Goal: Task Accomplishment & Management: Use online tool/utility

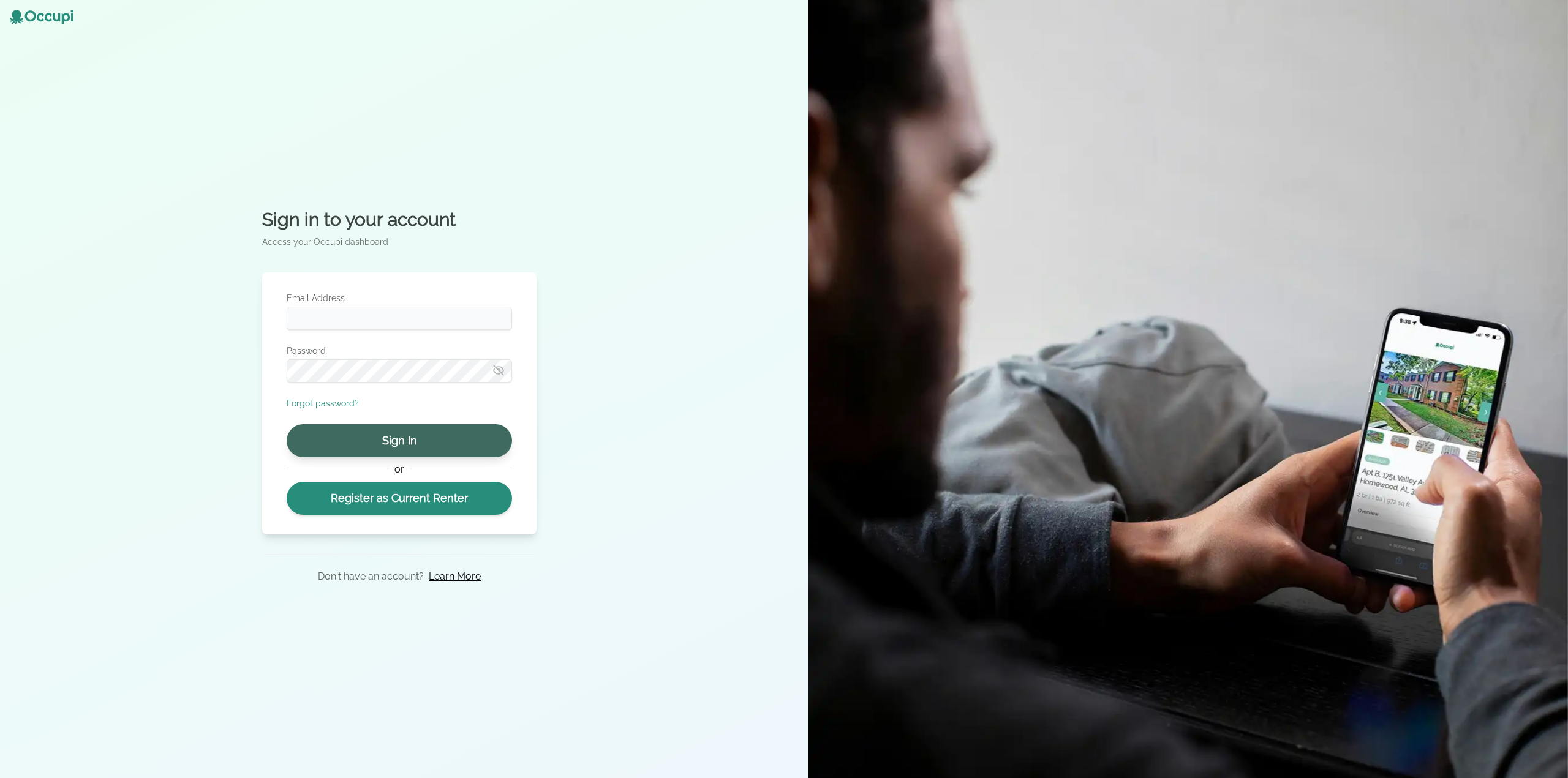
type input "**********"
click at [405, 442] on button "Sign In" at bounding box center [399, 441] width 225 height 33
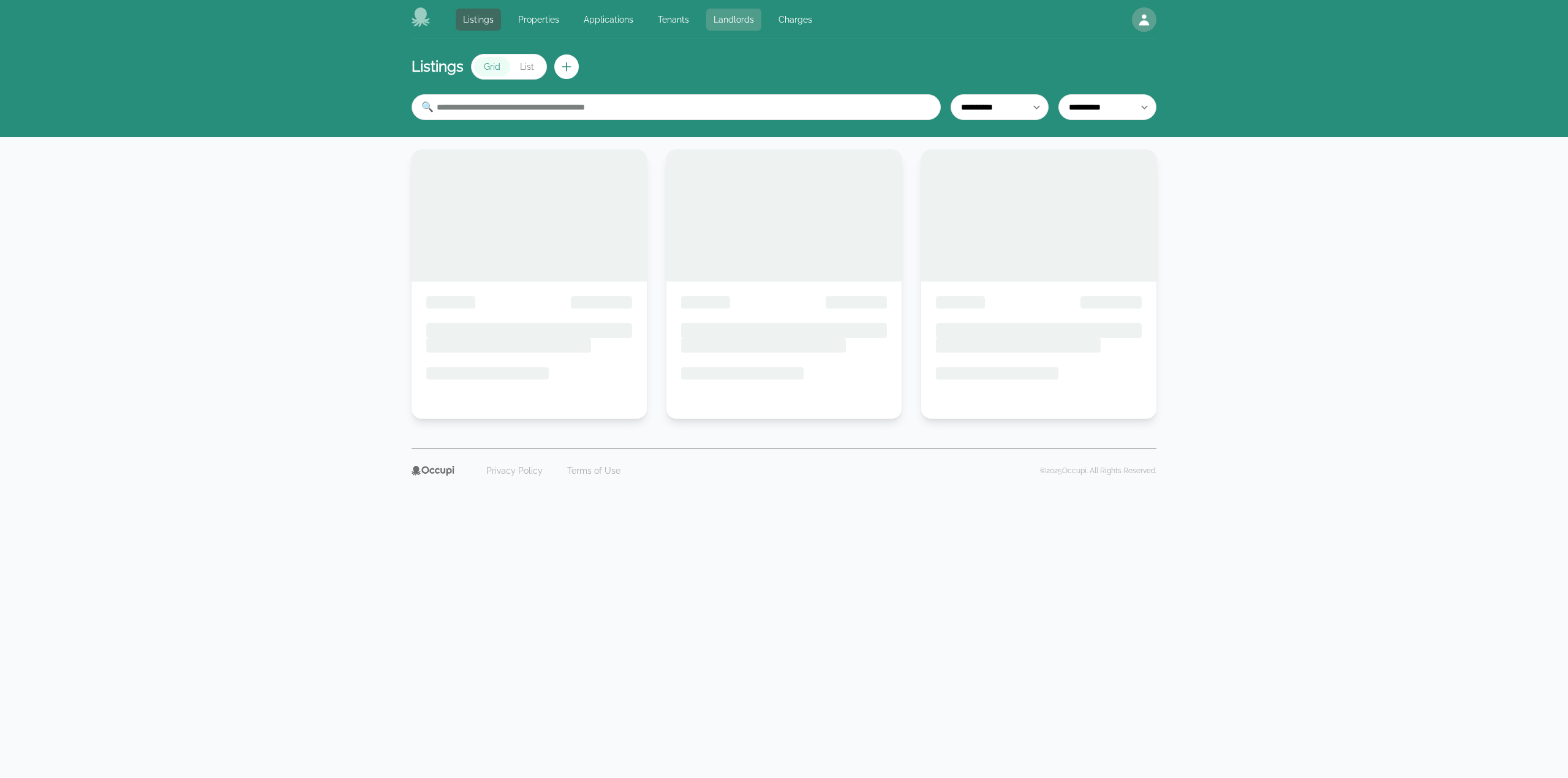
click at [712, 20] on link "Landlords" at bounding box center [733, 19] width 55 height 22
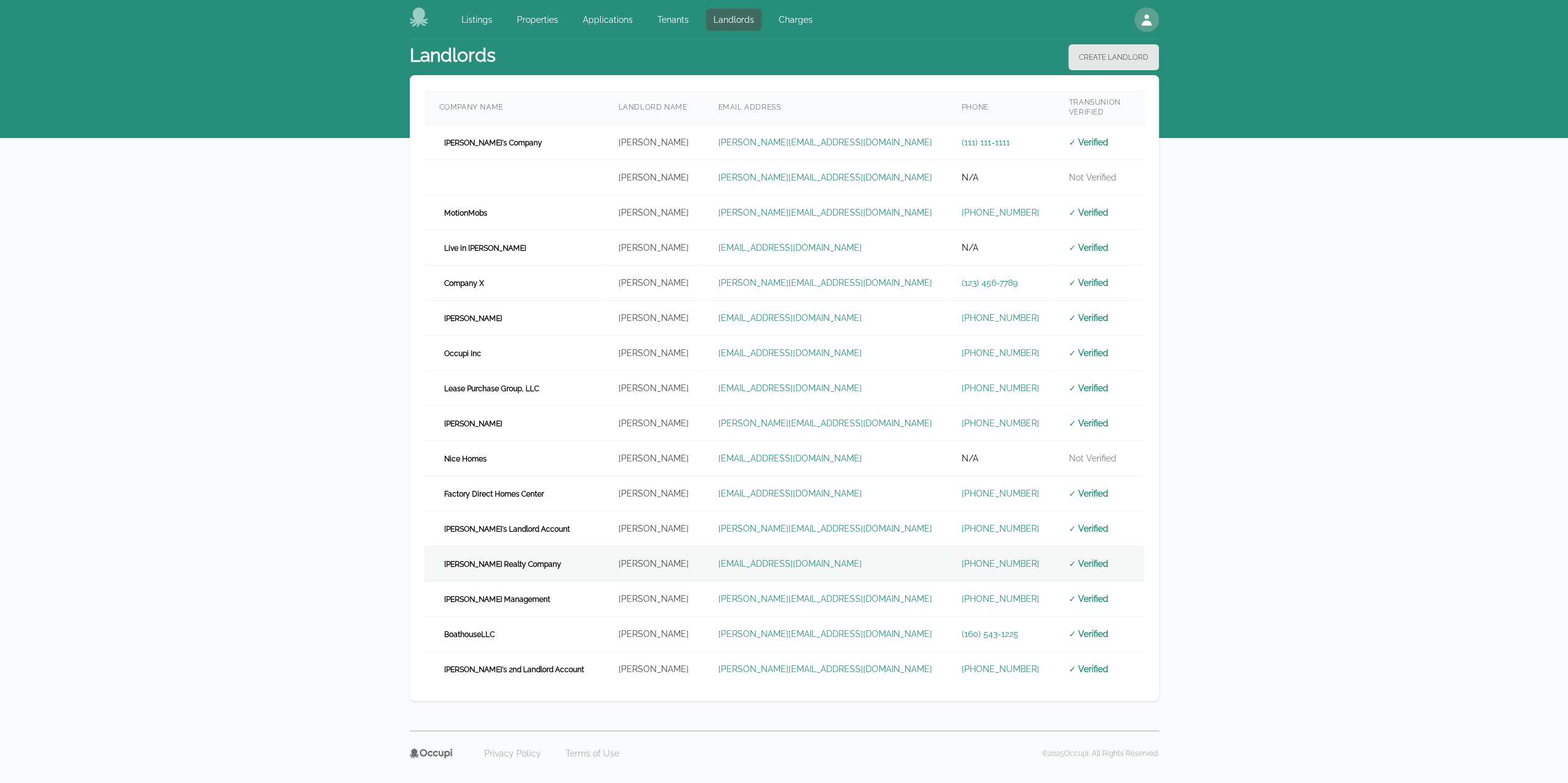
click at [530, 552] on td "[PERSON_NAME] Realty Company" at bounding box center [514, 564] width 179 height 35
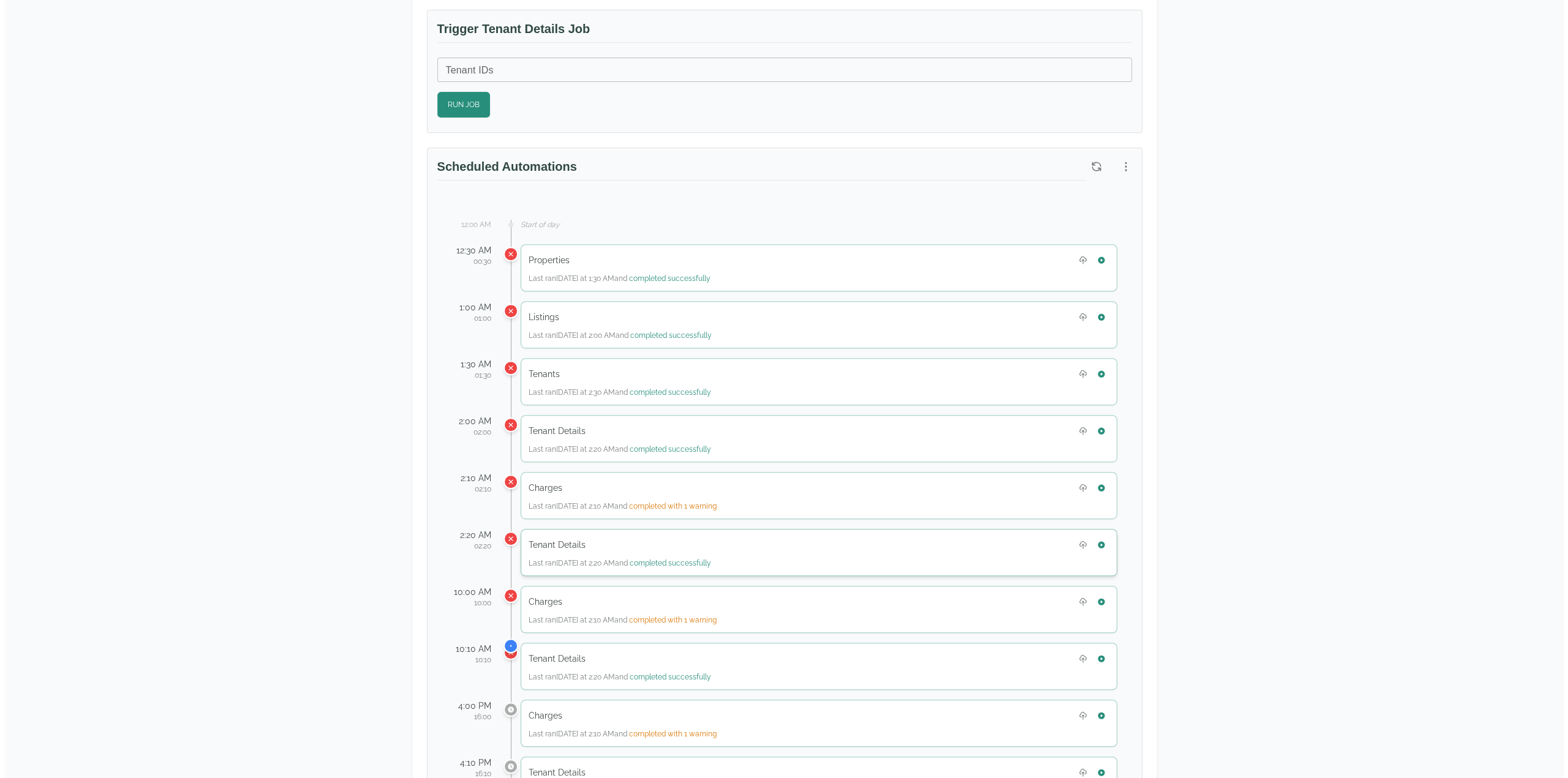
scroll to position [490, 0]
click at [1122, 157] on icon "button" at bounding box center [1121, 163] width 13 height 13
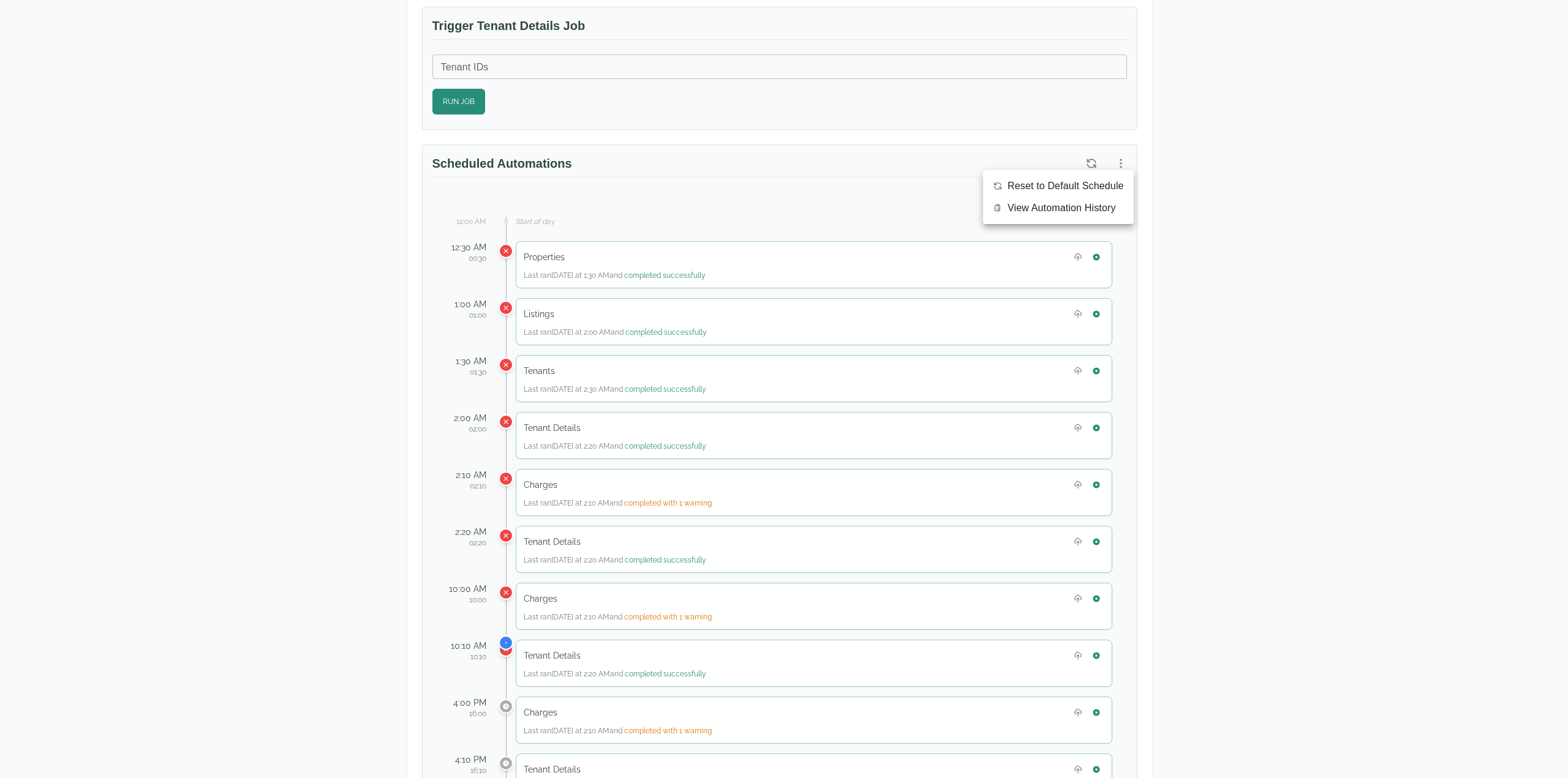
click at [1067, 214] on span "View Automation History" at bounding box center [1062, 208] width 108 height 15
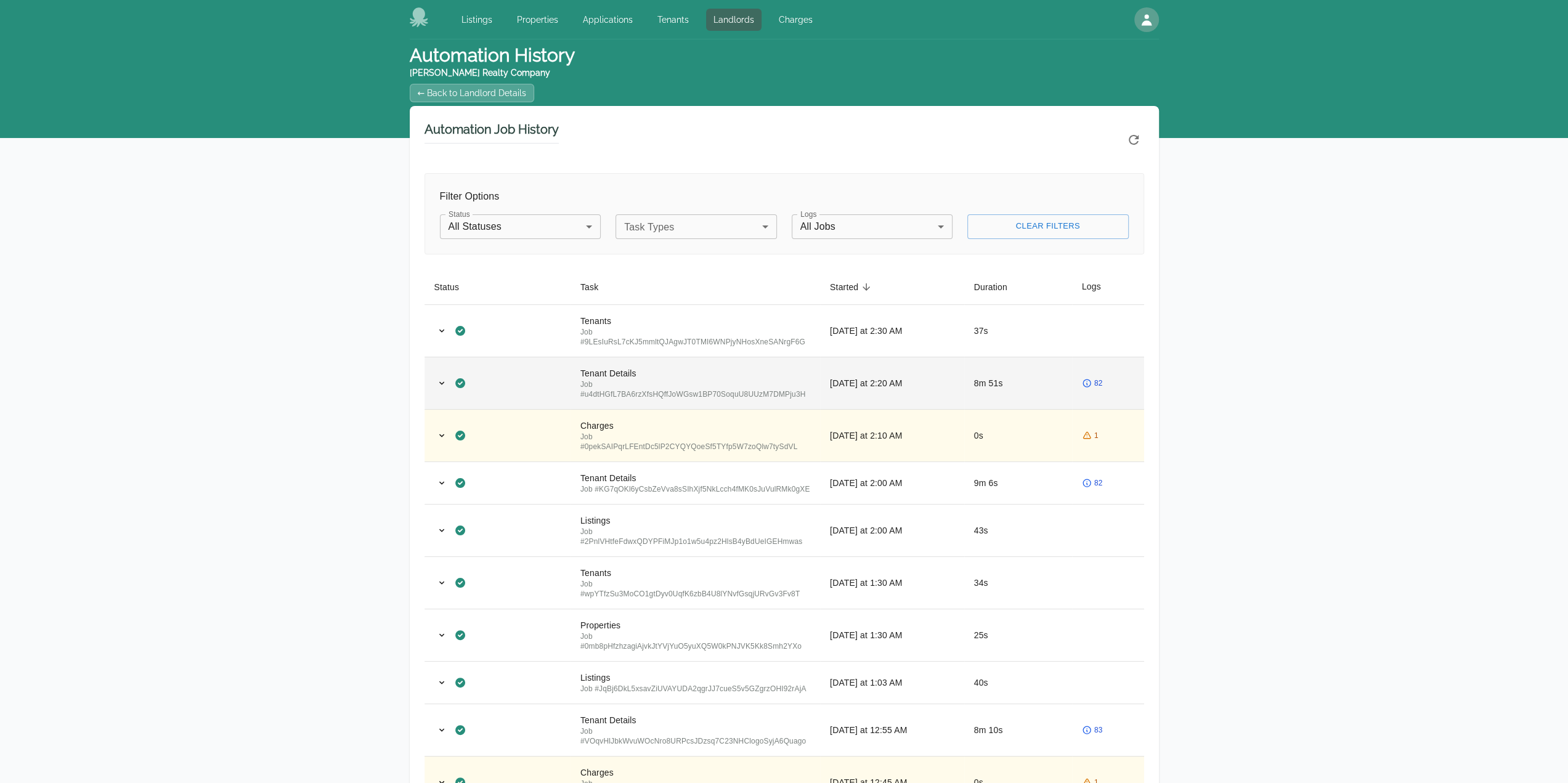
click at [707, 371] on div "Tenant Details" at bounding box center [695, 373] width 230 height 13
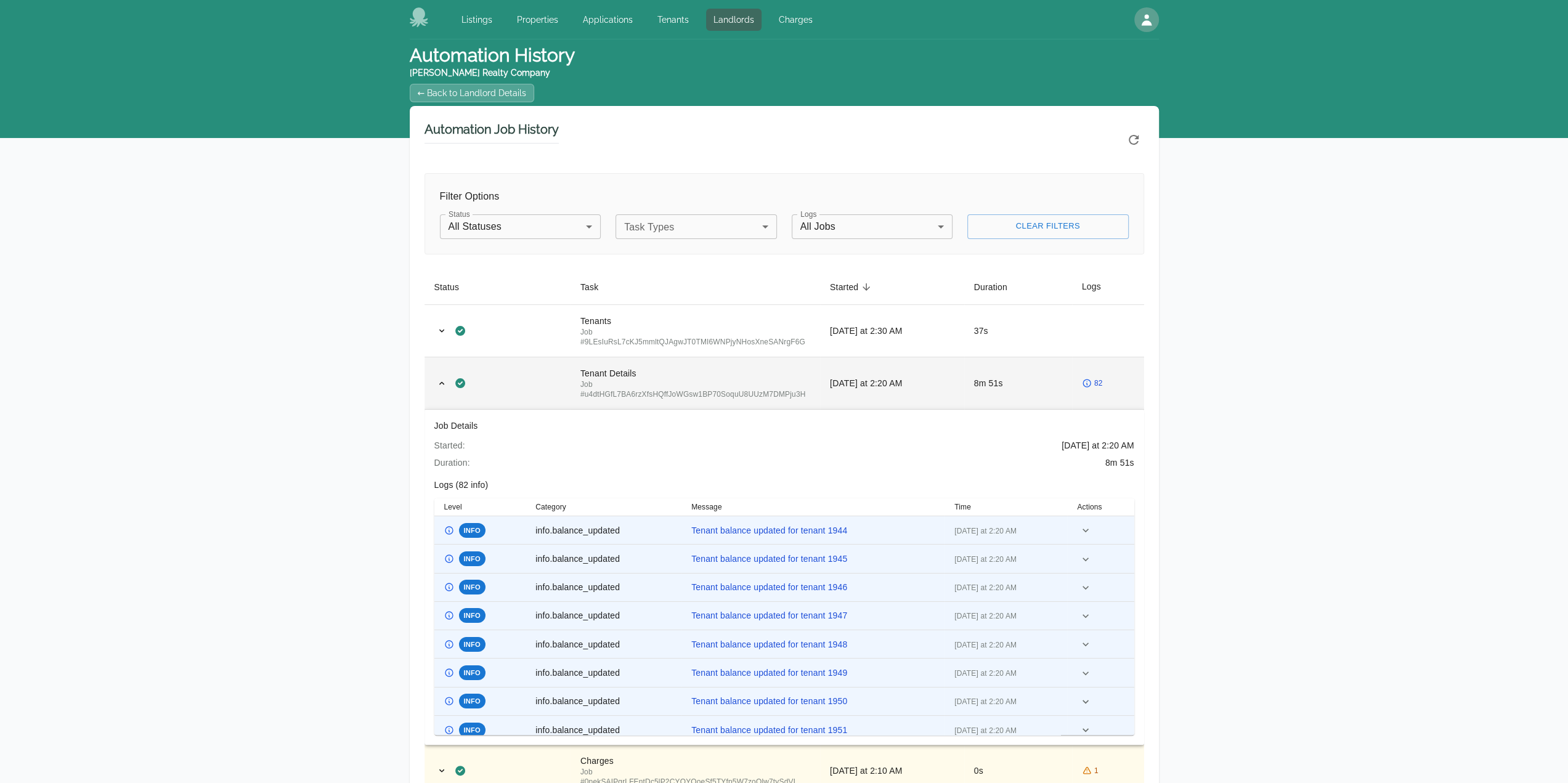
click at [711, 359] on td "Tenant Details Job # u4dtHGfL7BA6rzXfsHQffJoWGsw1BP70SoquU8UUzM7DMPju3H" at bounding box center [695, 382] width 250 height 52
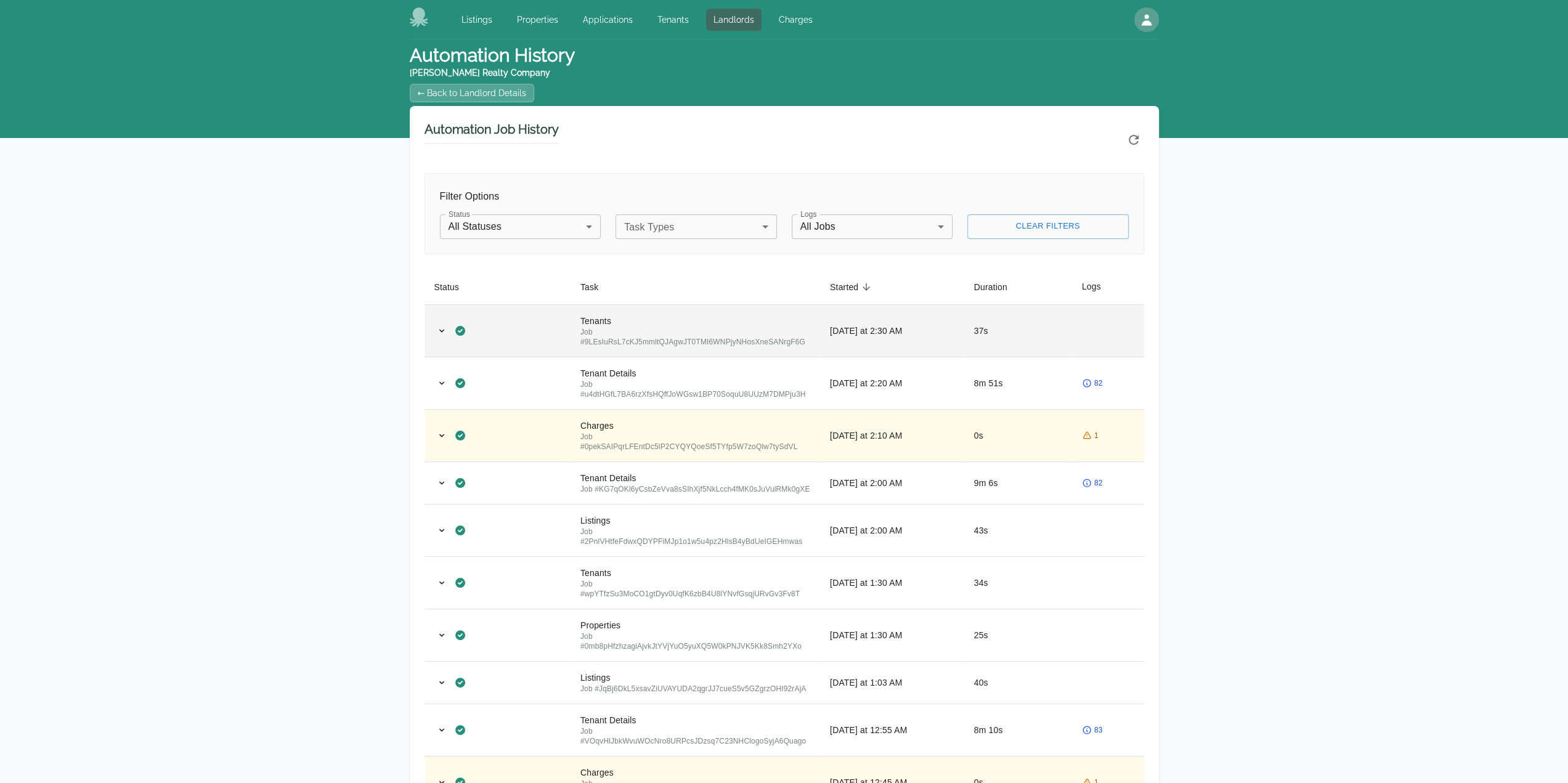
click at [714, 327] on div "Job # 9LEsIuRsL7cKJ5mmltQJAgwJT0TMI6WNPjyNHosXneSANrgF6G" at bounding box center [695, 337] width 230 height 20
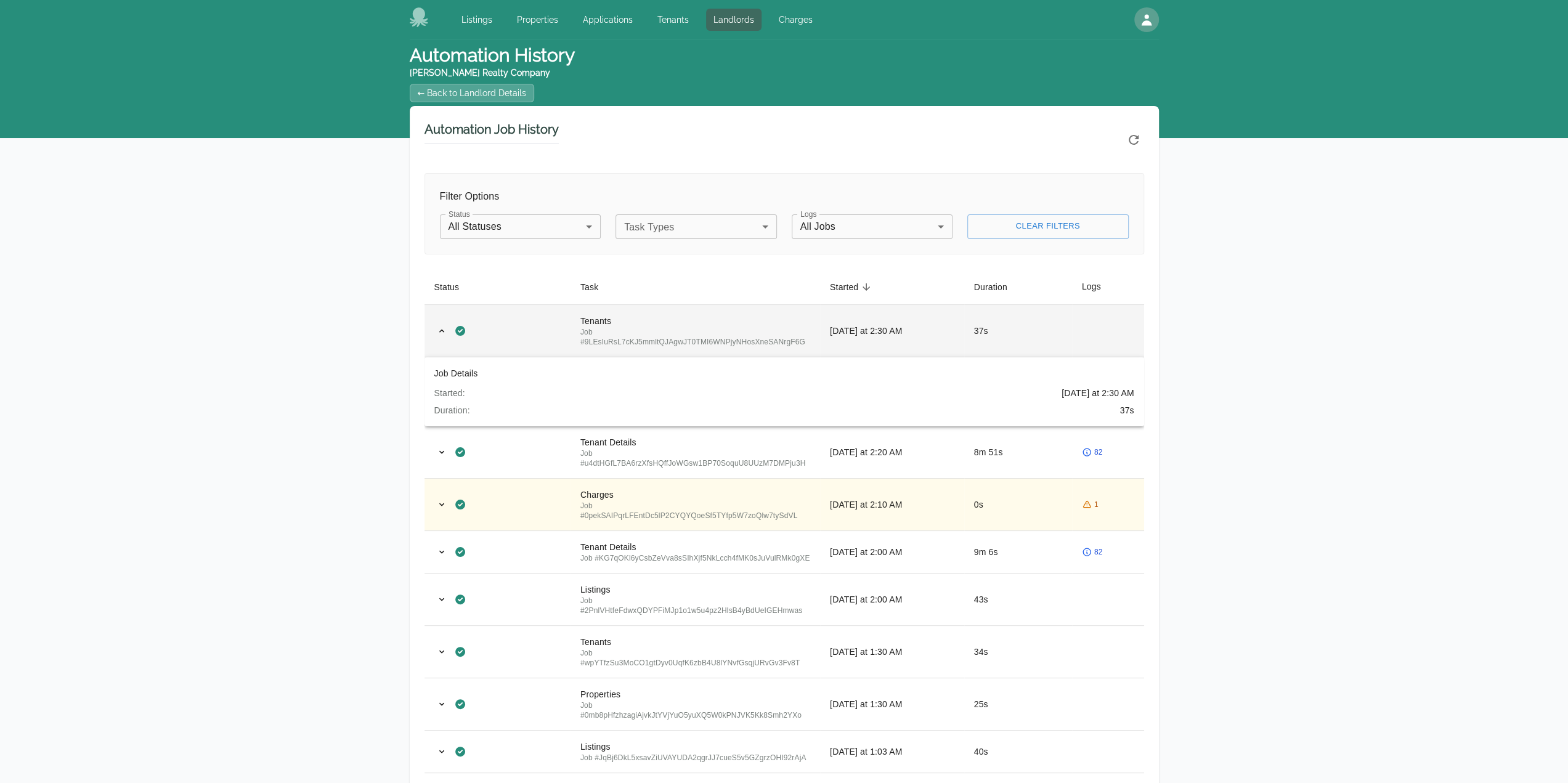
click at [714, 327] on div "Job # 9LEsIuRsL7cKJ5mmltQJAgwJT0TMI6WNPjyNHosXneSANrgF6G" at bounding box center [695, 337] width 230 height 20
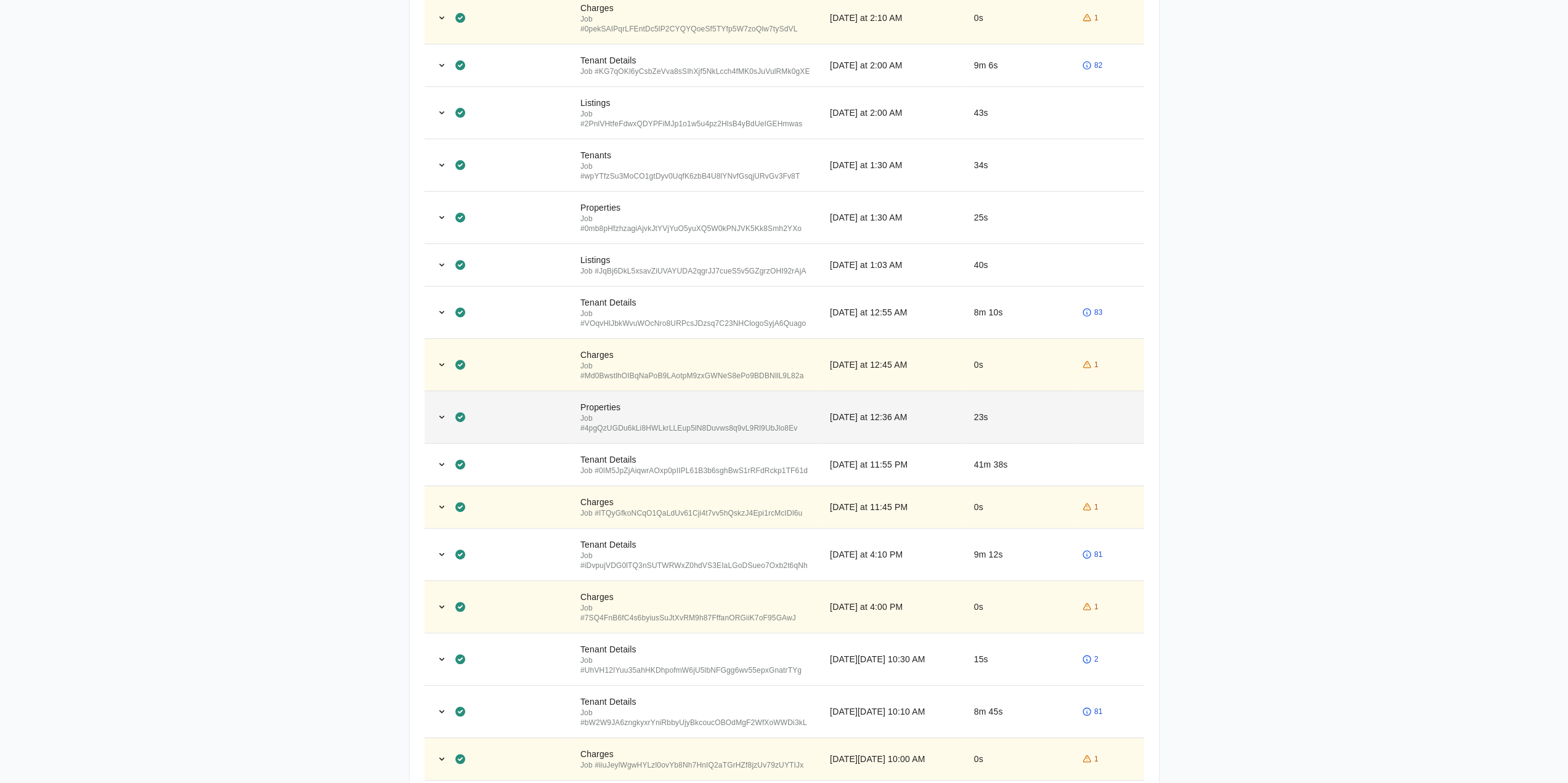
scroll to position [431, 0]
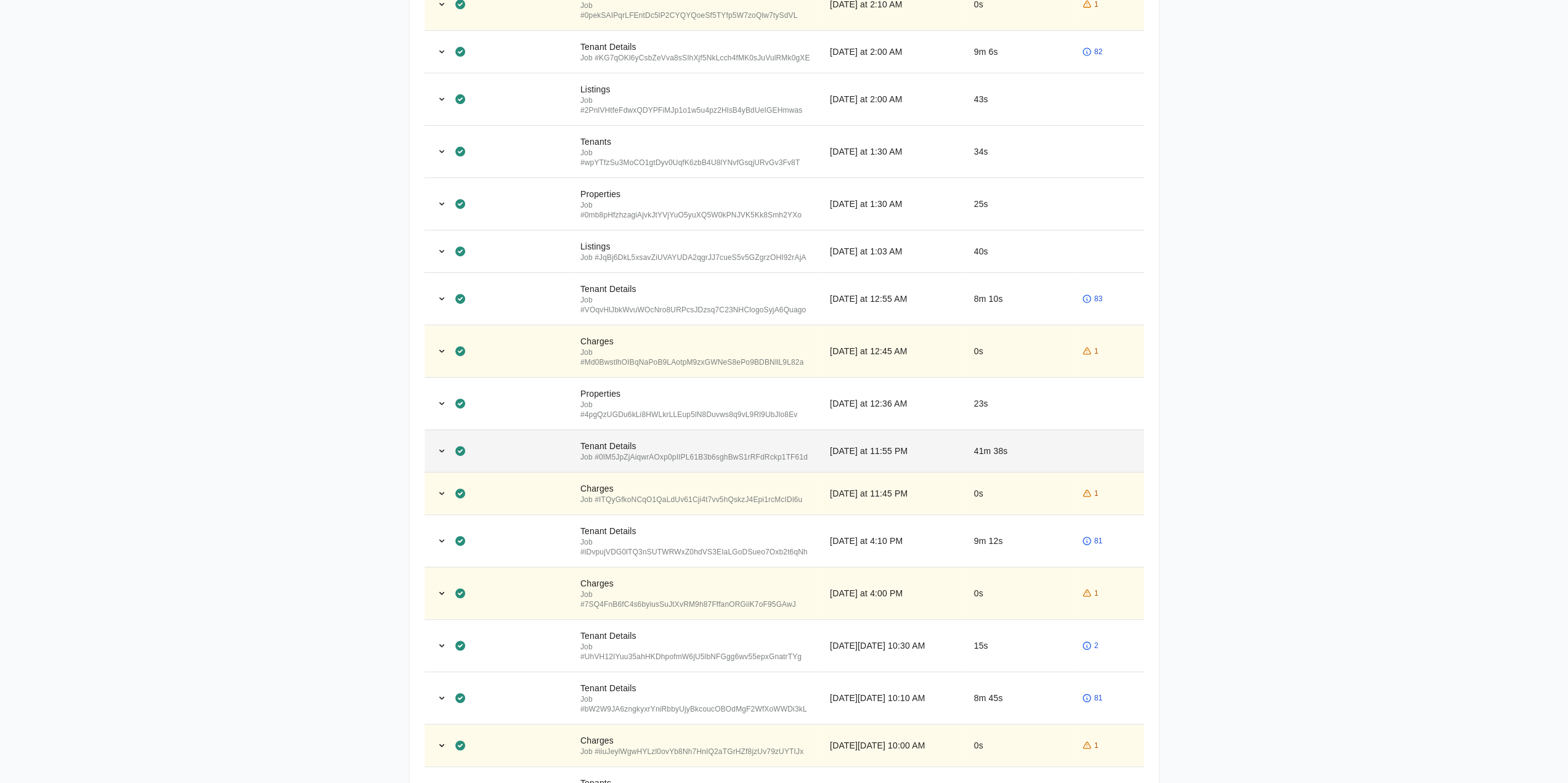
click at [1095, 440] on td at bounding box center [1107, 450] width 72 height 43
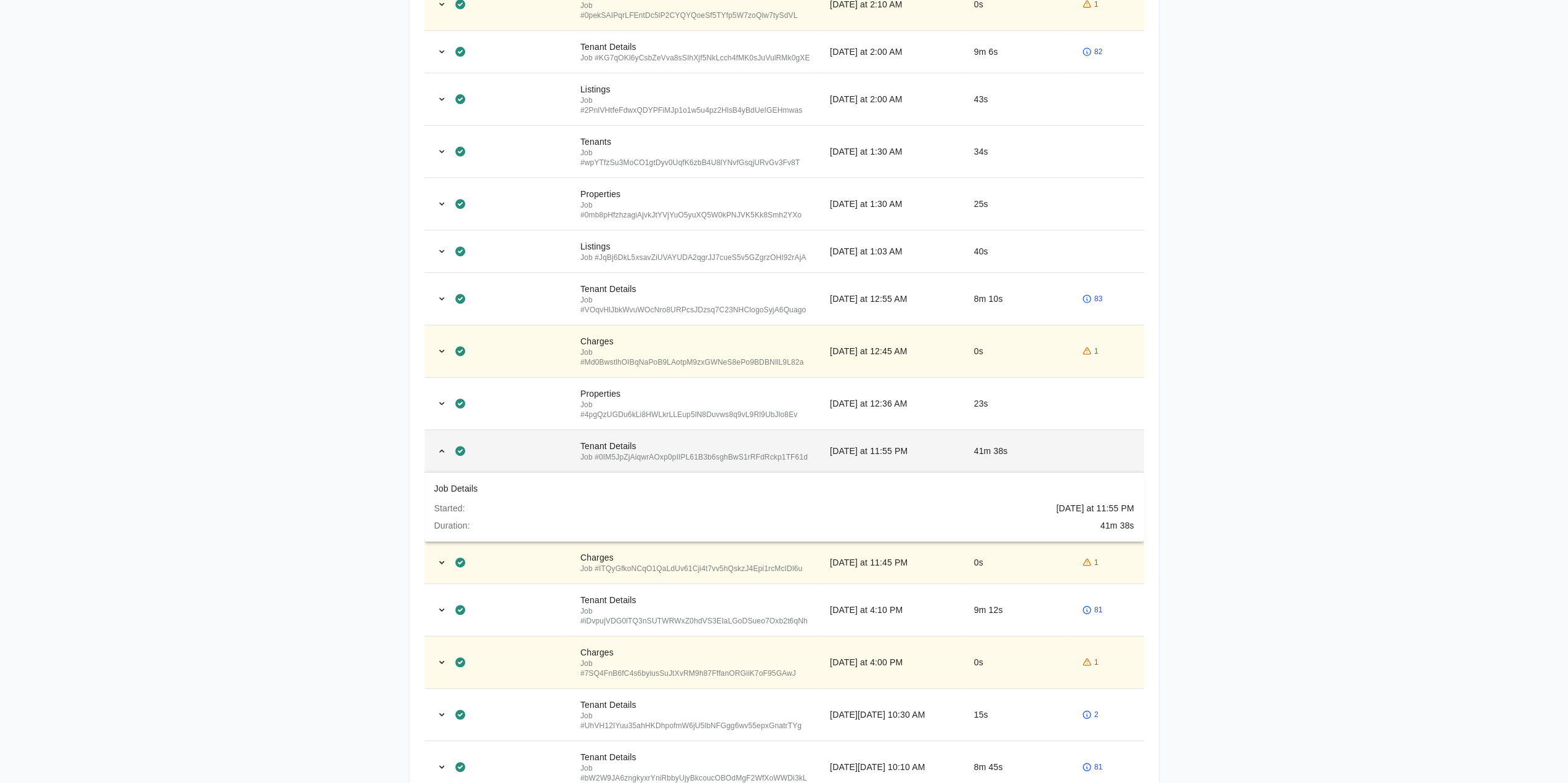
click at [1095, 440] on td at bounding box center [1107, 450] width 72 height 43
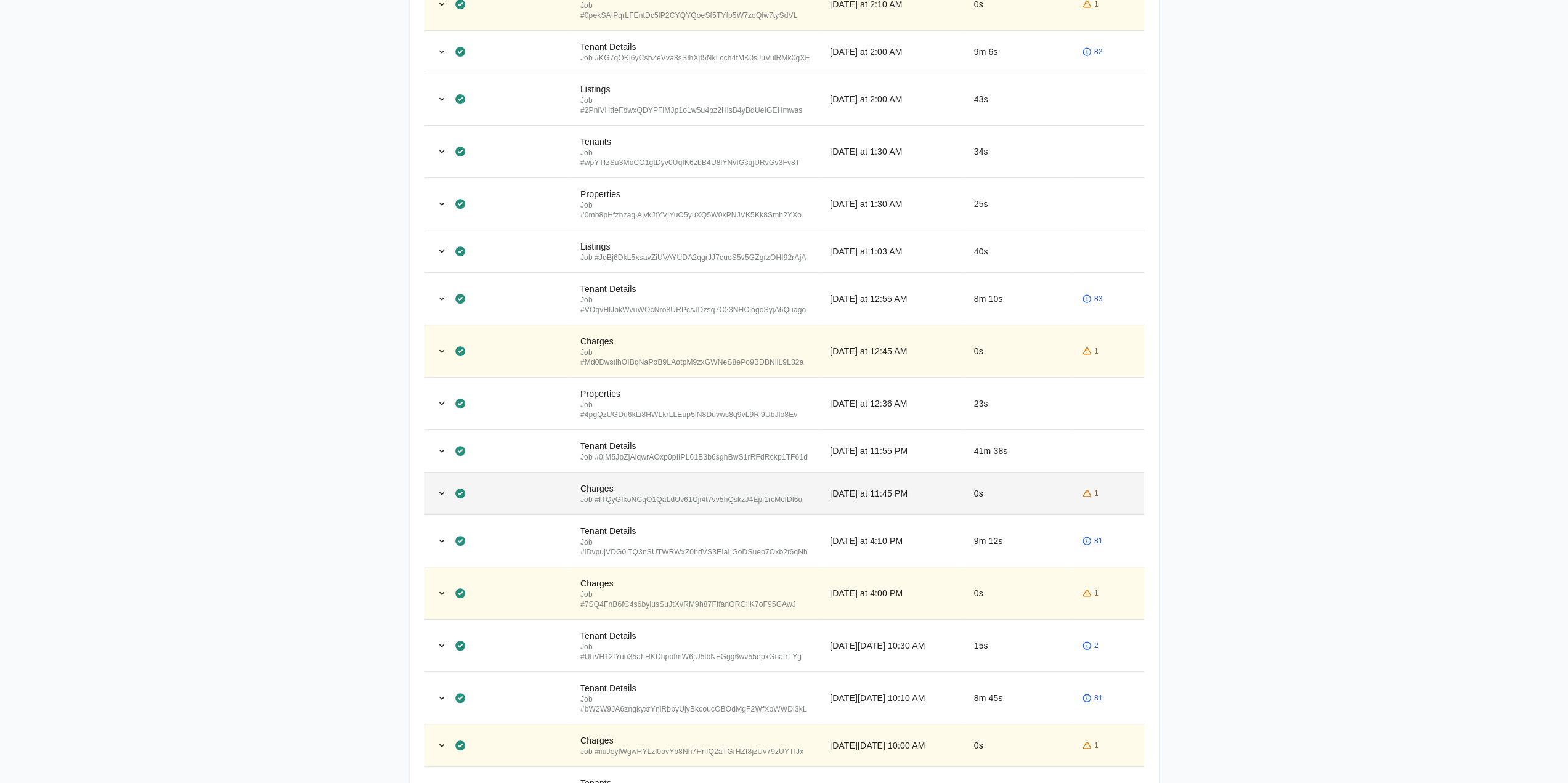
click at [1084, 494] on td "1" at bounding box center [1107, 493] width 72 height 43
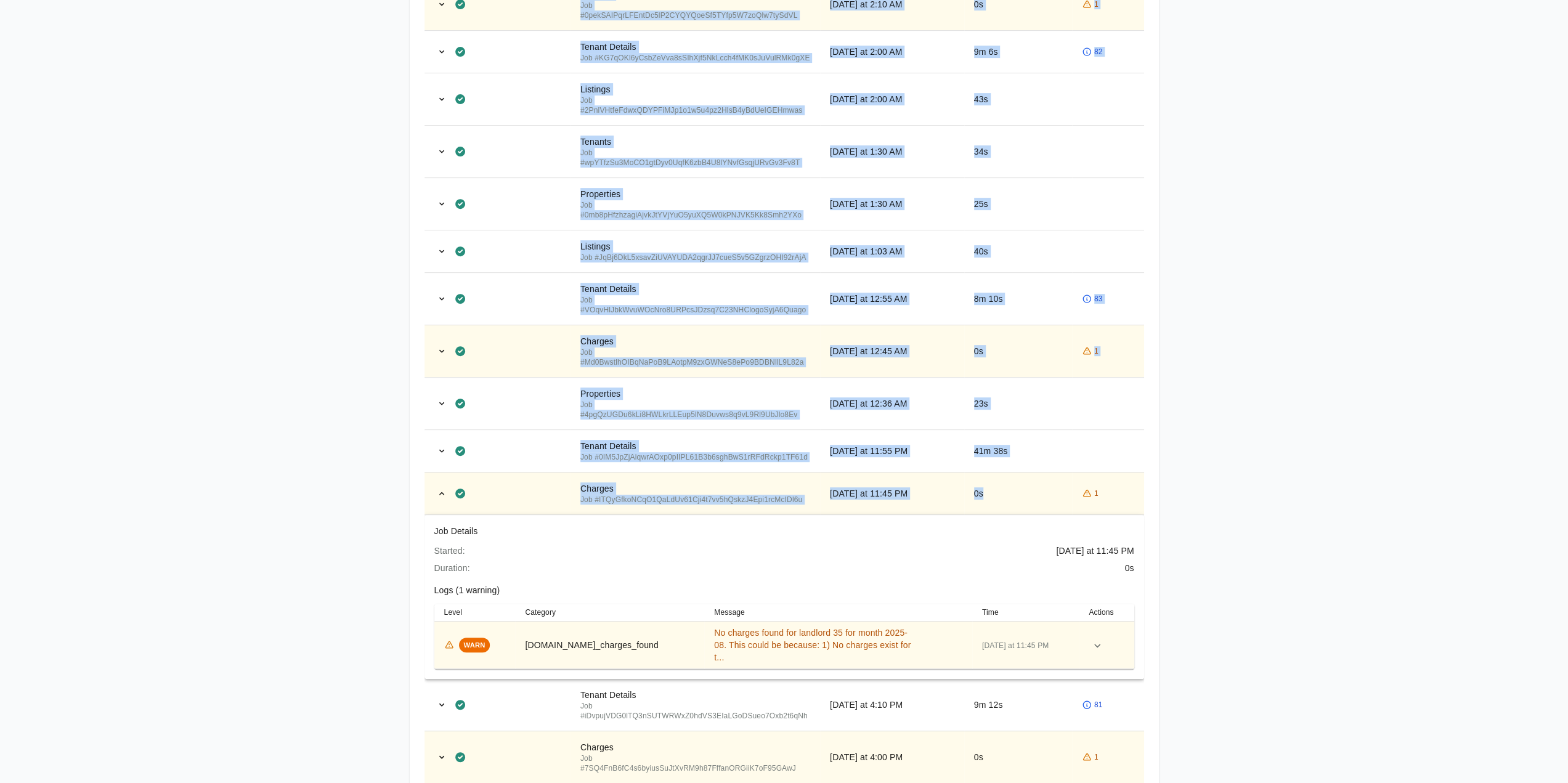
drag, startPoint x: 1037, startPoint y: 505, endPoint x: 1297, endPoint y: 520, distance: 260.4
click at [1297, 520] on div "Automation History Watts Realty Company ← Back to Landlord Details Automation J…" at bounding box center [784, 371] width 1568 height 1526
click at [1179, 464] on div "Automation History Watts Realty Company ← Back to Landlord Details Automation J…" at bounding box center [784, 371] width 1568 height 1526
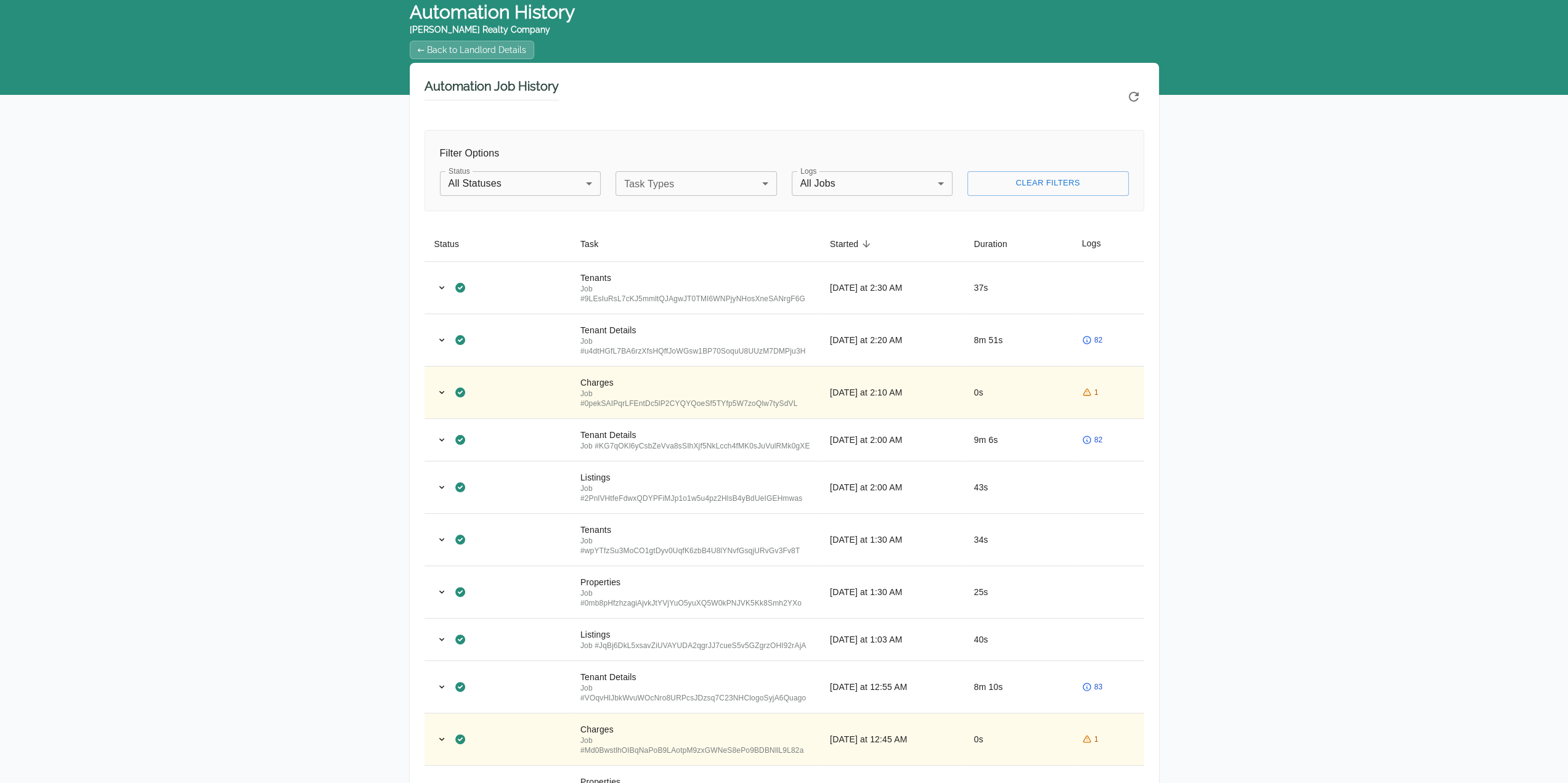
scroll to position [0, 0]
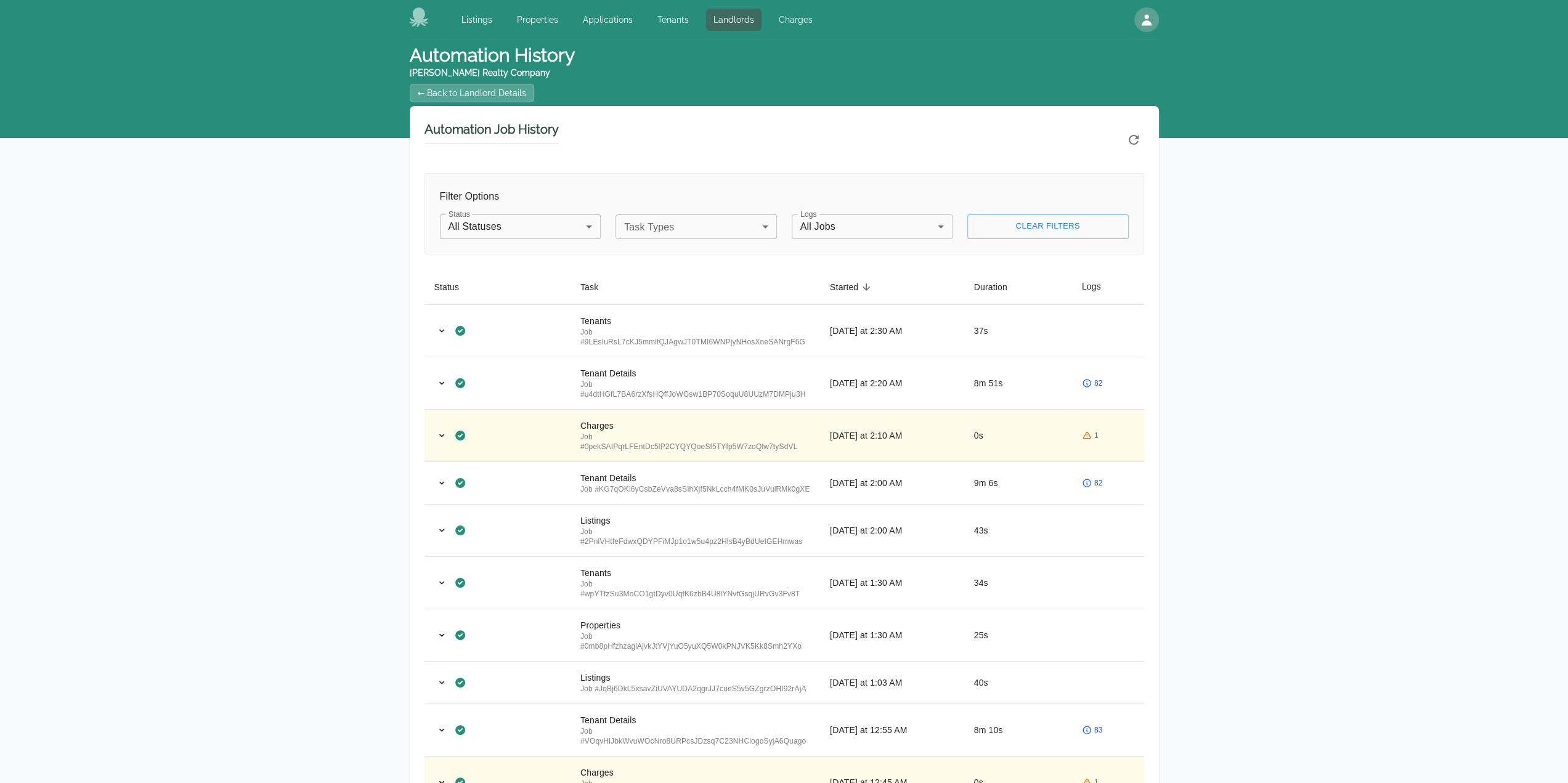
click at [468, 89] on link "← Back to Landlord Details" at bounding box center [472, 93] width 125 height 18
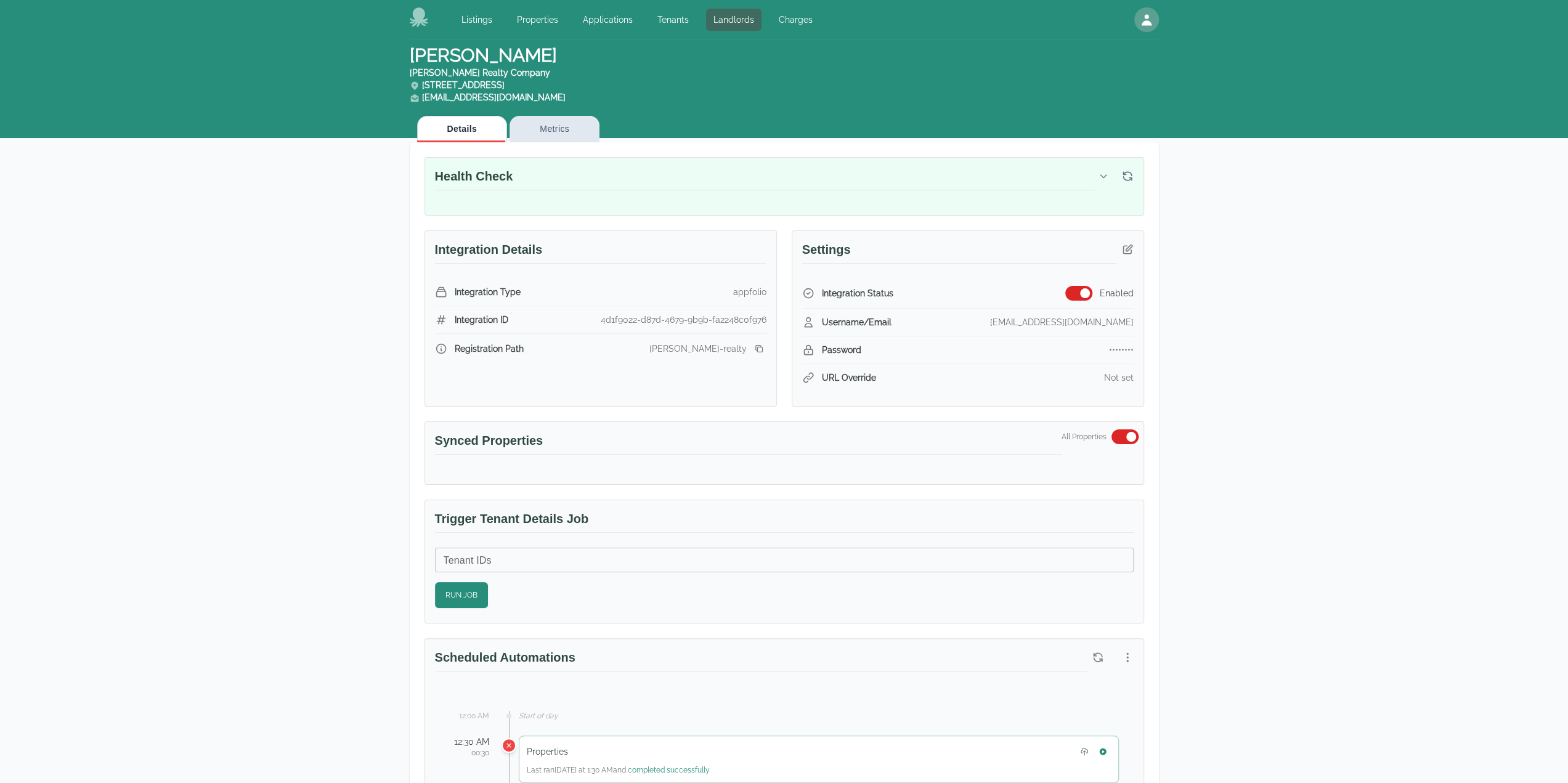
click at [541, 127] on button "Metrics" at bounding box center [554, 129] width 90 height 27
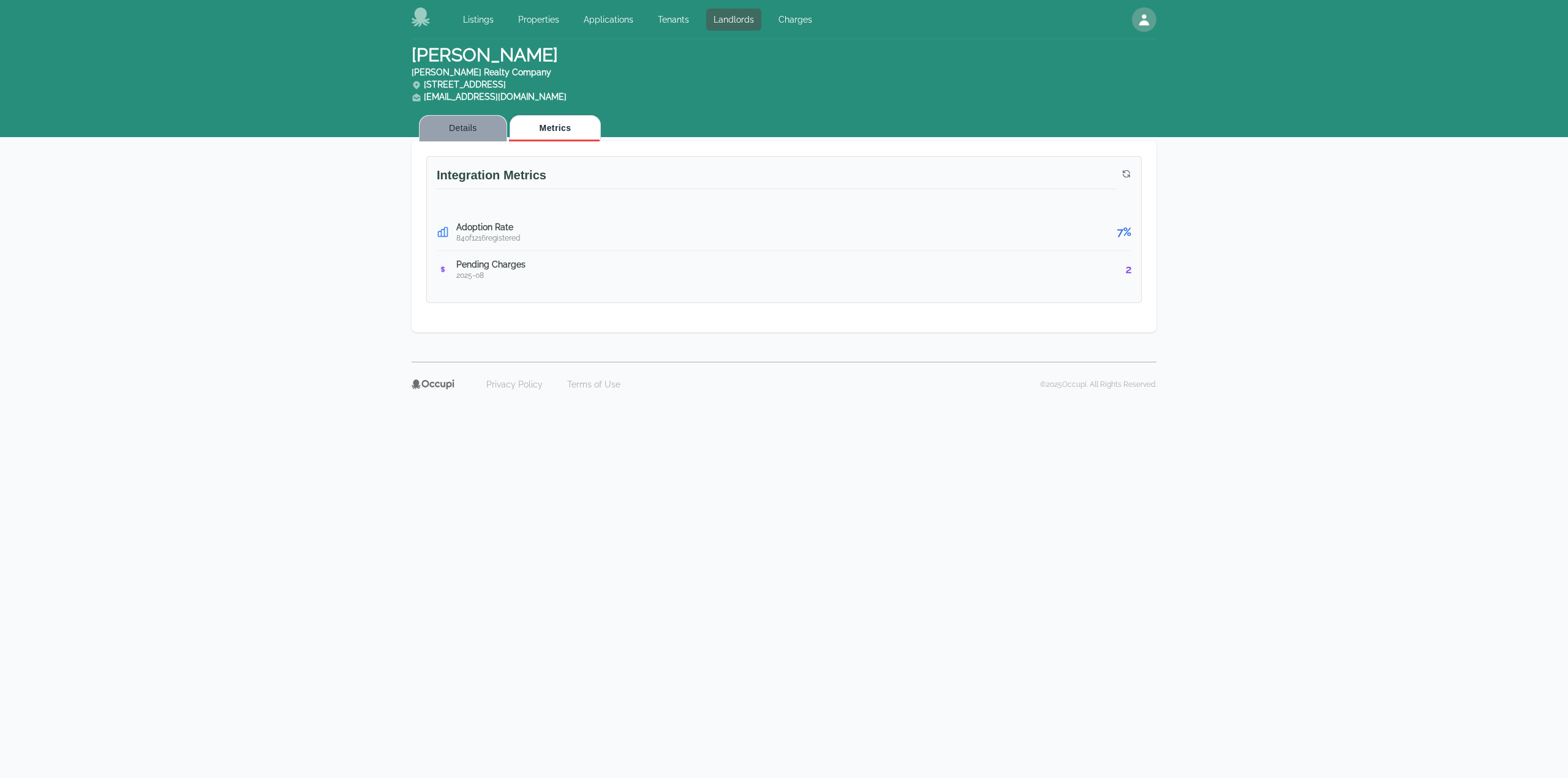
click at [471, 131] on button "Details" at bounding box center [463, 129] width 88 height 26
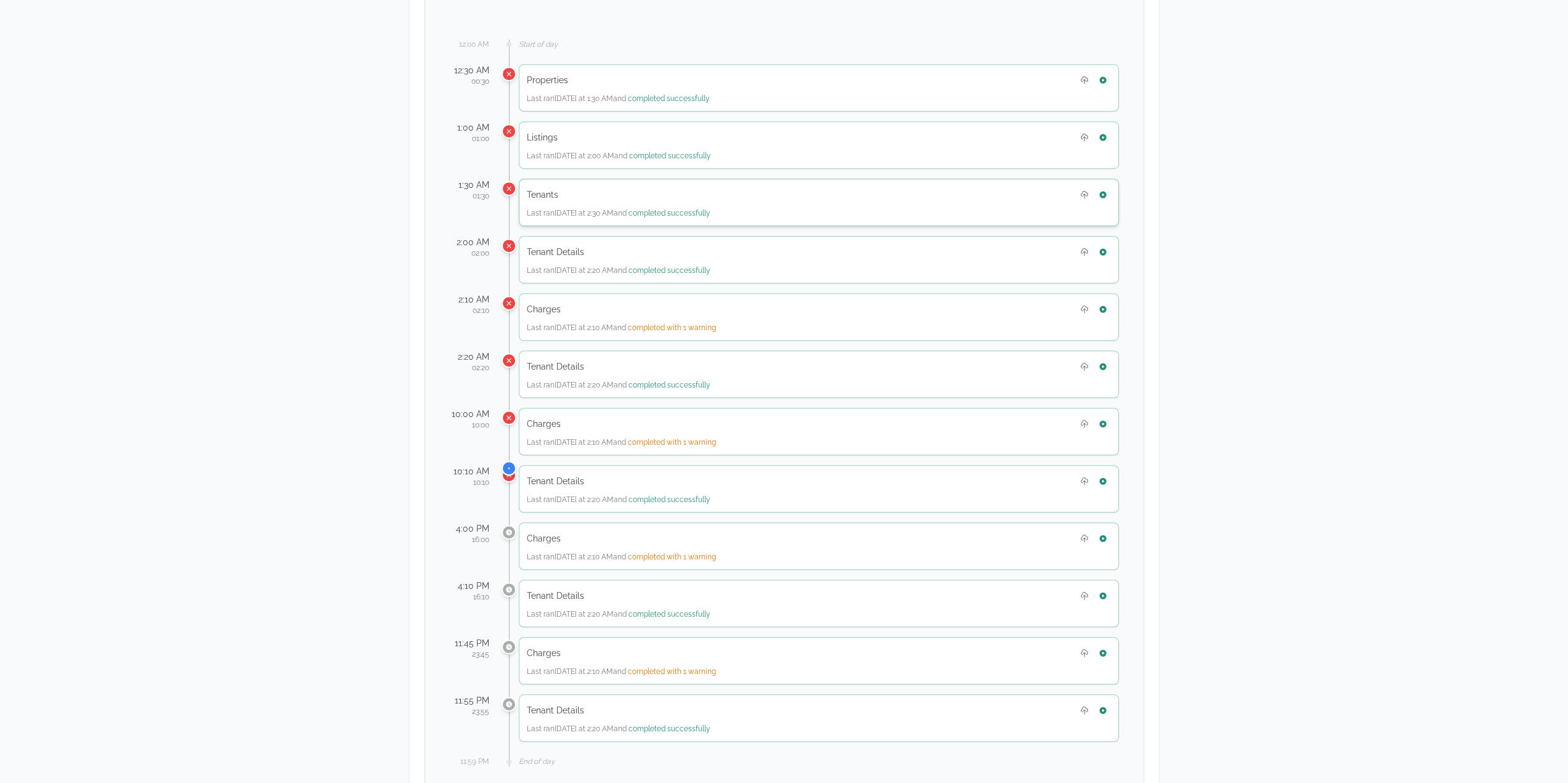
scroll to position [677, 0]
click at [87, 192] on div "David Watts Watts Realty Company 1527 3rd Avenue South Suite 102 Birmingham, AL…" at bounding box center [784, 327] width 1568 height 1932
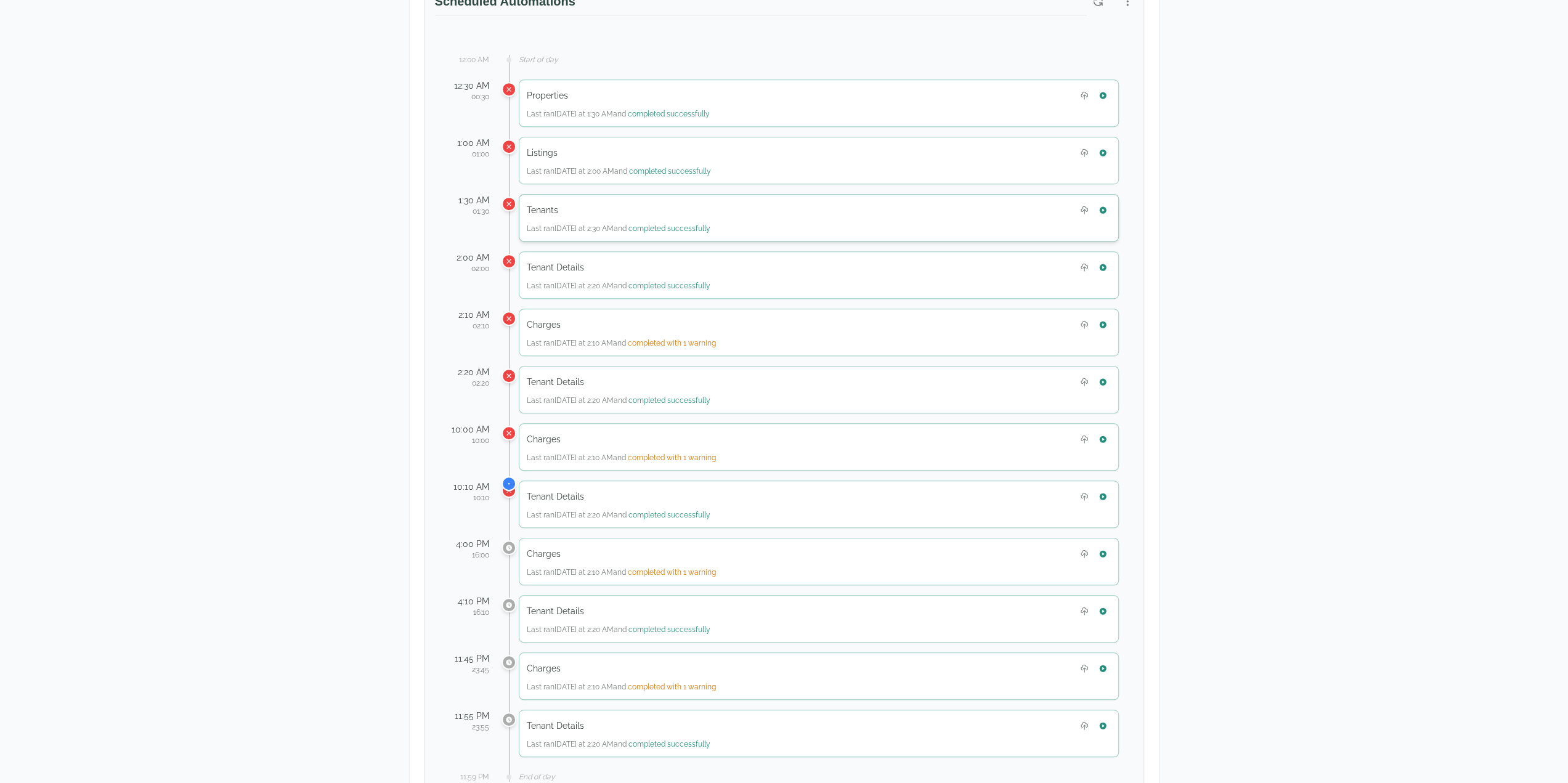
scroll to position [554, 0]
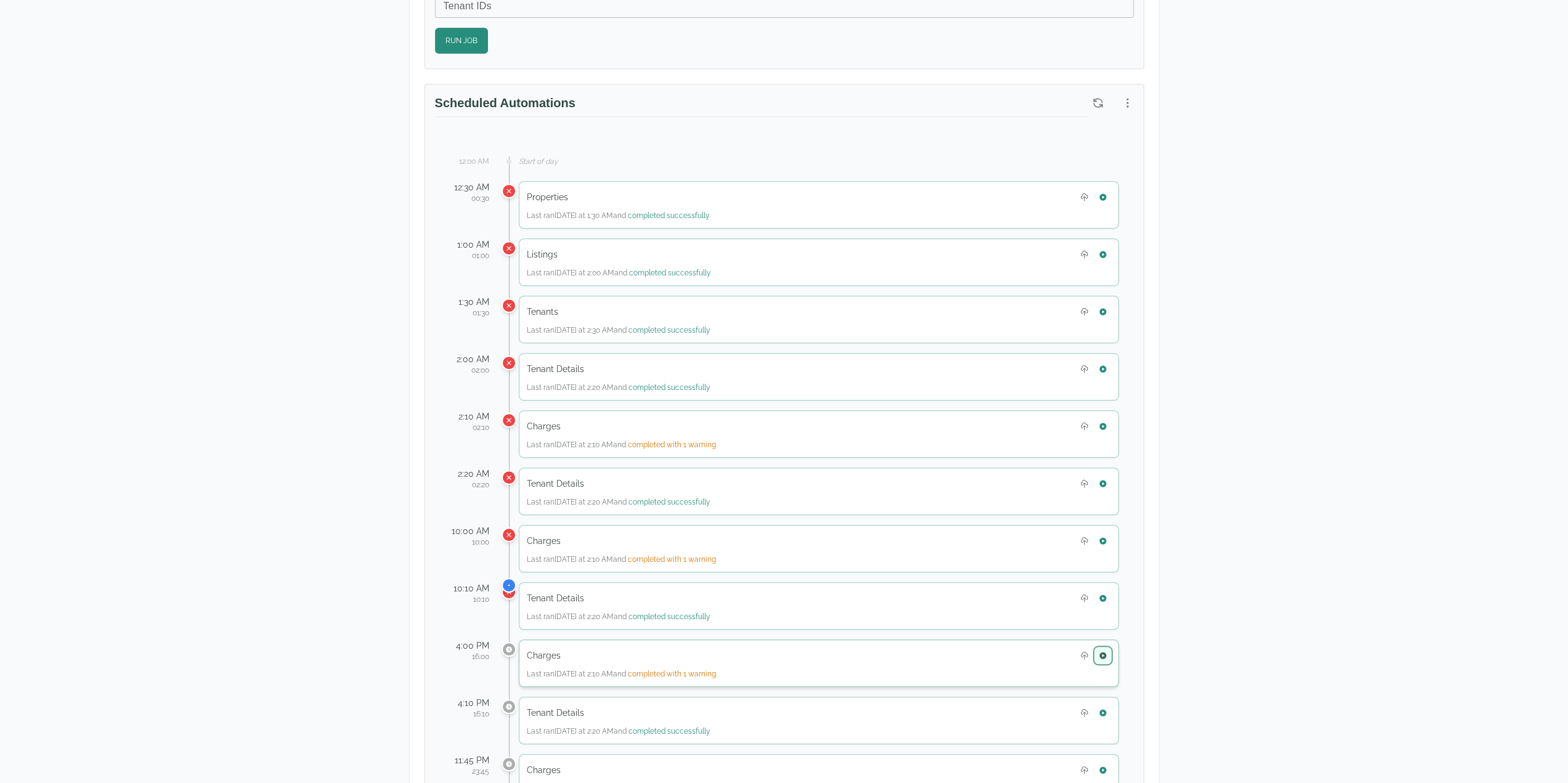
click at [1104, 652] on icon "button" at bounding box center [1102, 655] width 7 height 7
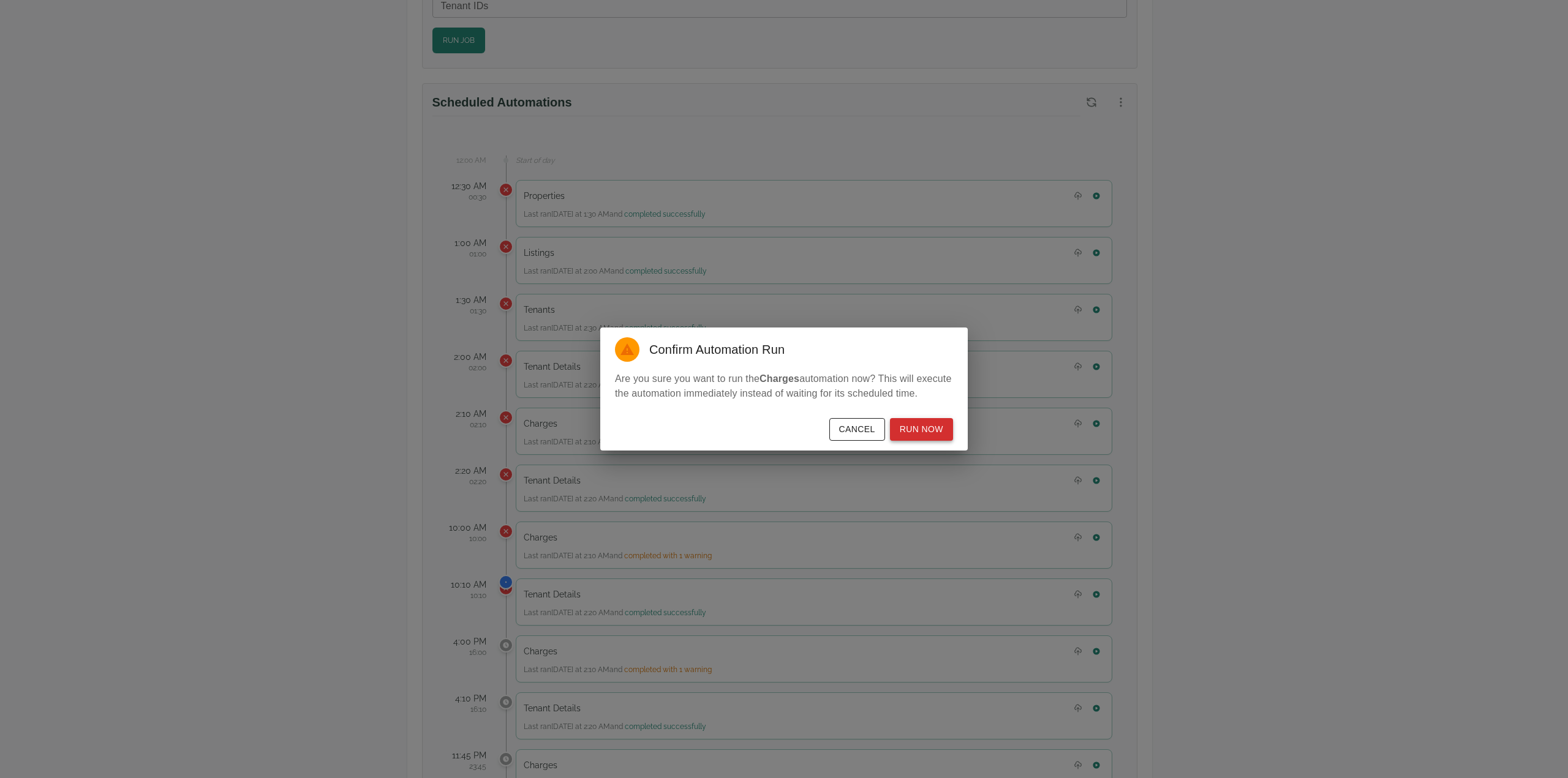
click at [931, 430] on button "Run Now" at bounding box center [921, 429] width 63 height 23
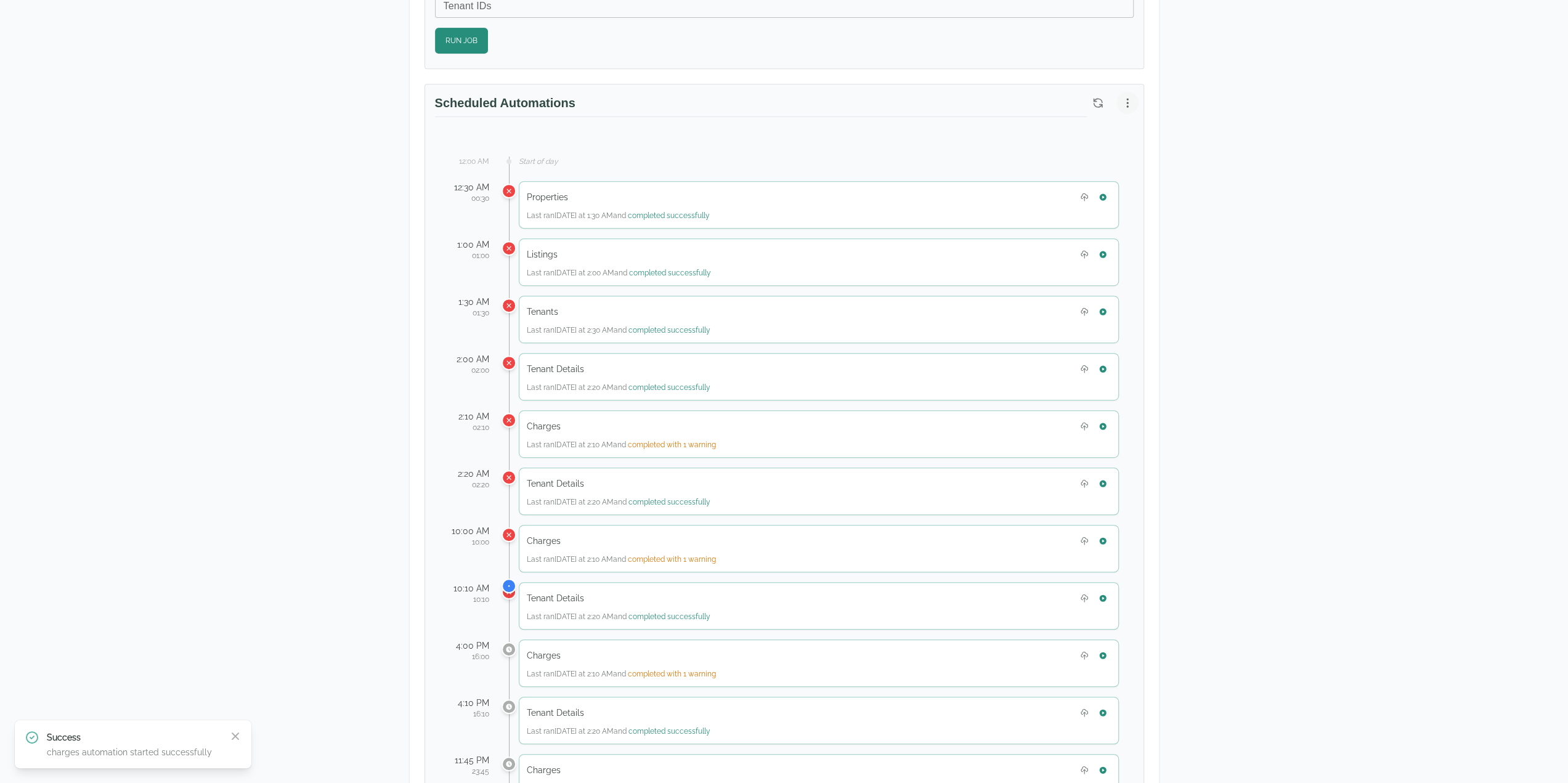
click at [1128, 100] on icon "button" at bounding box center [1128, 103] width 13 height 13
click at [1086, 152] on span "View Automation History" at bounding box center [1068, 148] width 109 height 15
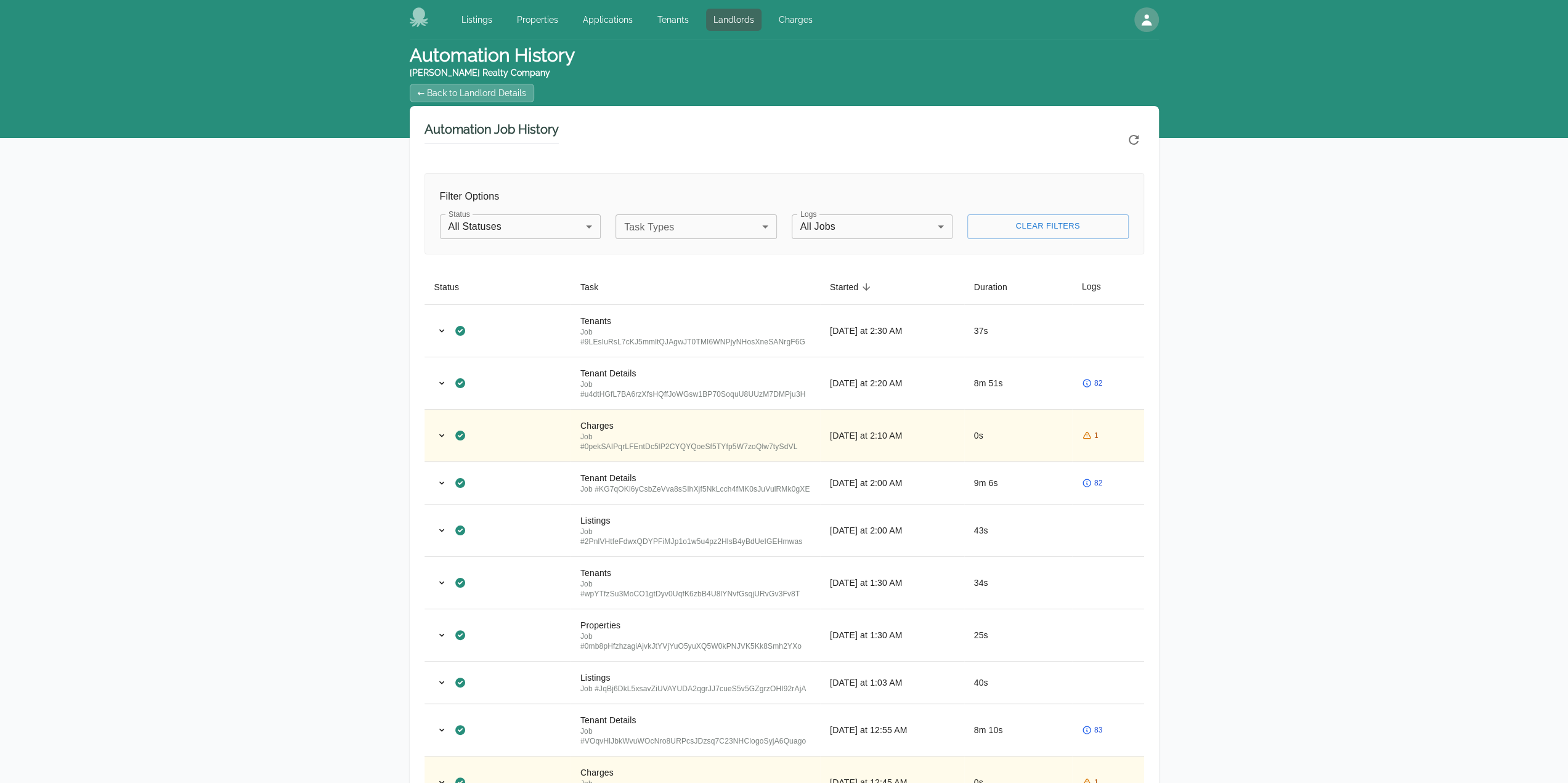
click at [1309, 401] on div "Automation History Watts Realty Company ← Back to Landlord Details Automation J…" at bounding box center [784, 720] width 1568 height 1362
click at [1351, 386] on div "Automation History Watts Realty Company ← Back to Landlord Details Automation J…" at bounding box center [784, 720] width 1568 height 1362
click at [1136, 138] on icon "Refresh automation history" at bounding box center [1133, 140] width 10 height 10
click at [1135, 141] on icon "Refresh automation history" at bounding box center [1133, 139] width 15 height 15
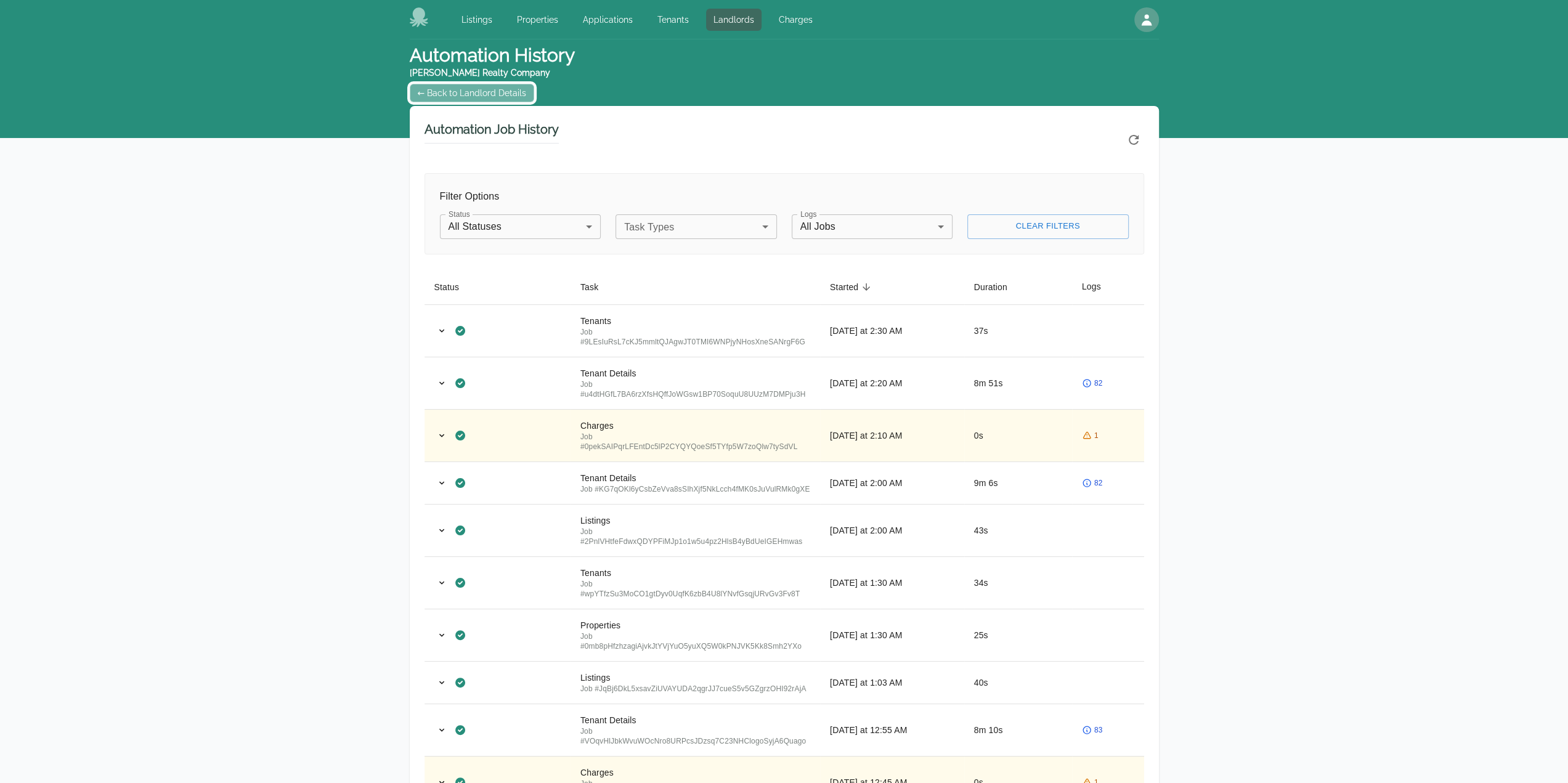
click at [441, 88] on link "← Back to Landlord Details" at bounding box center [472, 93] width 125 height 18
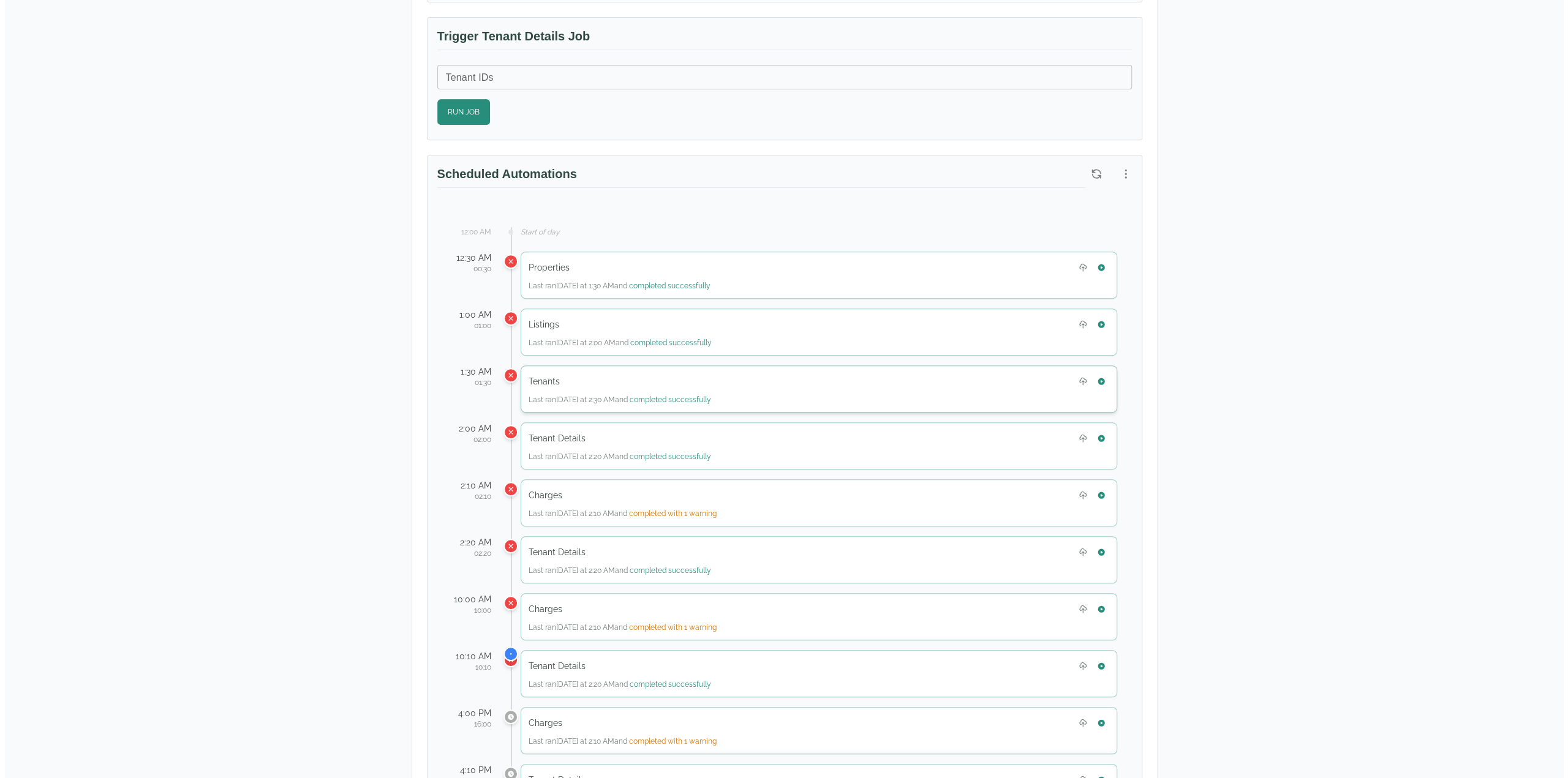
scroll to position [490, 0]
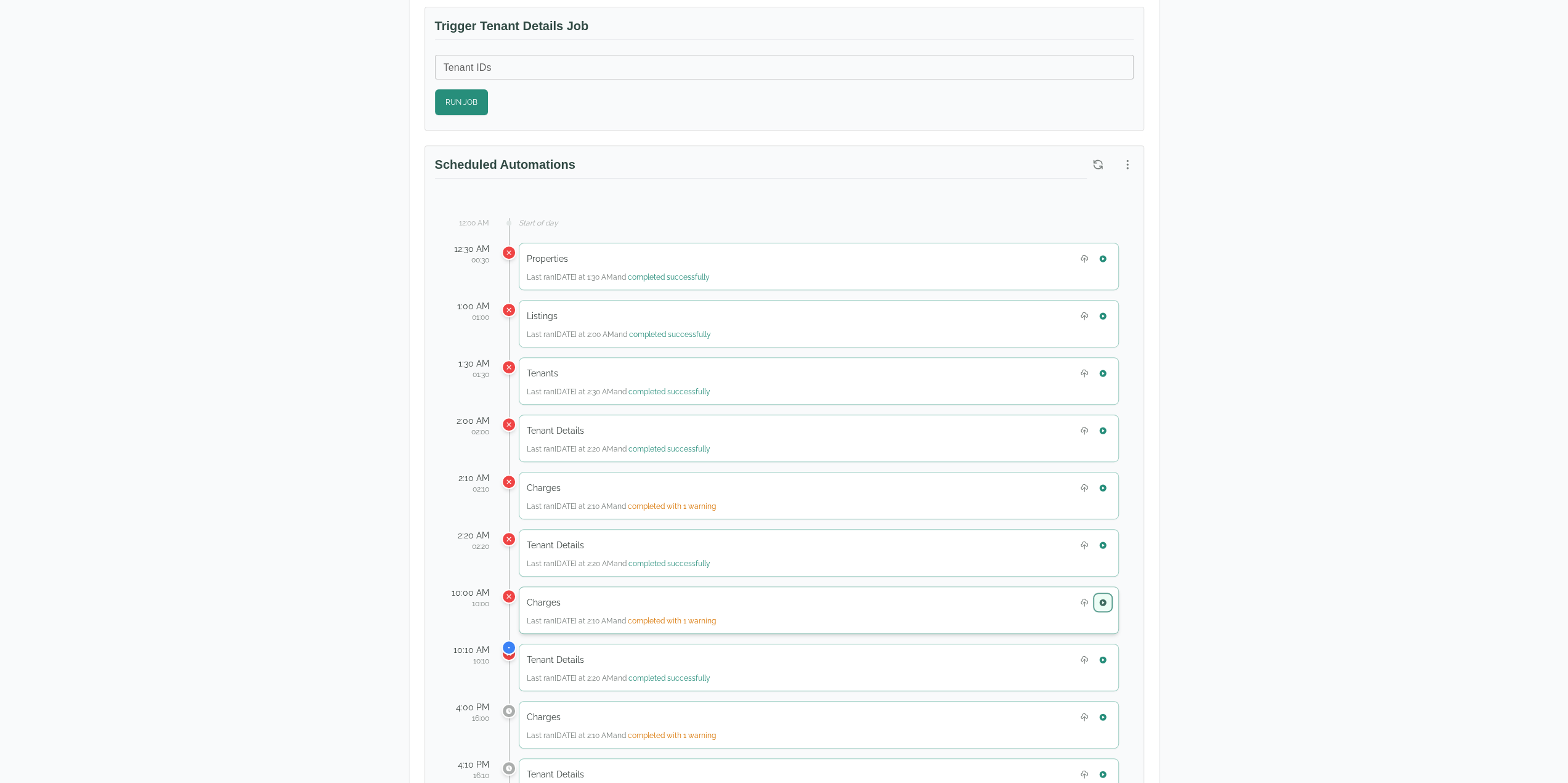
click at [1102, 598] on icon "button" at bounding box center [1102, 603] width 8 height 8
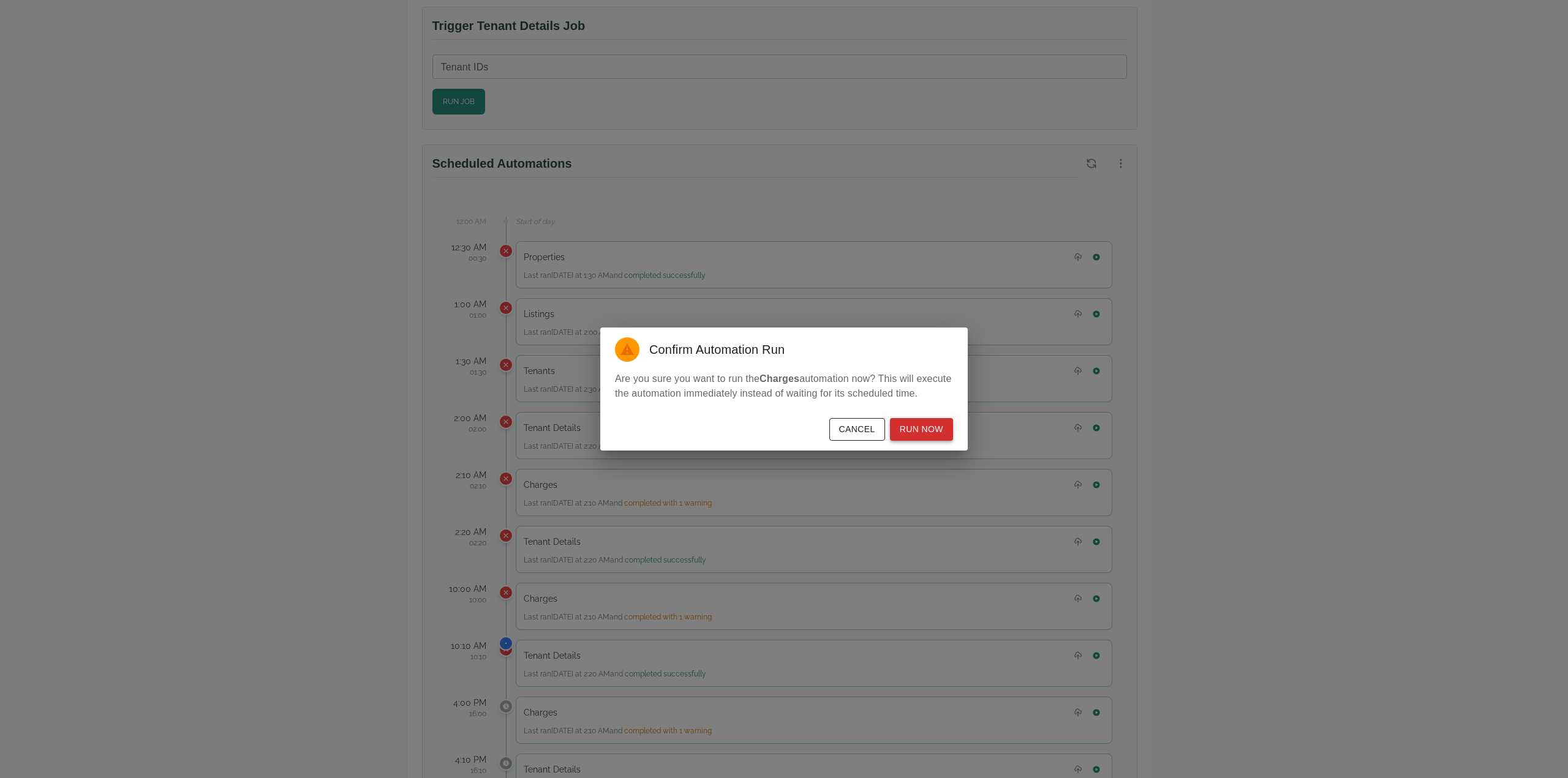
click at [927, 433] on button "Run Now" at bounding box center [921, 429] width 63 height 23
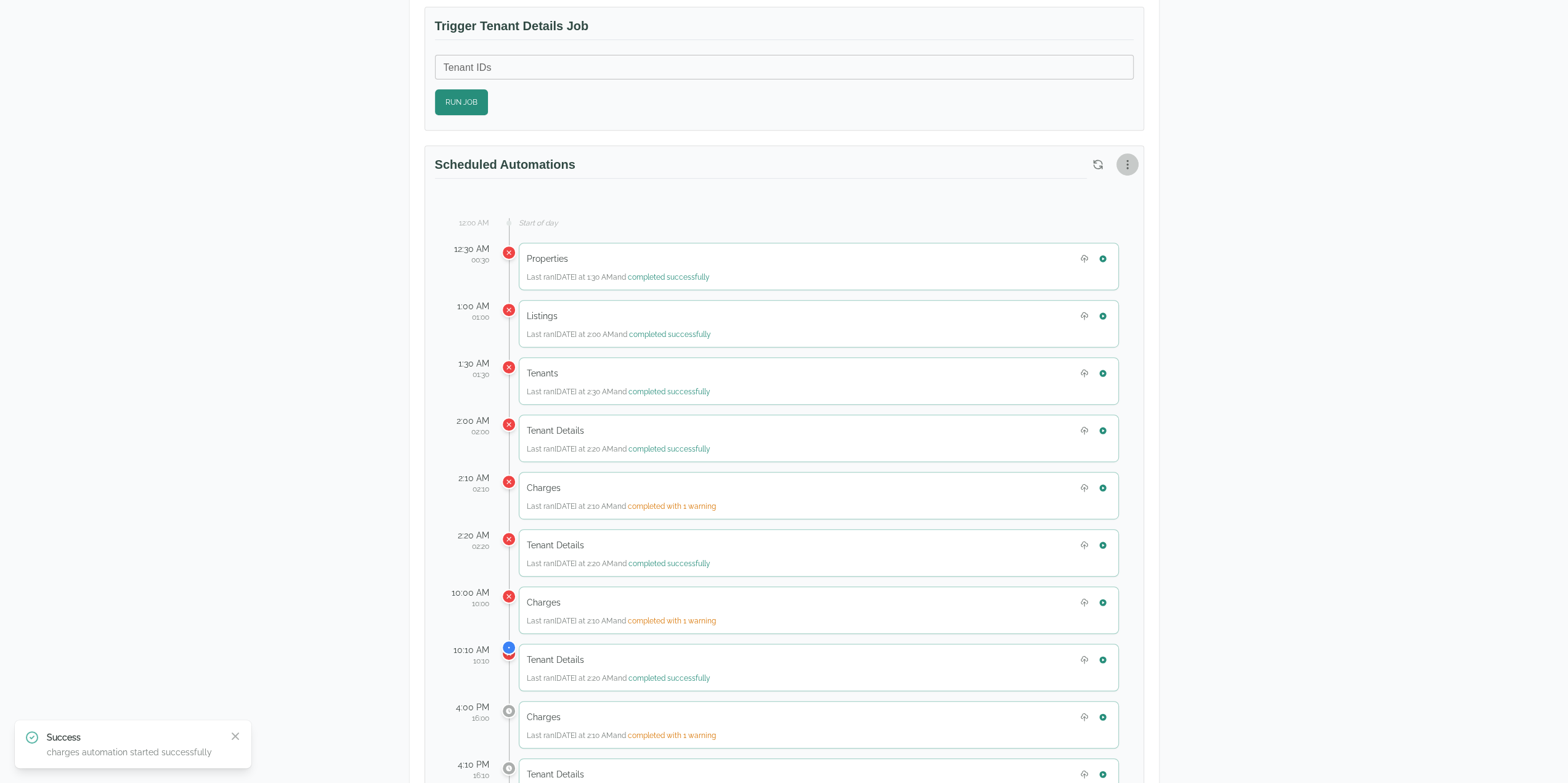
click at [1130, 168] on button "button" at bounding box center [1128, 164] width 22 height 22
click at [1075, 213] on span "View Automation History" at bounding box center [1068, 209] width 109 height 15
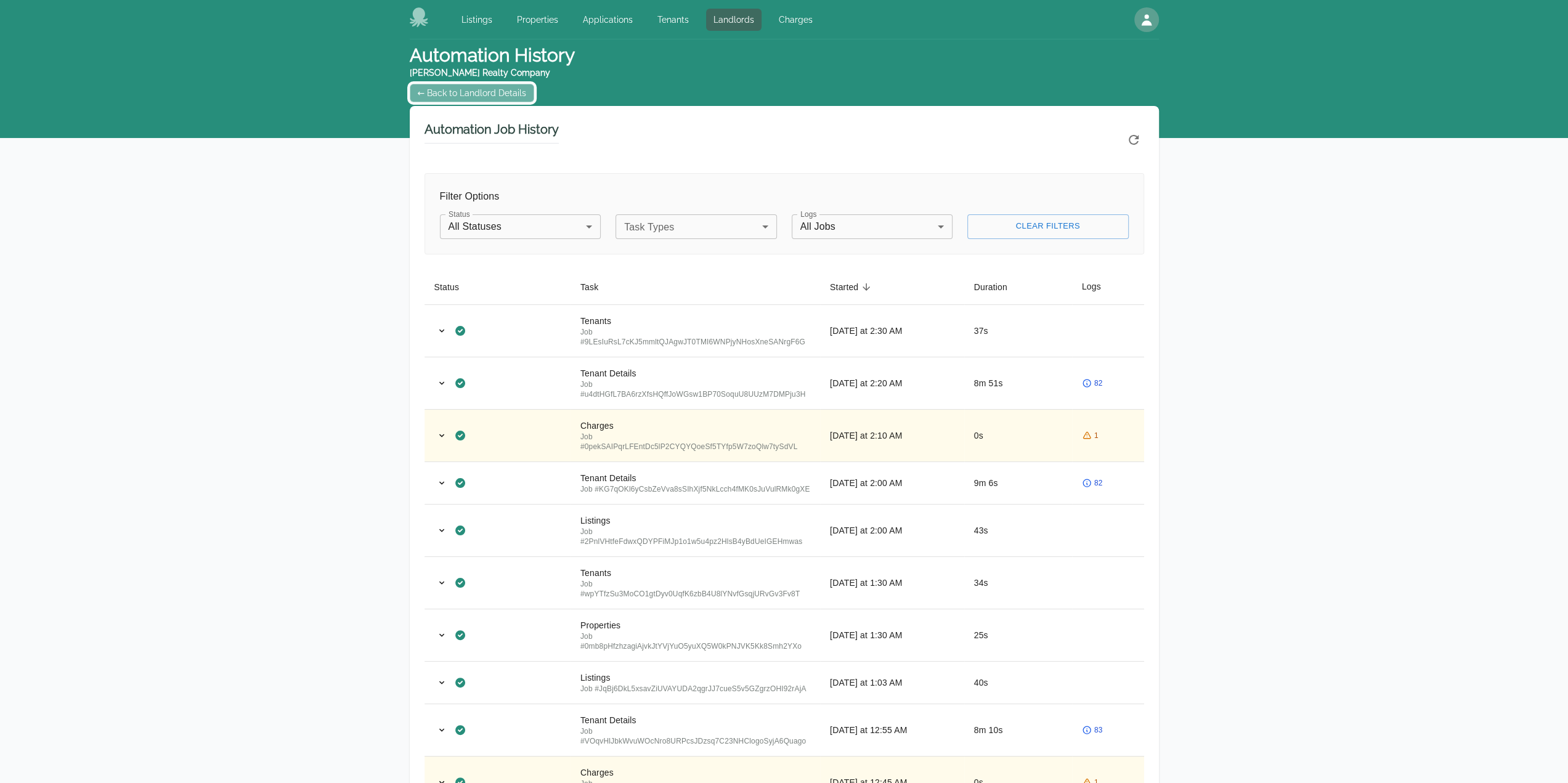
click at [459, 97] on link "← Back to Landlord Details" at bounding box center [472, 93] width 125 height 18
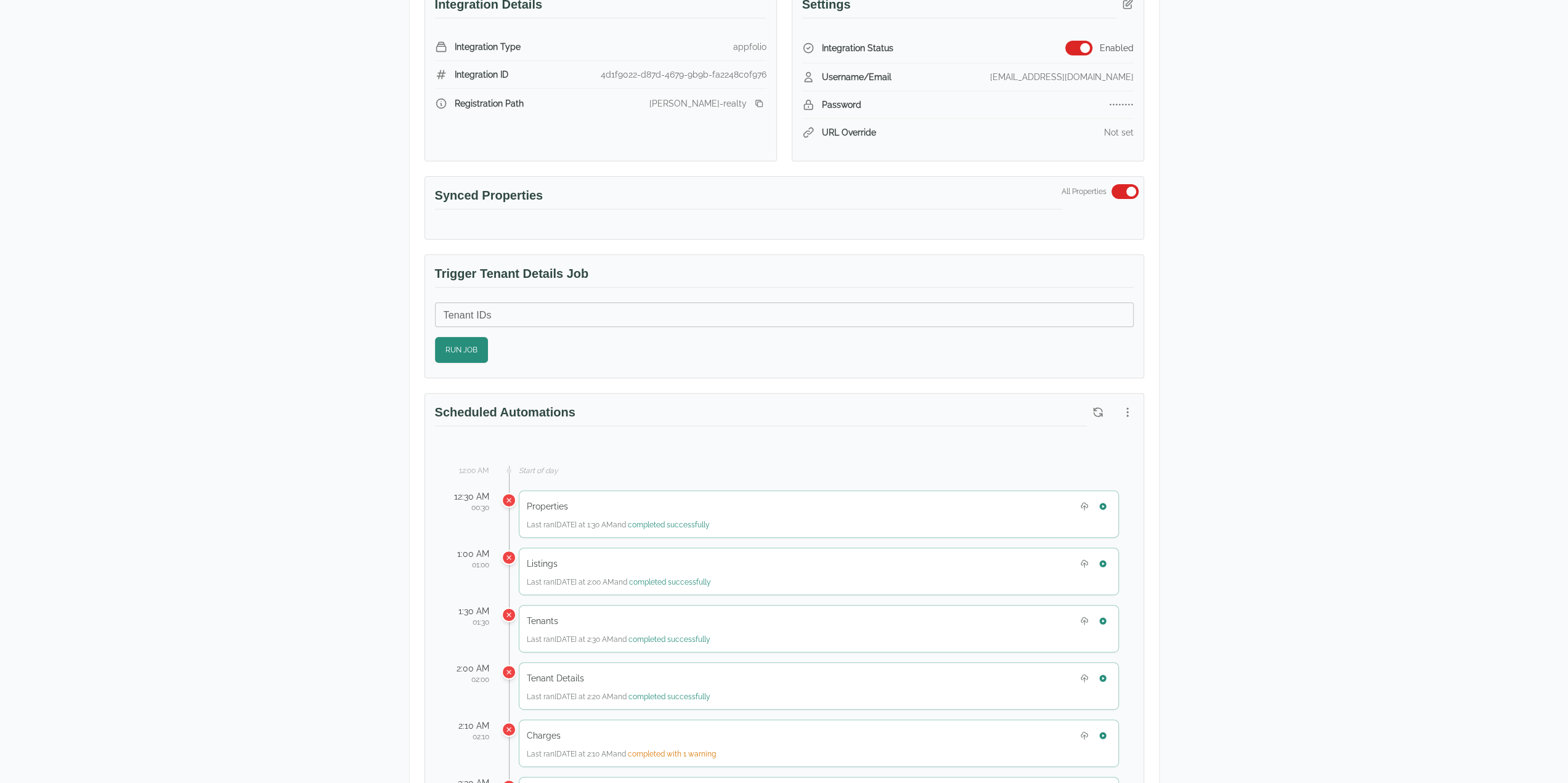
scroll to position [246, 0]
click at [1404, 424] on div "David Watts Watts Realty Company 1527 3rd Avenue South Suite 102 Birmingham, AL…" at bounding box center [784, 759] width 1568 height 1932
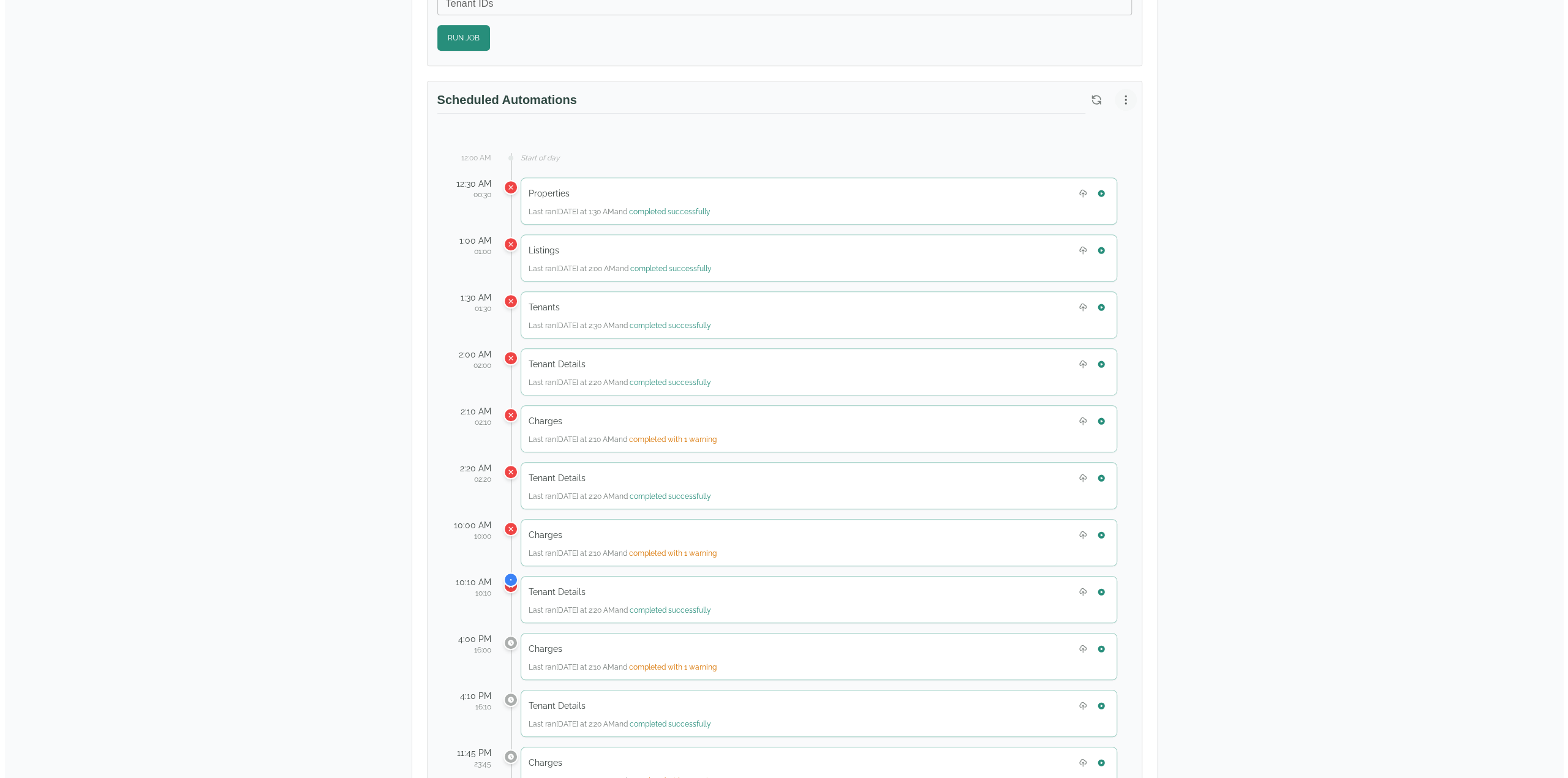
scroll to position [612, 0]
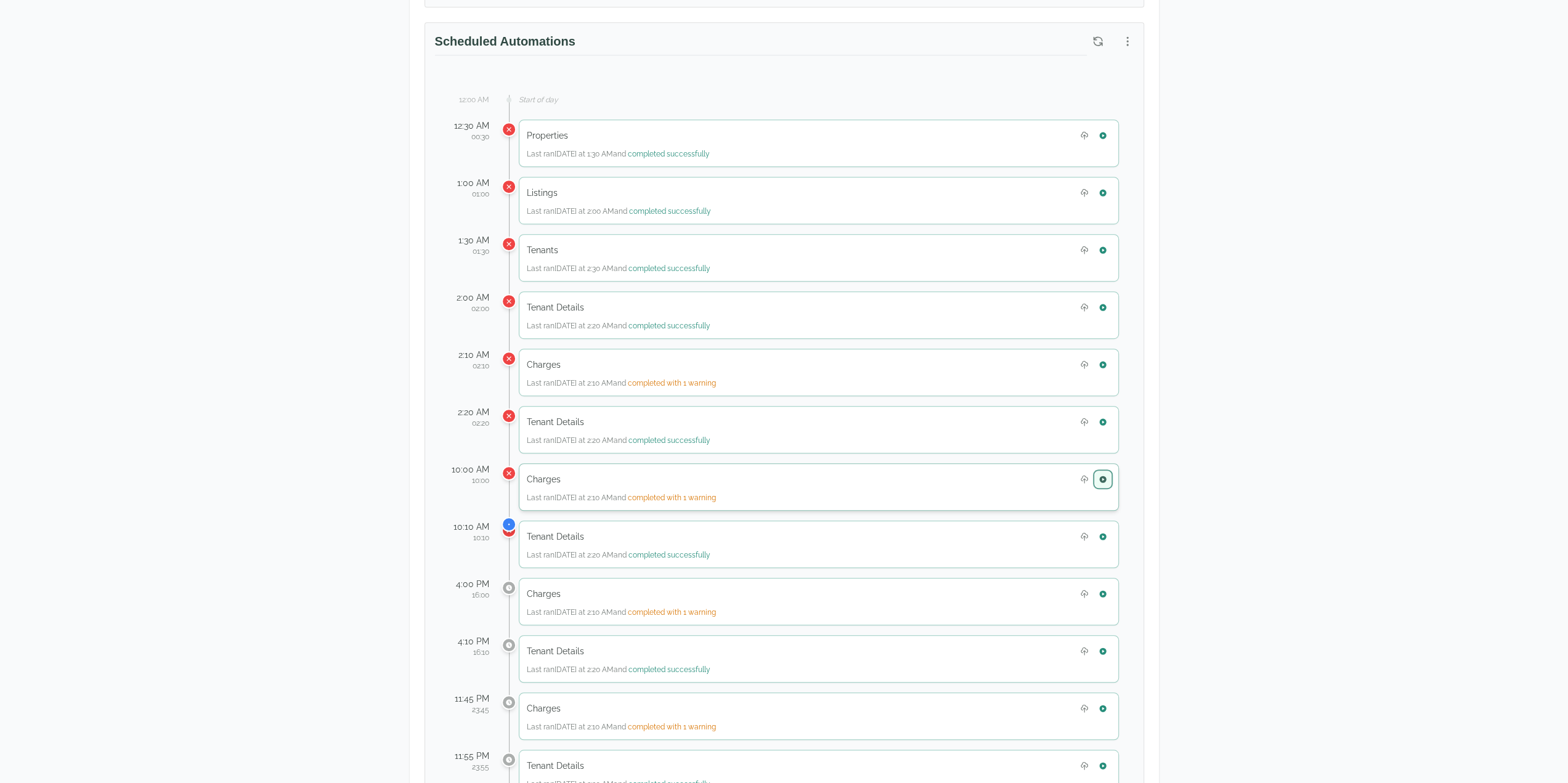
click at [1103, 475] on icon "button" at bounding box center [1102, 479] width 7 height 7
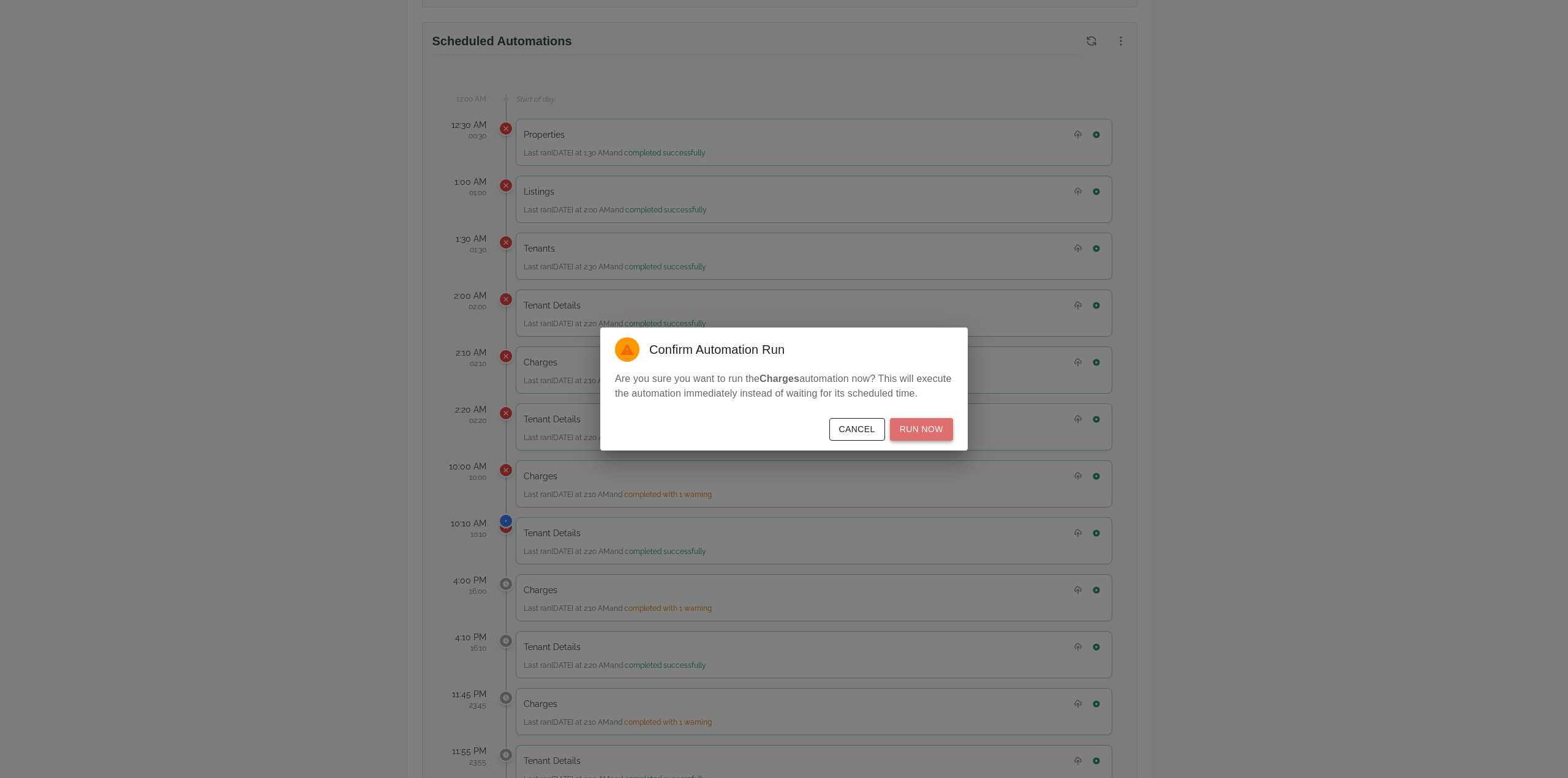
click at [950, 434] on button "Run Now" at bounding box center [921, 429] width 63 height 23
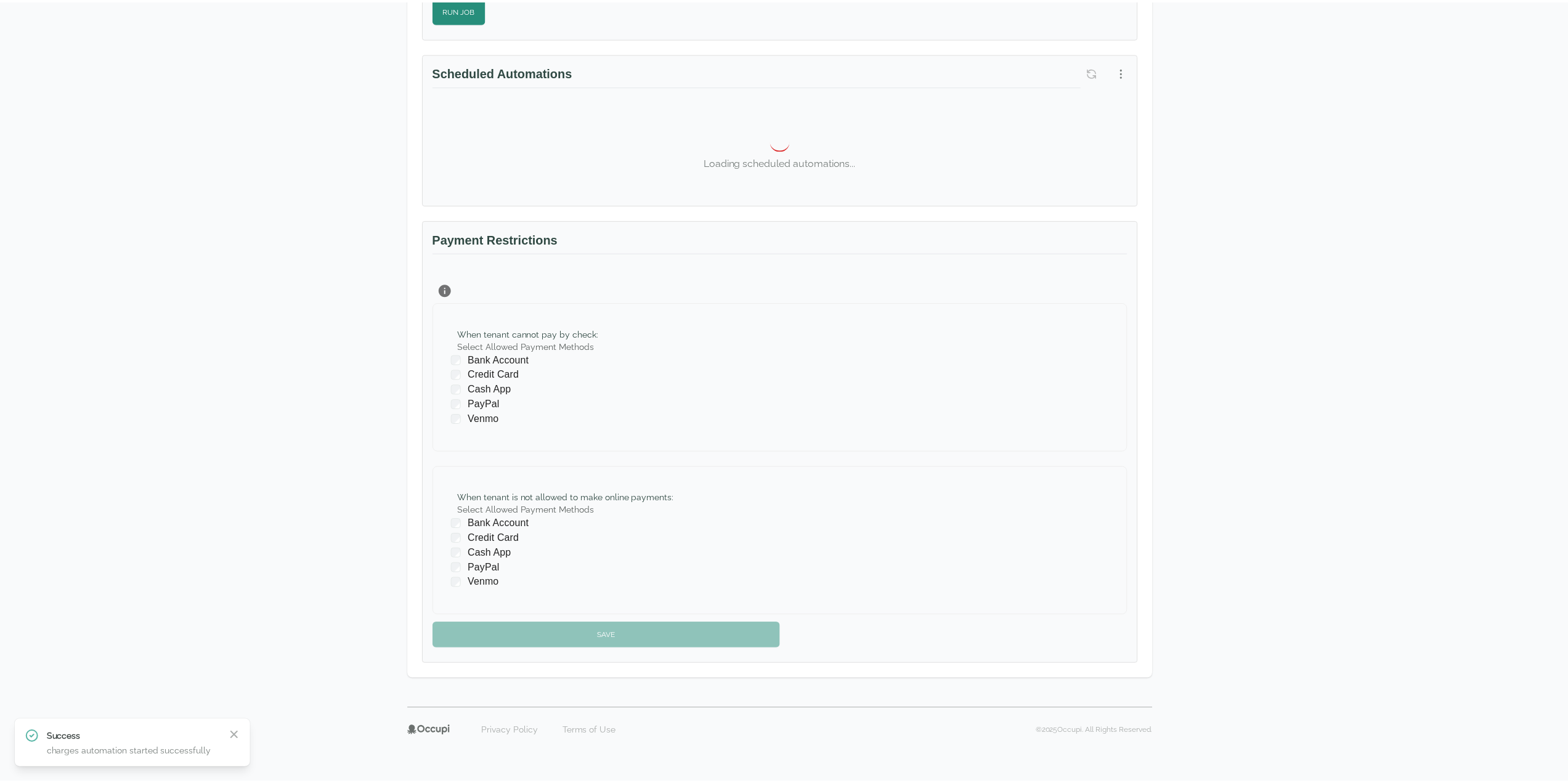
scroll to position [578, 0]
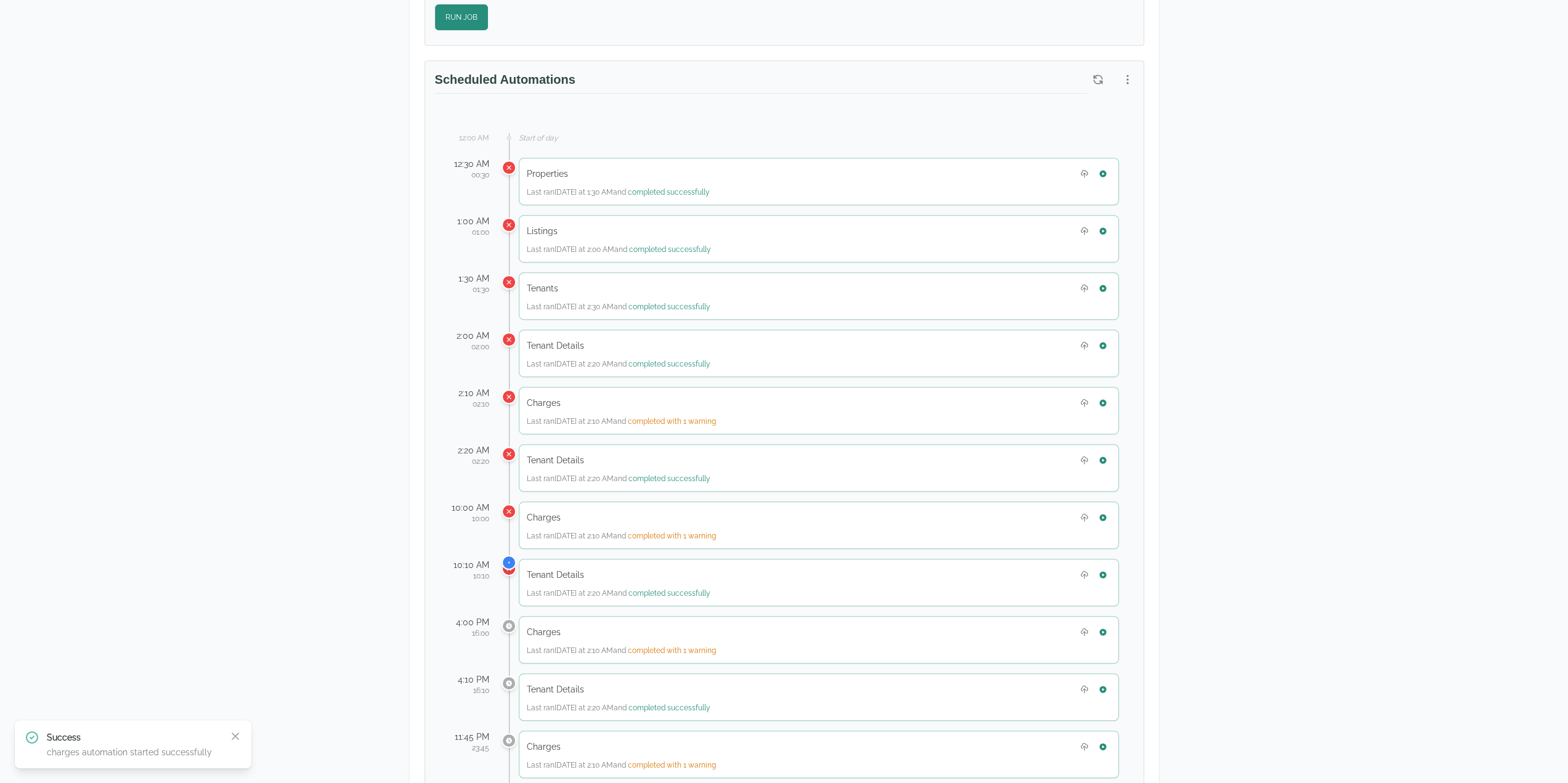
click at [1458, 333] on div "David Watts Watts Realty Company 1527 3rd Avenue South Suite 102 Birmingham, AL…" at bounding box center [784, 427] width 1568 height 1932
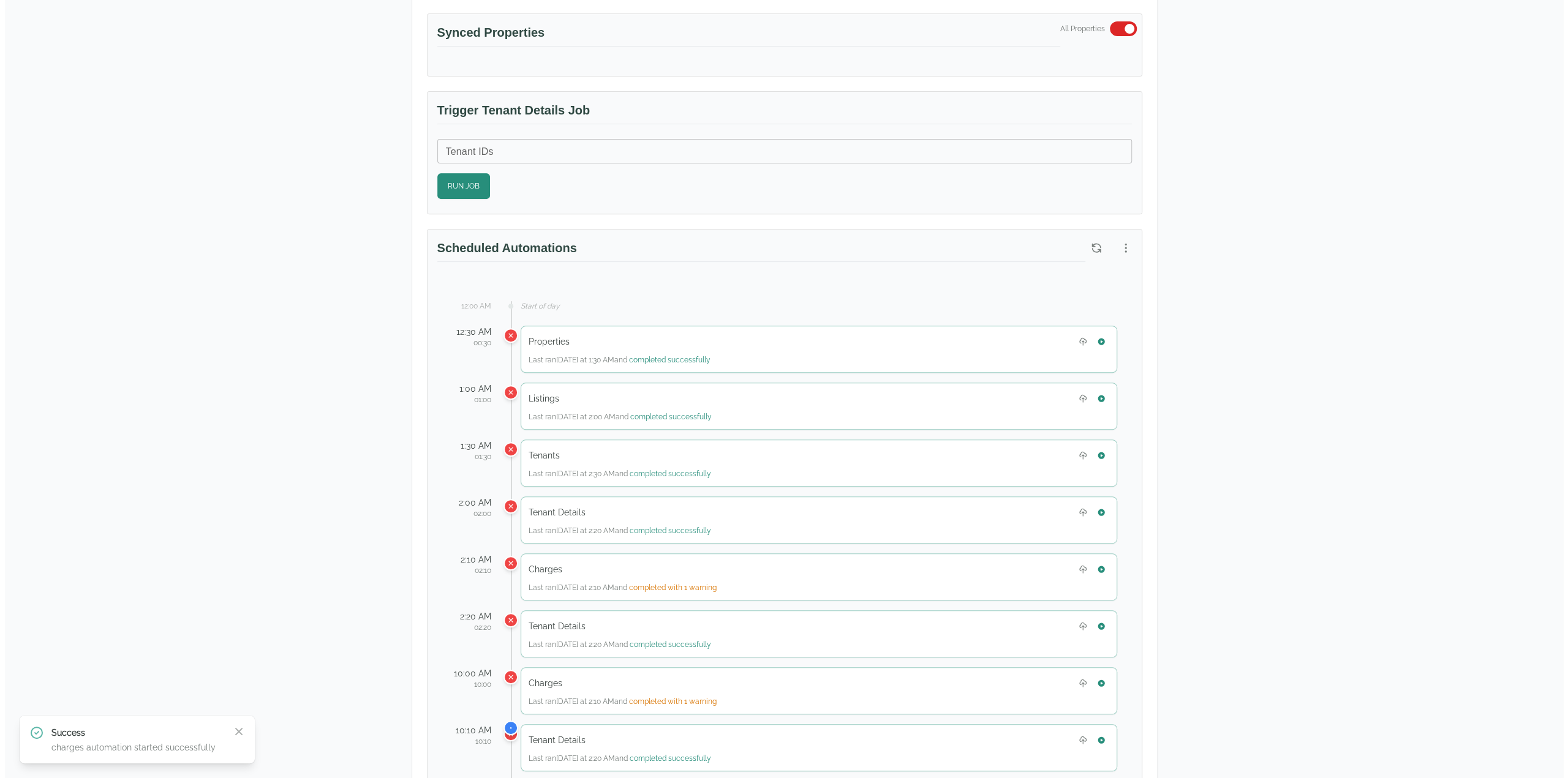
scroll to position [390, 0]
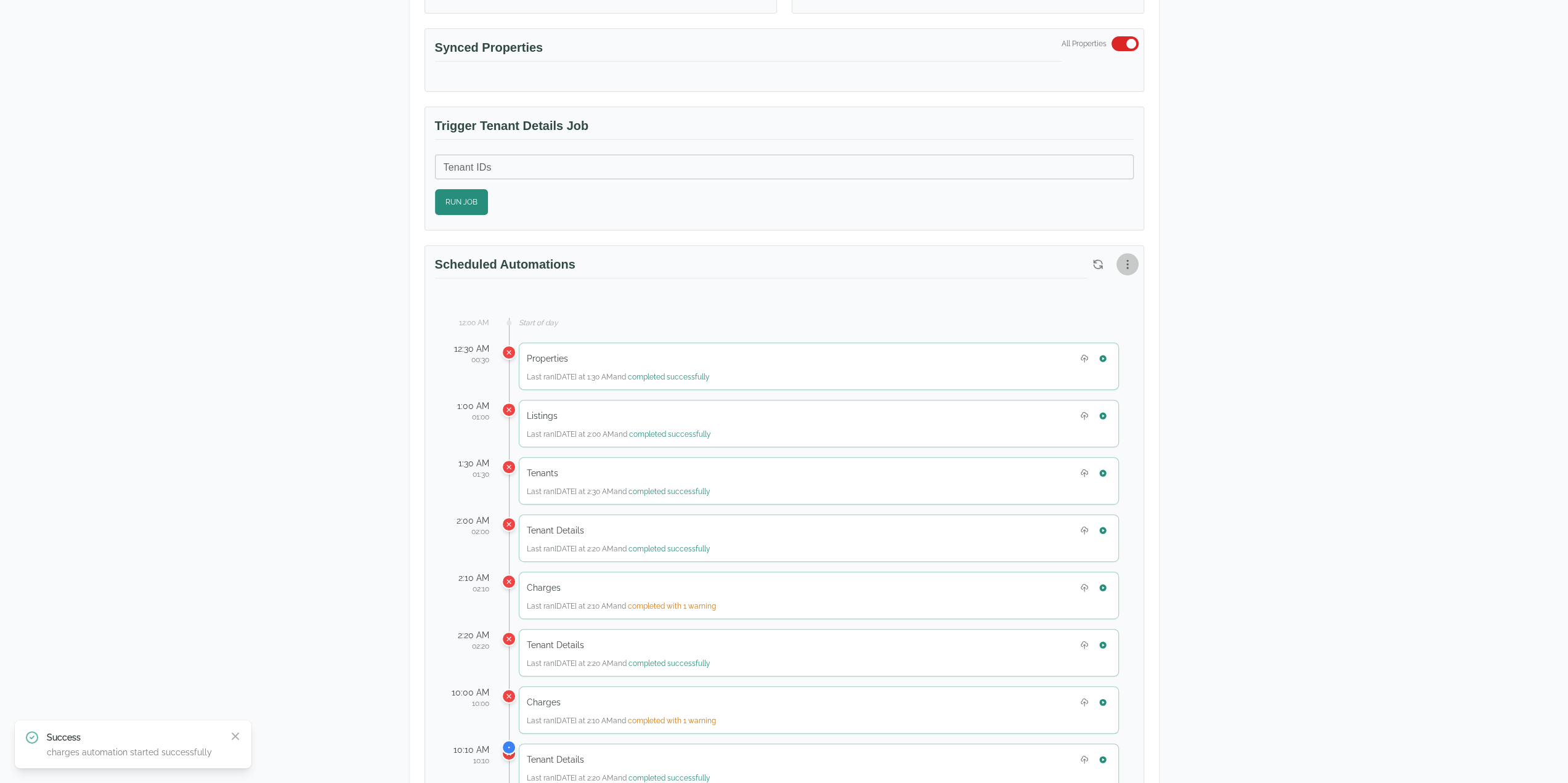
click at [1130, 259] on button "button" at bounding box center [1128, 264] width 22 height 22
click at [1129, 259] on div at bounding box center [789, 392] width 1577 height 783
click at [1135, 261] on button "button" at bounding box center [1128, 264] width 22 height 22
click at [1082, 311] on span "View Automation History" at bounding box center [1068, 309] width 109 height 15
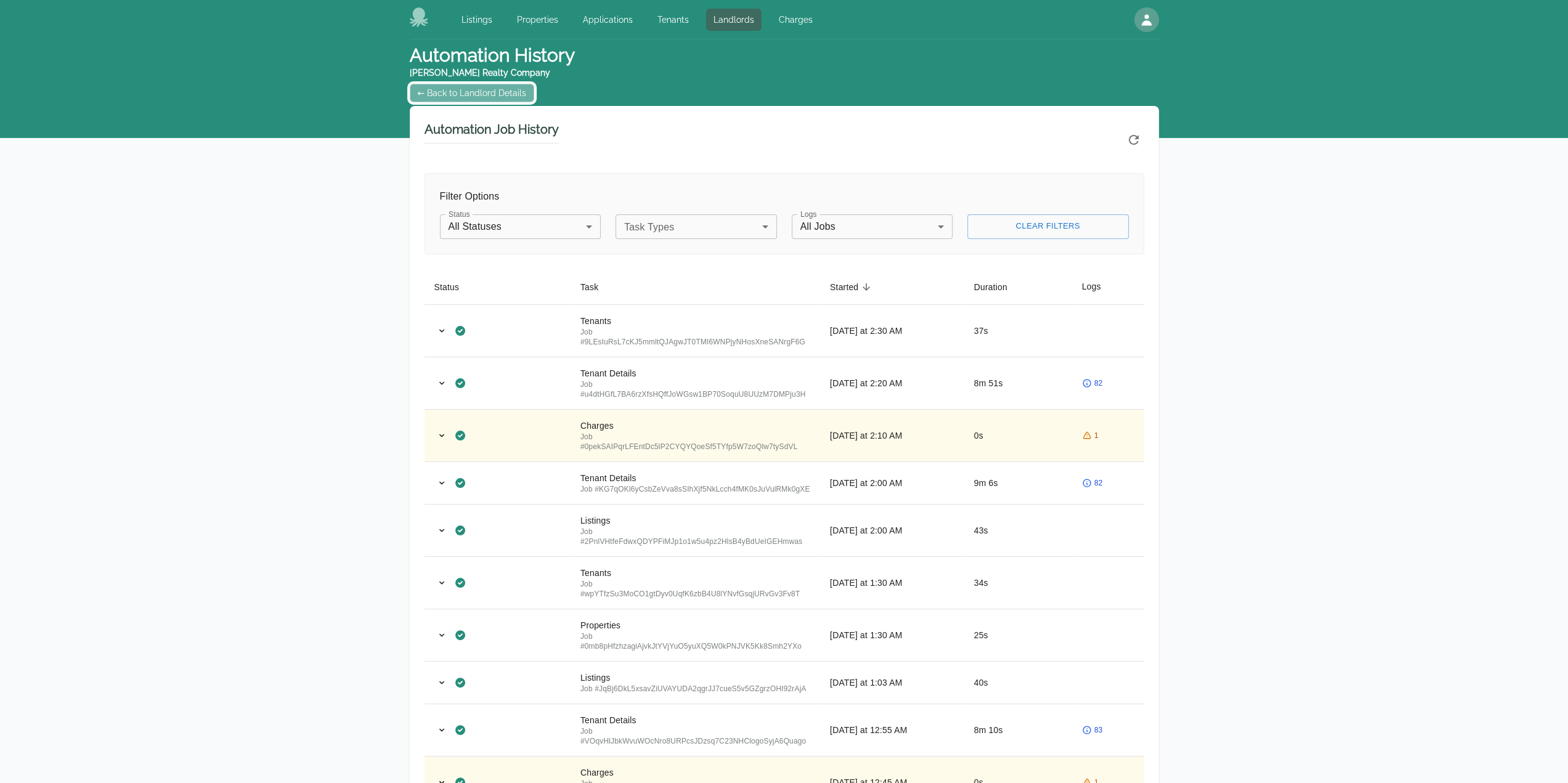
click at [467, 93] on link "← Back to Landlord Details" at bounding box center [472, 93] width 125 height 18
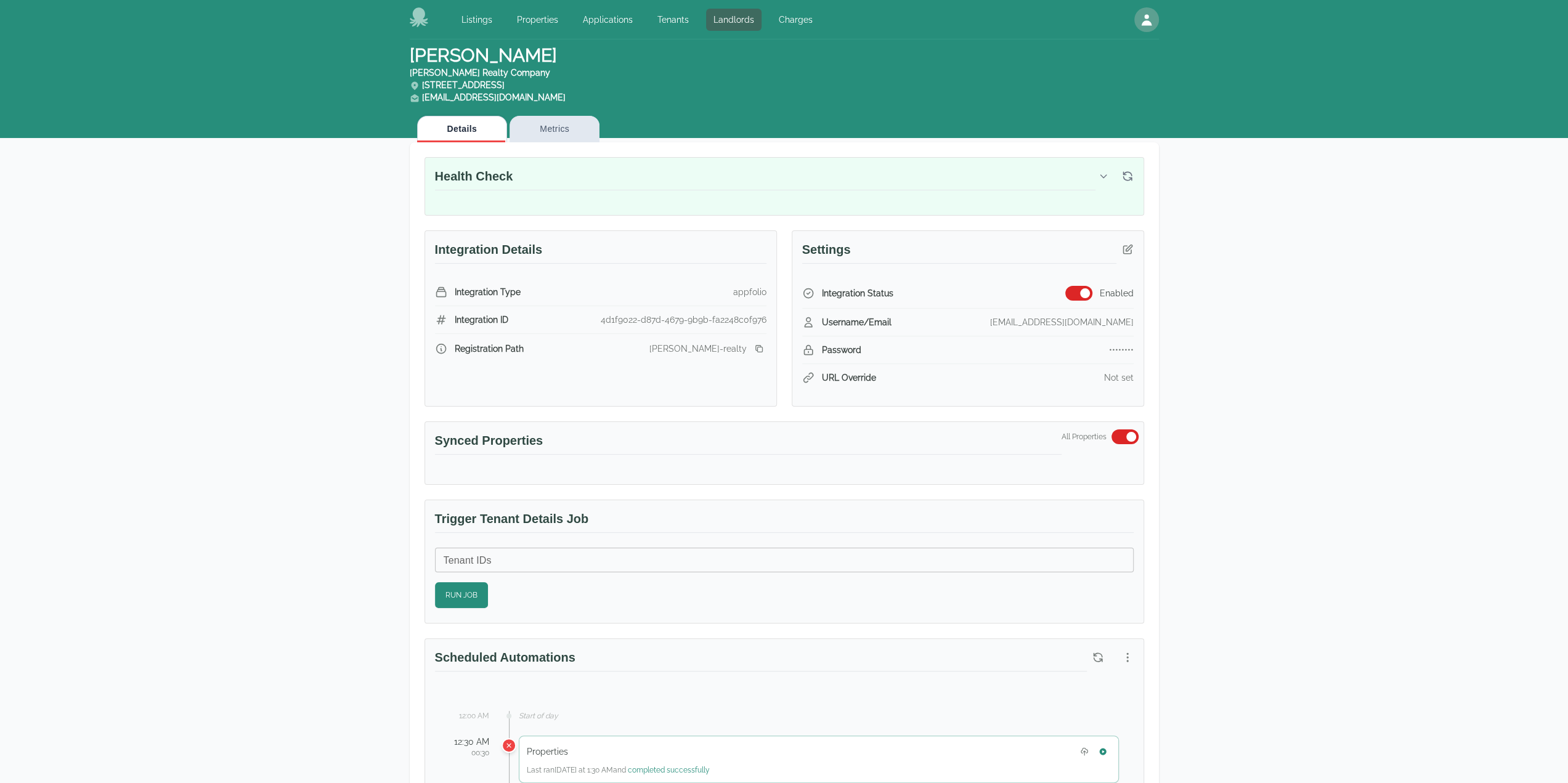
drag, startPoint x: 1388, startPoint y: 431, endPoint x: 1381, endPoint y: 428, distance: 7.6
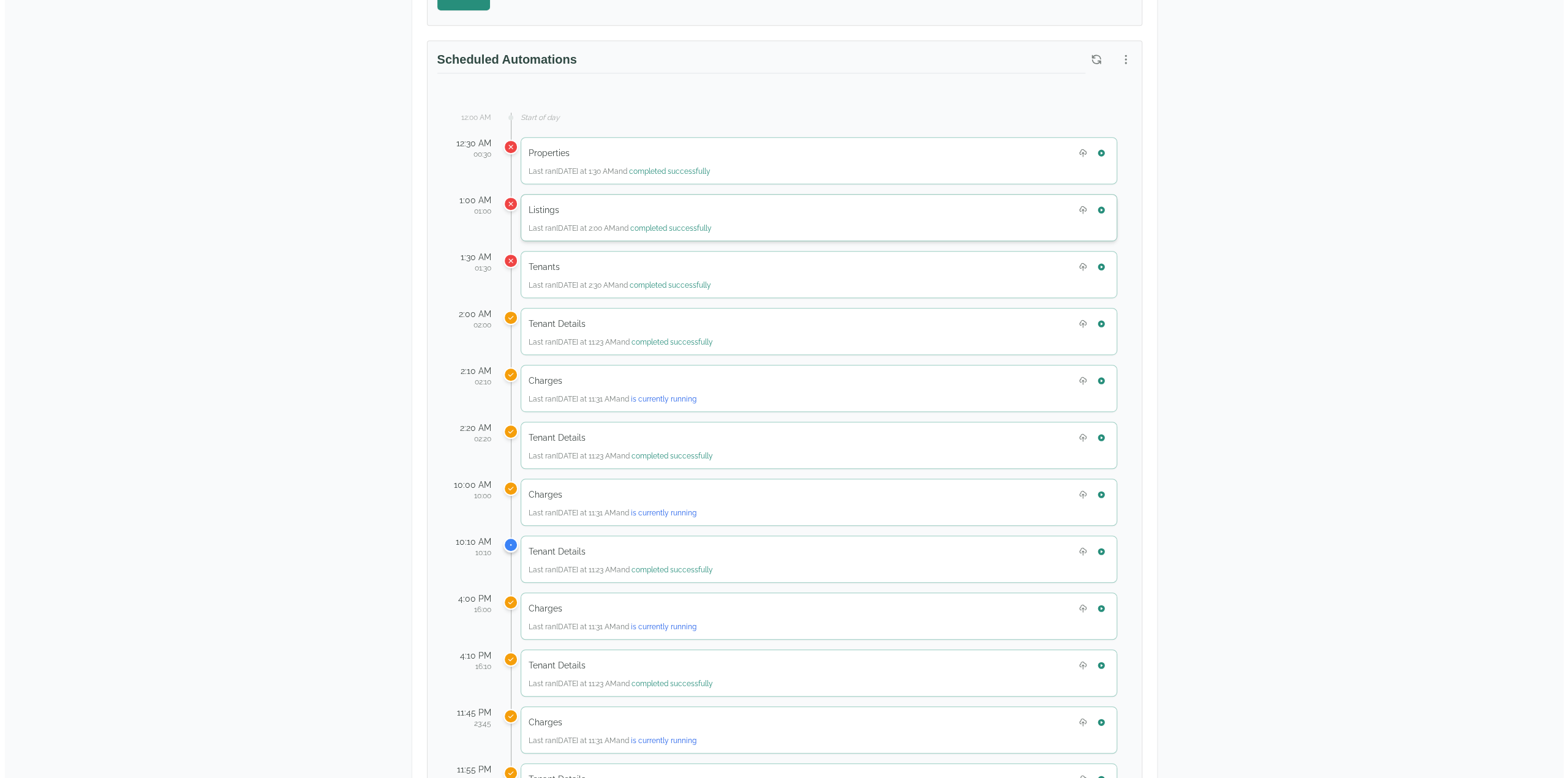
scroll to position [551, 0]
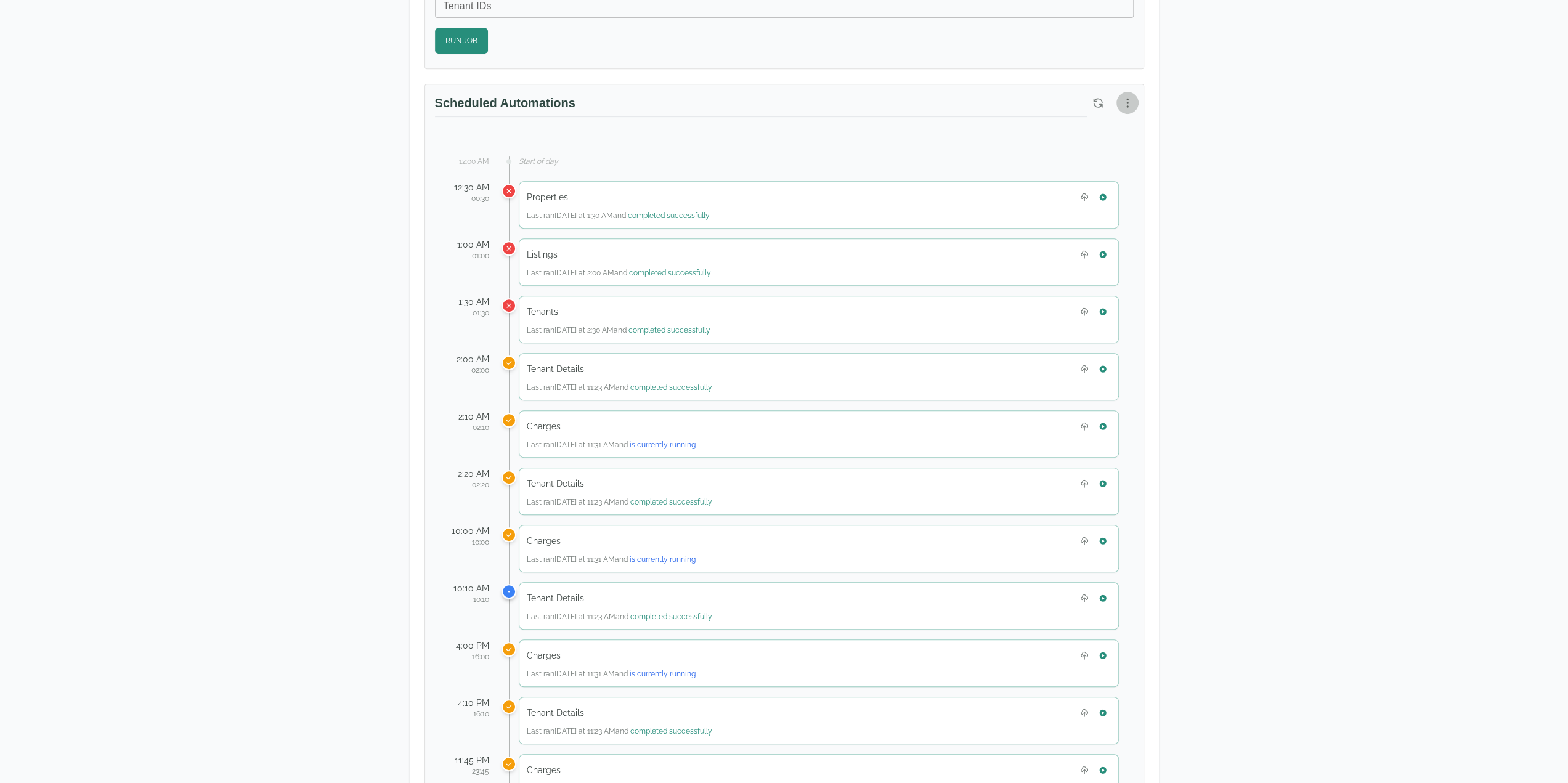
click at [1129, 99] on icon "button" at bounding box center [1128, 103] width 13 height 13
click at [1106, 151] on span "View Automation History" at bounding box center [1068, 148] width 109 height 15
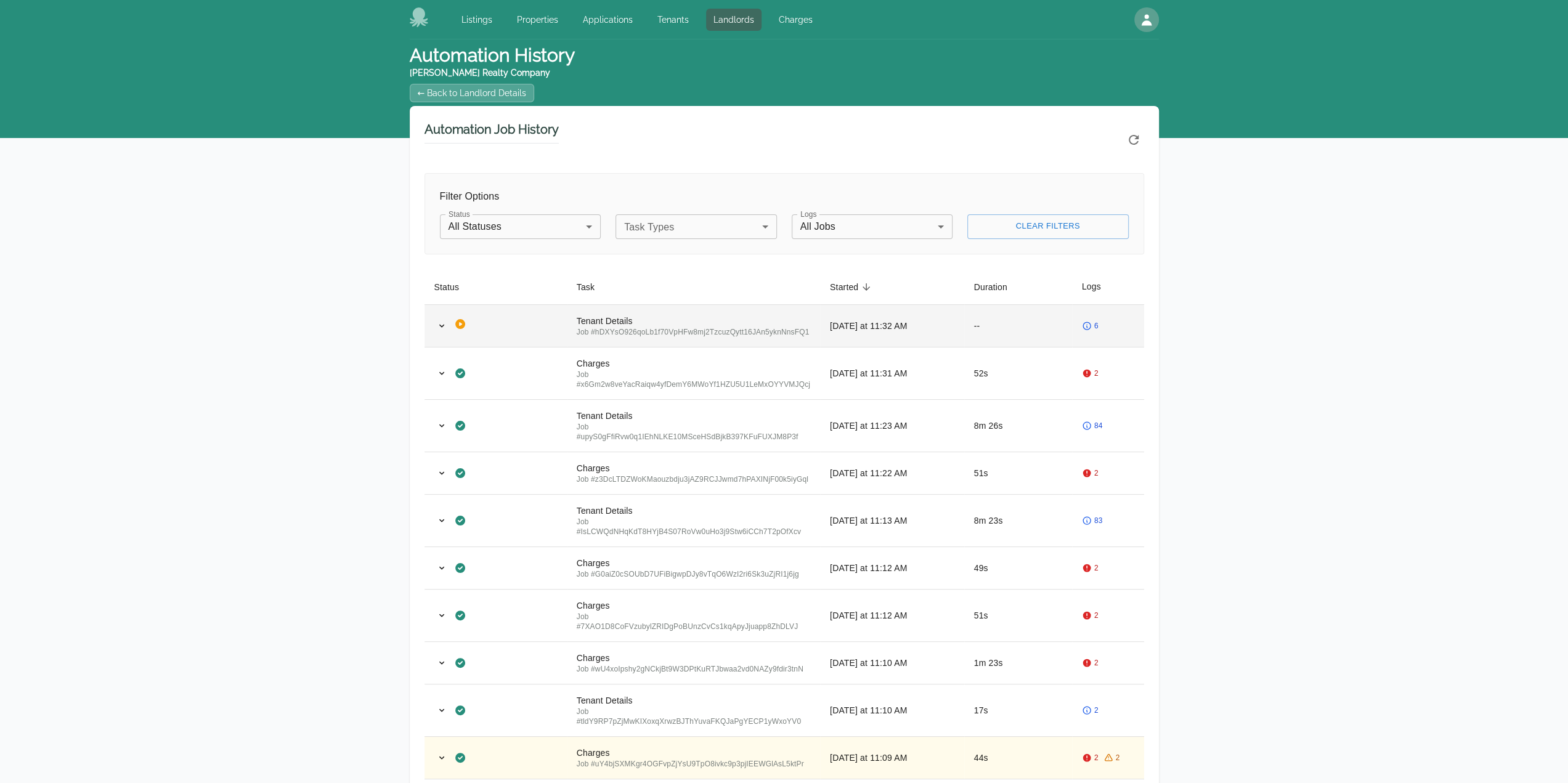
click at [1107, 331] on div "6" at bounding box center [1107, 326] width 52 height 10
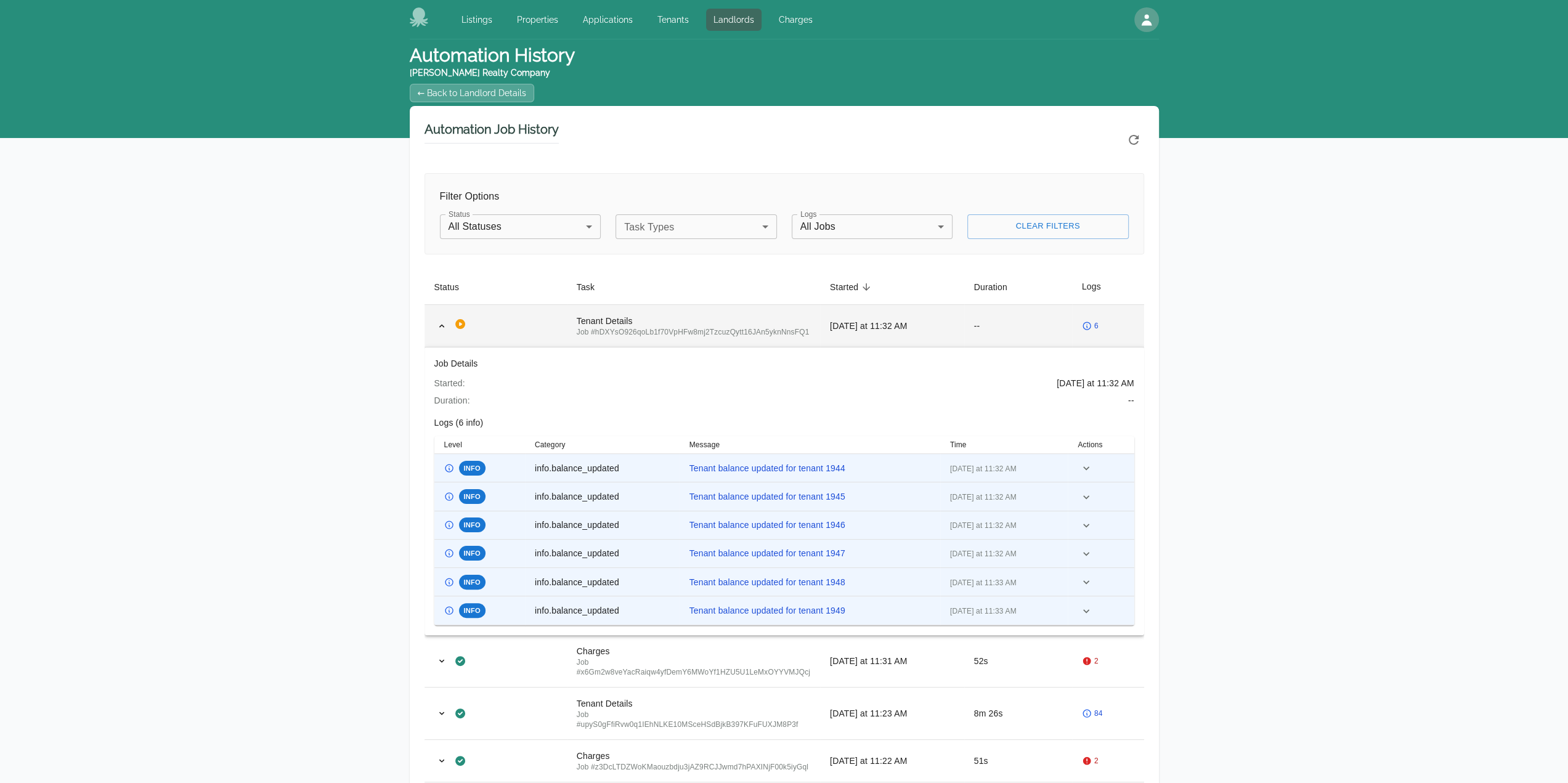
click at [1107, 331] on div "6" at bounding box center [1107, 326] width 52 height 10
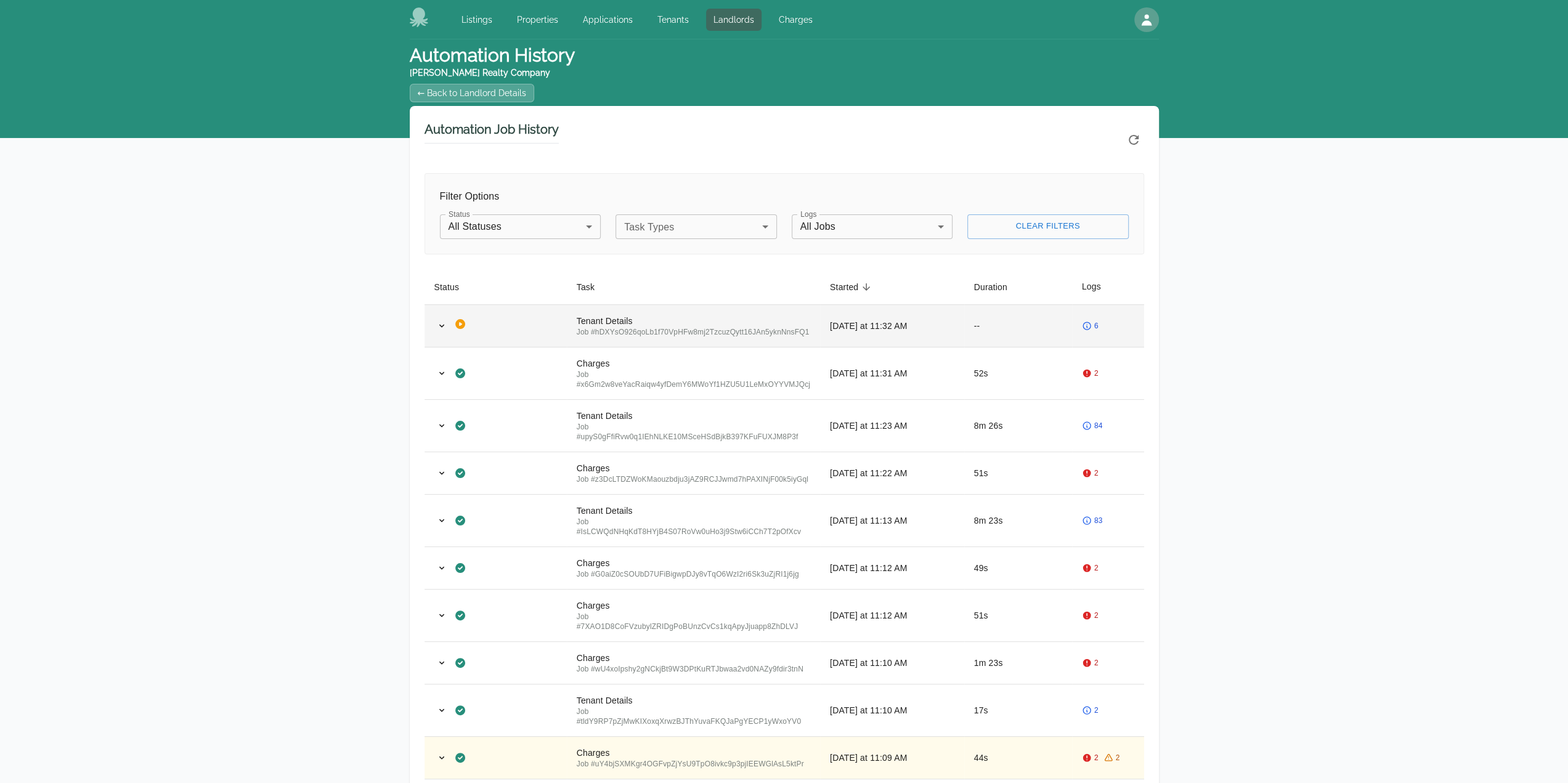
click at [1107, 331] on div "6" at bounding box center [1107, 326] width 52 height 10
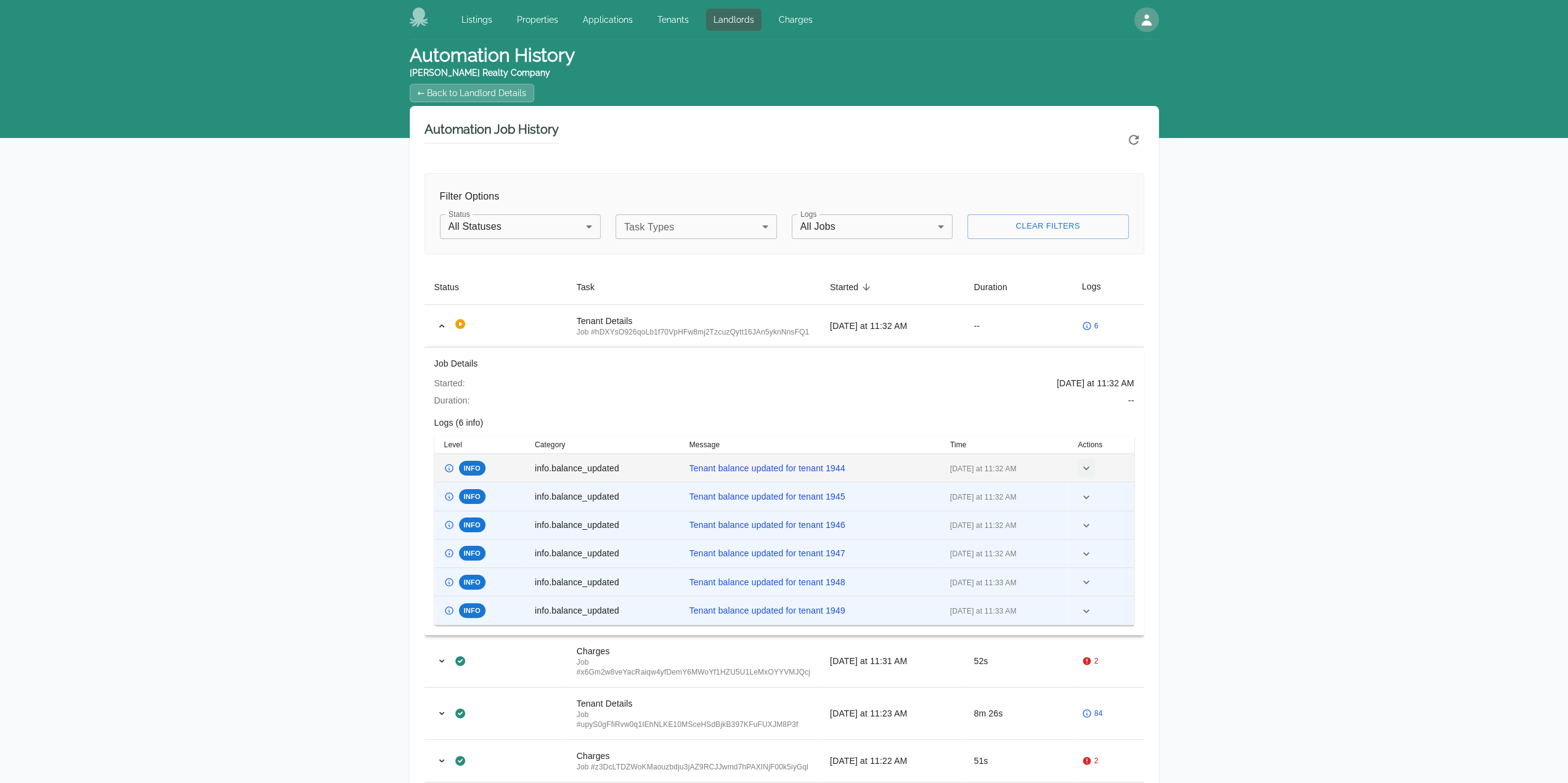
click at [1087, 475] on icon "button" at bounding box center [1086, 468] width 13 height 13
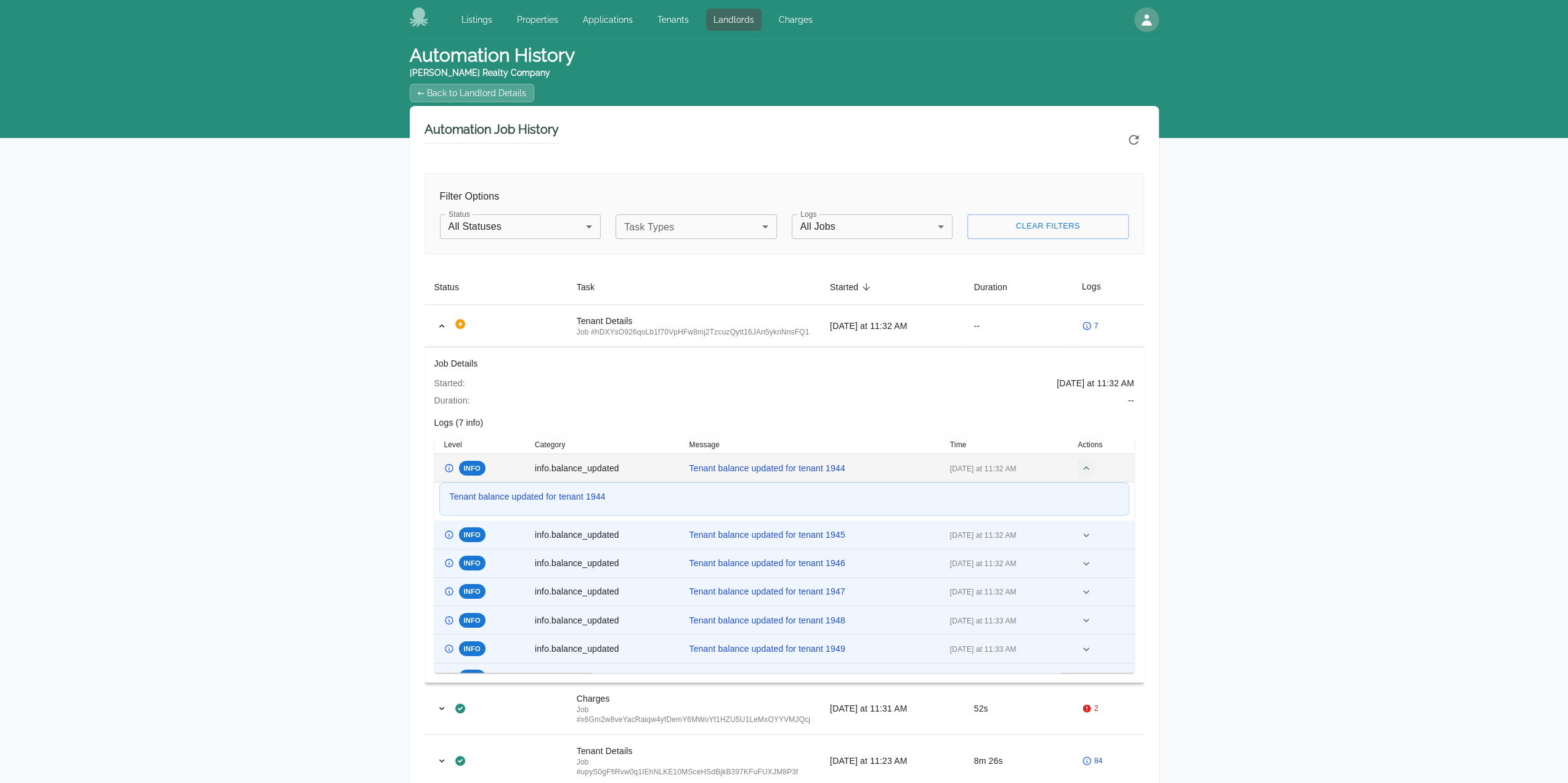
click at [1087, 477] on td at bounding box center [1100, 468] width 66 height 29
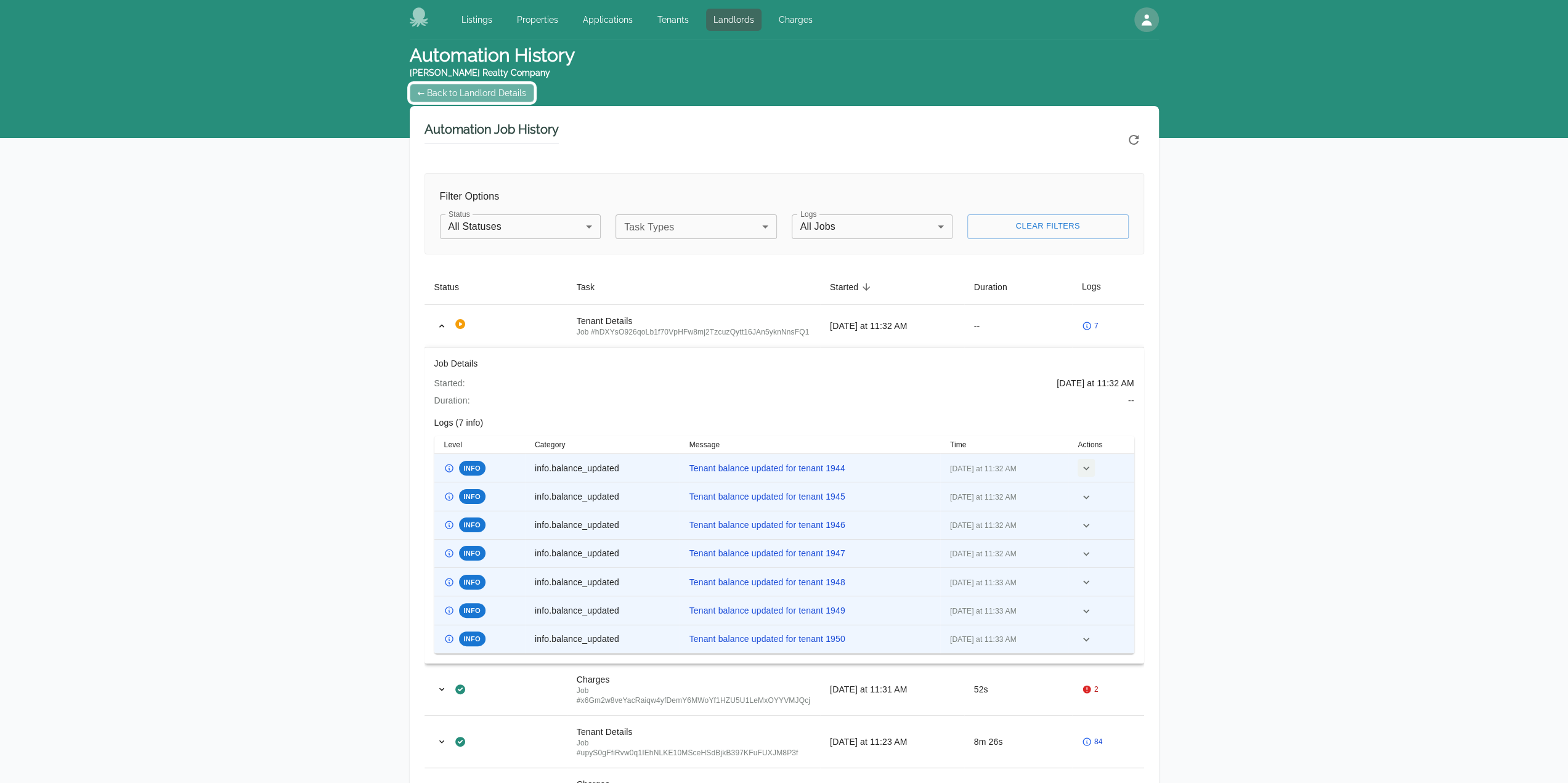
click at [417, 91] on link "← Back to Landlord Details" at bounding box center [472, 93] width 125 height 18
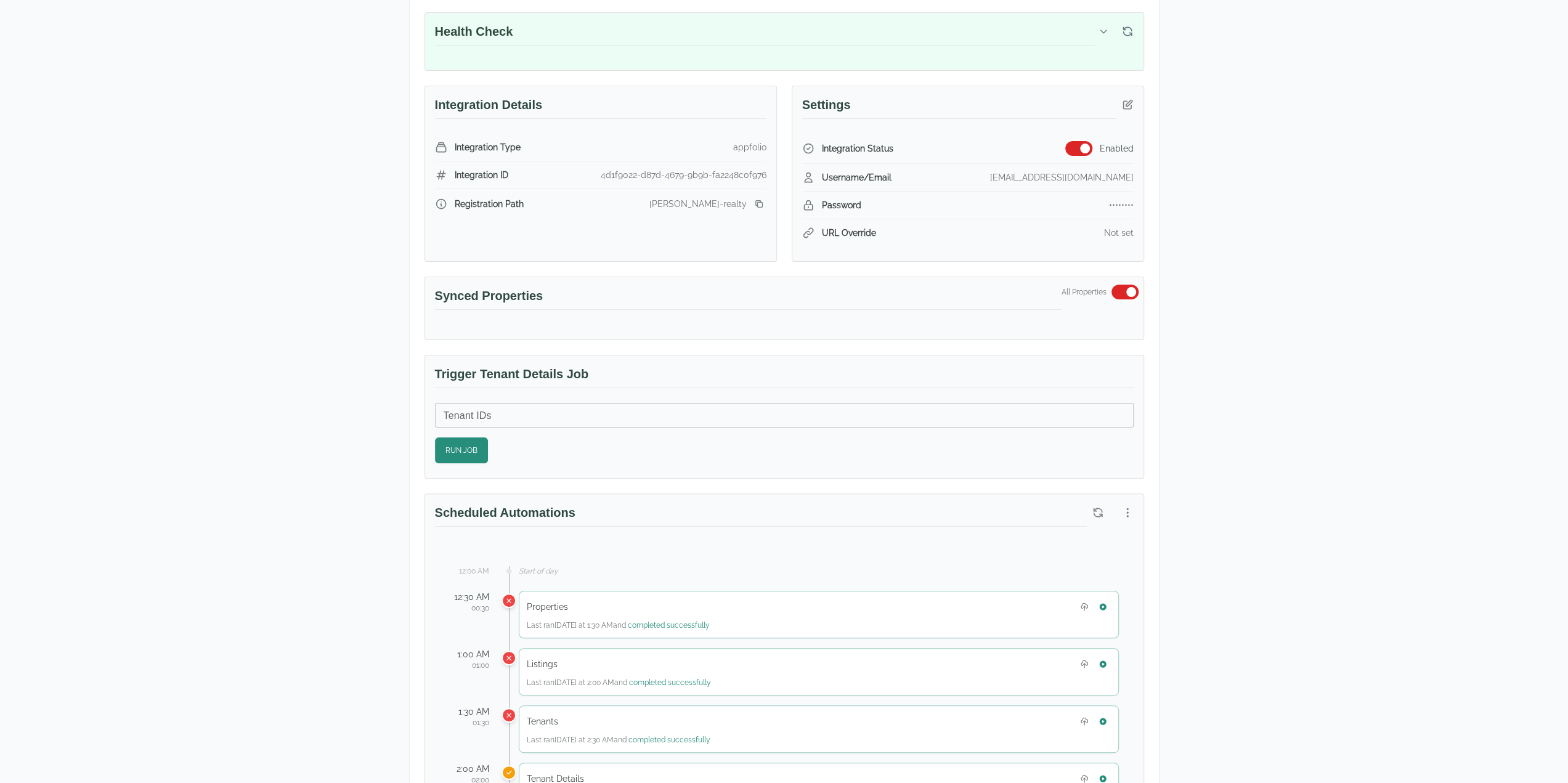
scroll to position [123, 0]
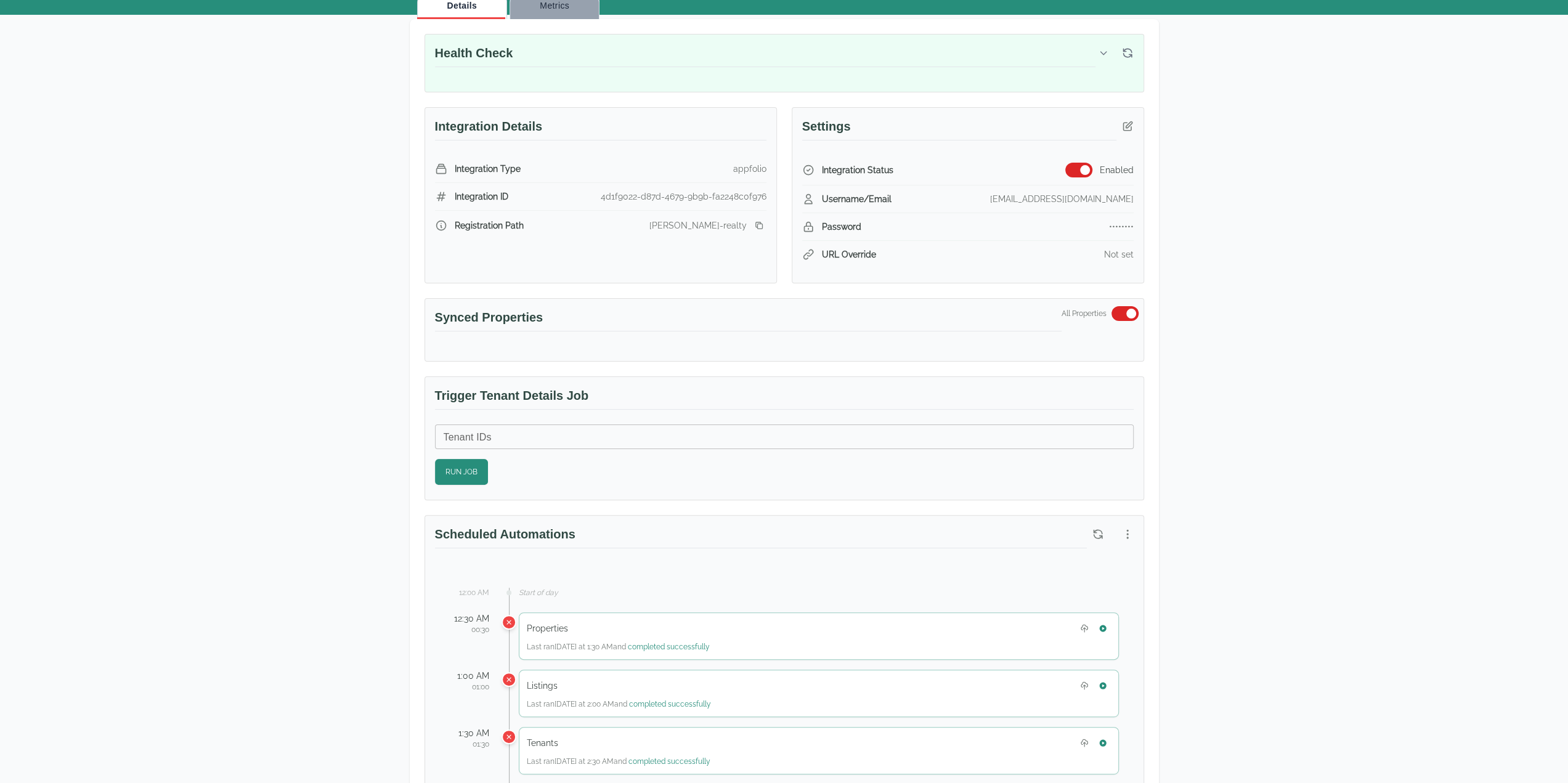
click at [543, 14] on button "Metrics" at bounding box center [554, 6] width 90 height 27
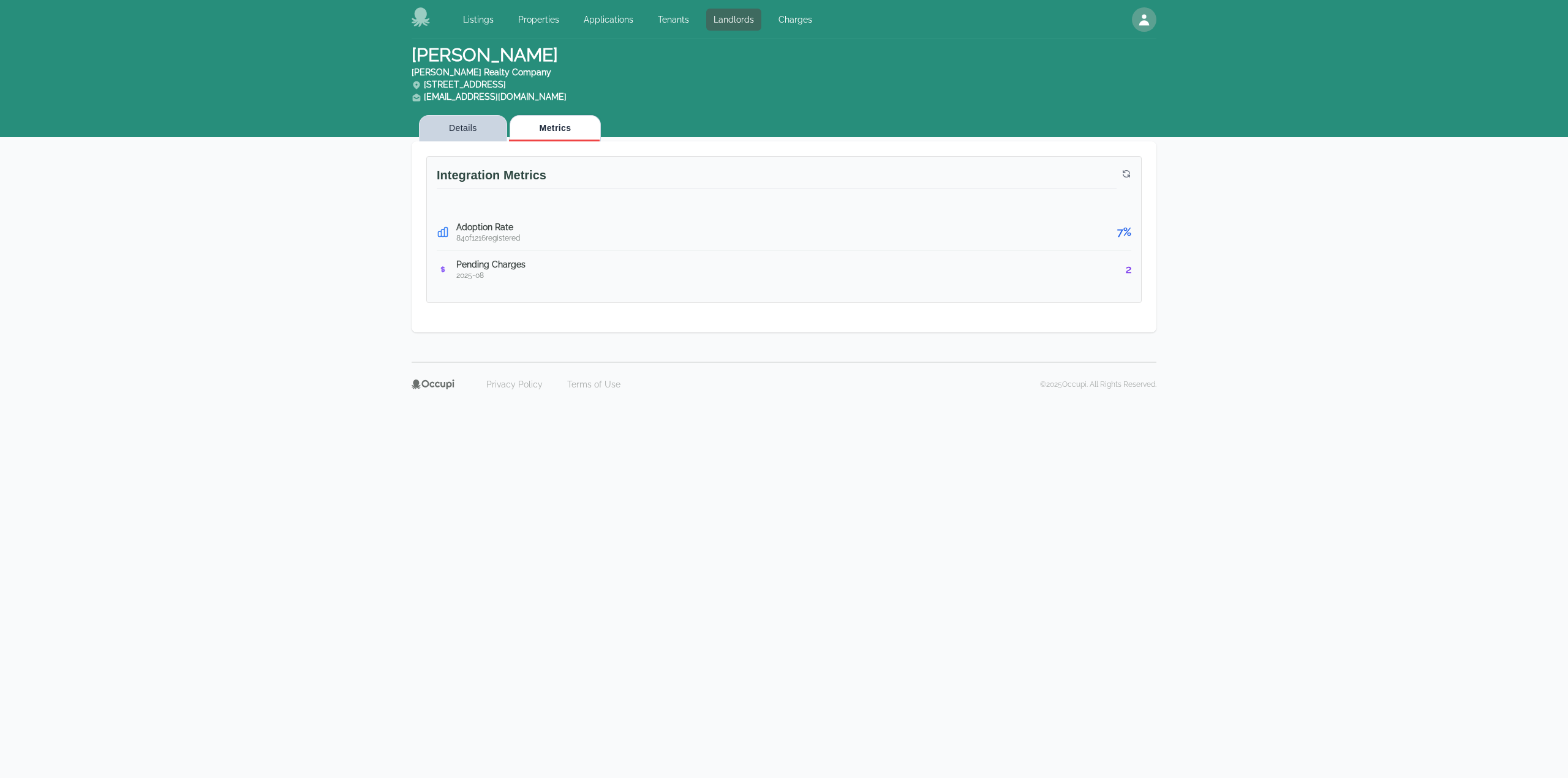
click at [462, 129] on button "Details" at bounding box center [463, 129] width 88 height 26
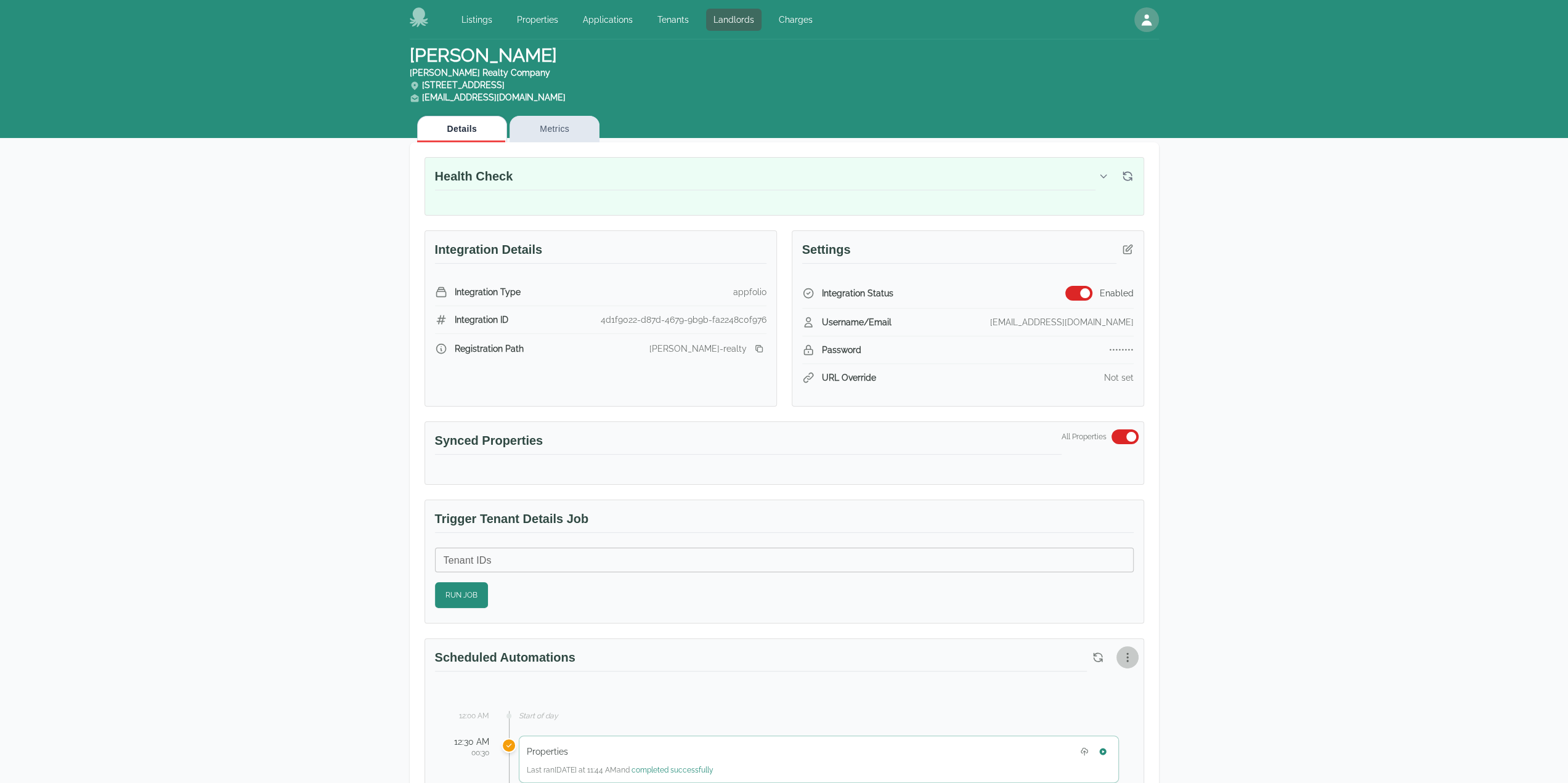
click at [1136, 653] on button "button" at bounding box center [1128, 657] width 22 height 22
click at [1089, 689] on li "Reset to Default Schedule" at bounding box center [1064, 680] width 152 height 22
click at [1091, 688] on ul "Reset to Default Schedule View Automation History" at bounding box center [1064, 691] width 152 height 55
drag, startPoint x: 1091, startPoint y: 688, endPoint x: 1120, endPoint y: 661, distance: 39.6
click at [1120, 661] on div "Resetting... View Automation History" at bounding box center [784, 392] width 1568 height 783
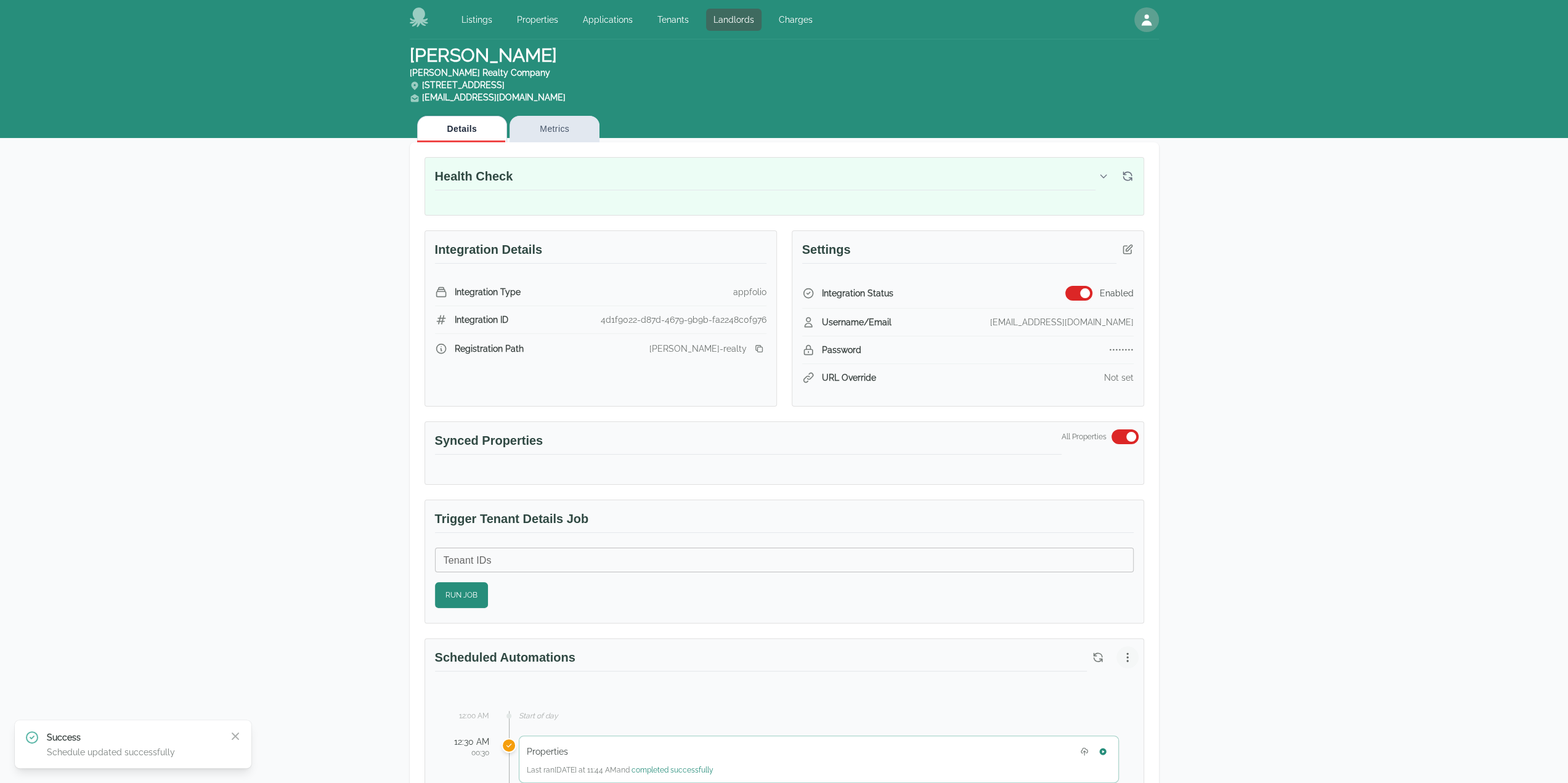
click at [1127, 656] on icon "button" at bounding box center [1128, 656] width 1 height 8
click at [1097, 698] on span "View Automation History" at bounding box center [1068, 702] width 109 height 15
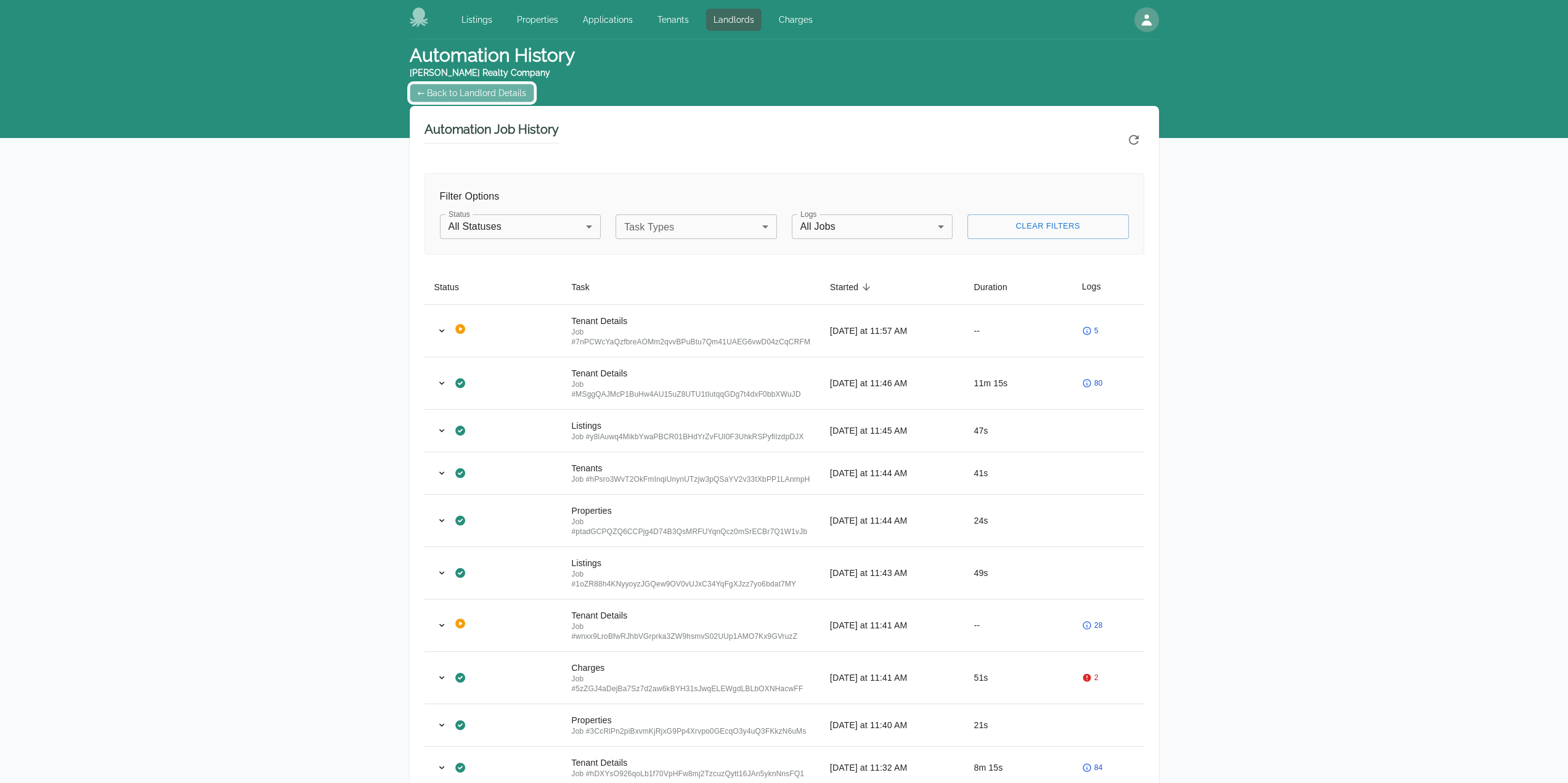
click at [469, 96] on link "← Back to Landlord Details" at bounding box center [472, 93] width 125 height 18
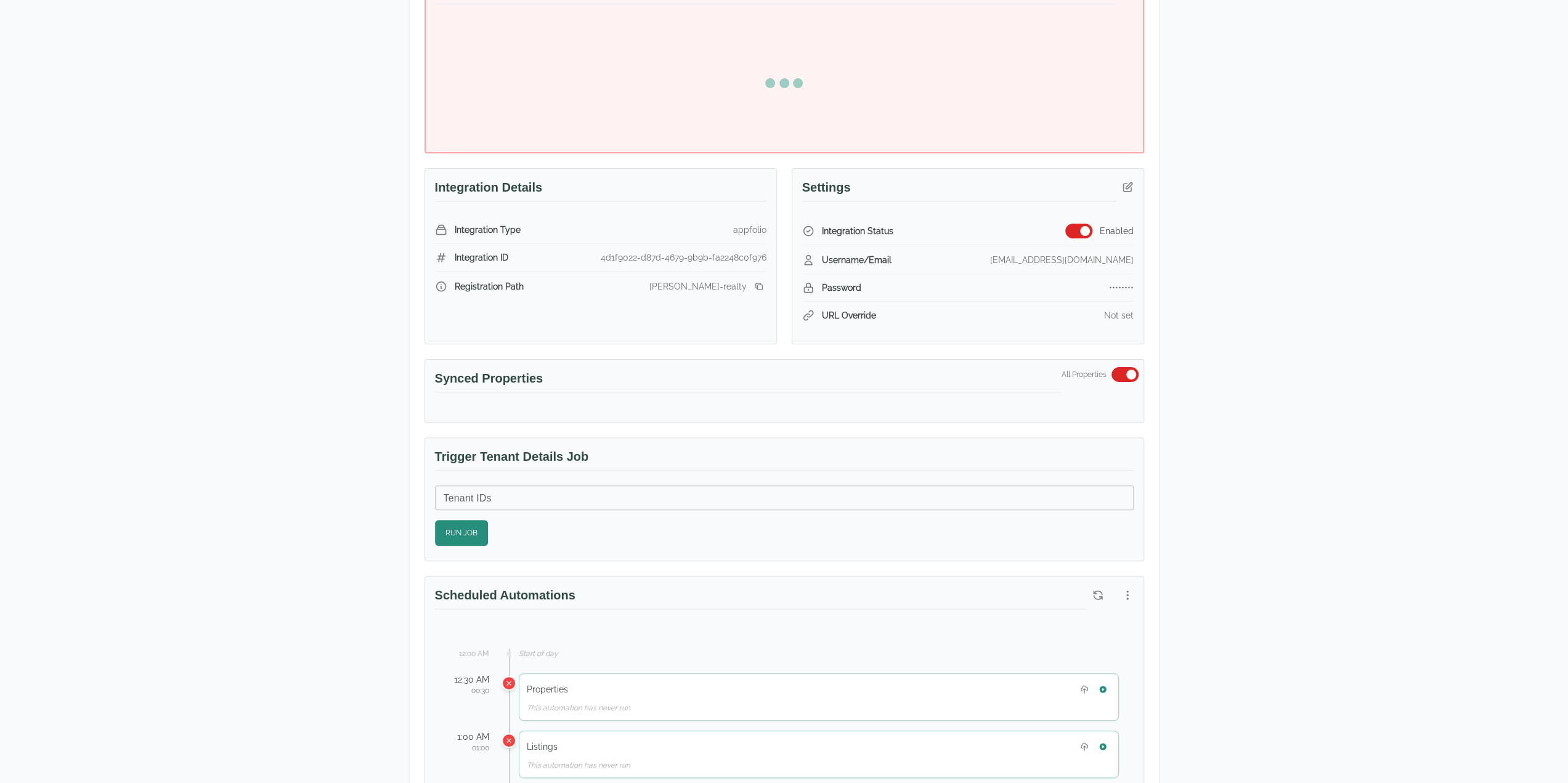
scroll to position [491, 0]
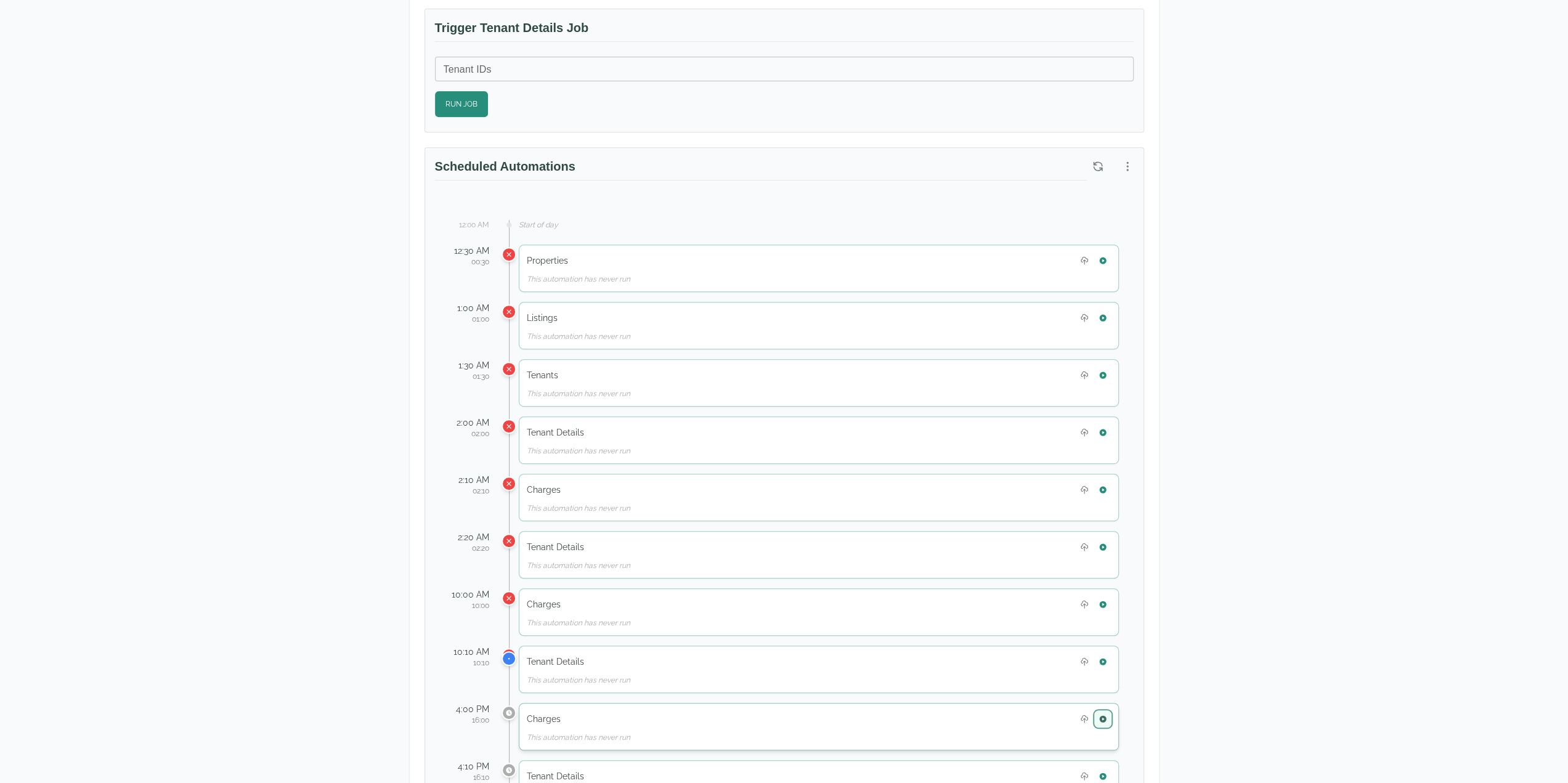
click at [1105, 715] on icon "button" at bounding box center [1102, 719] width 7 height 7
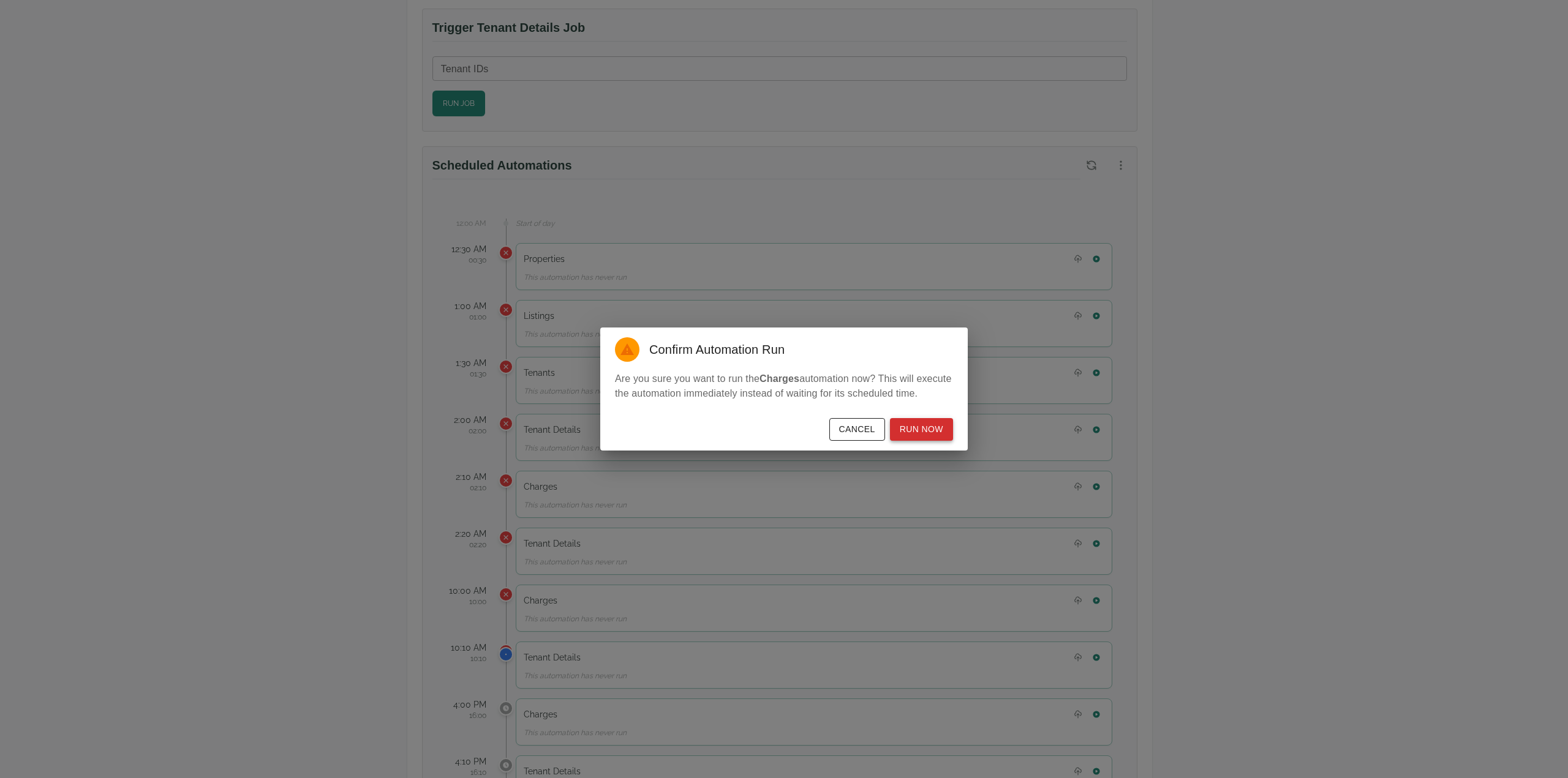
click at [913, 431] on button "Run Now" at bounding box center [921, 429] width 63 height 23
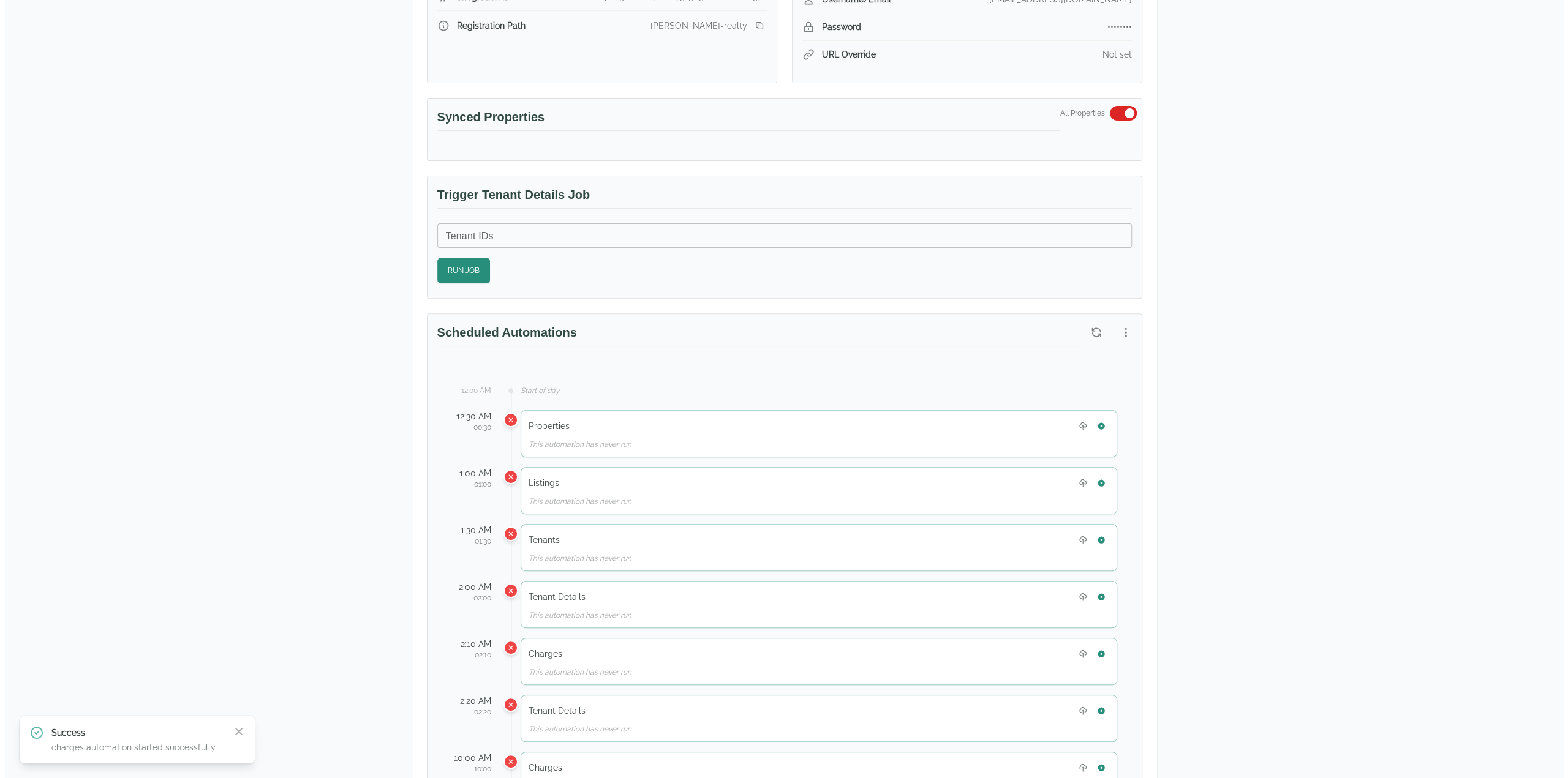
scroll to position [304, 0]
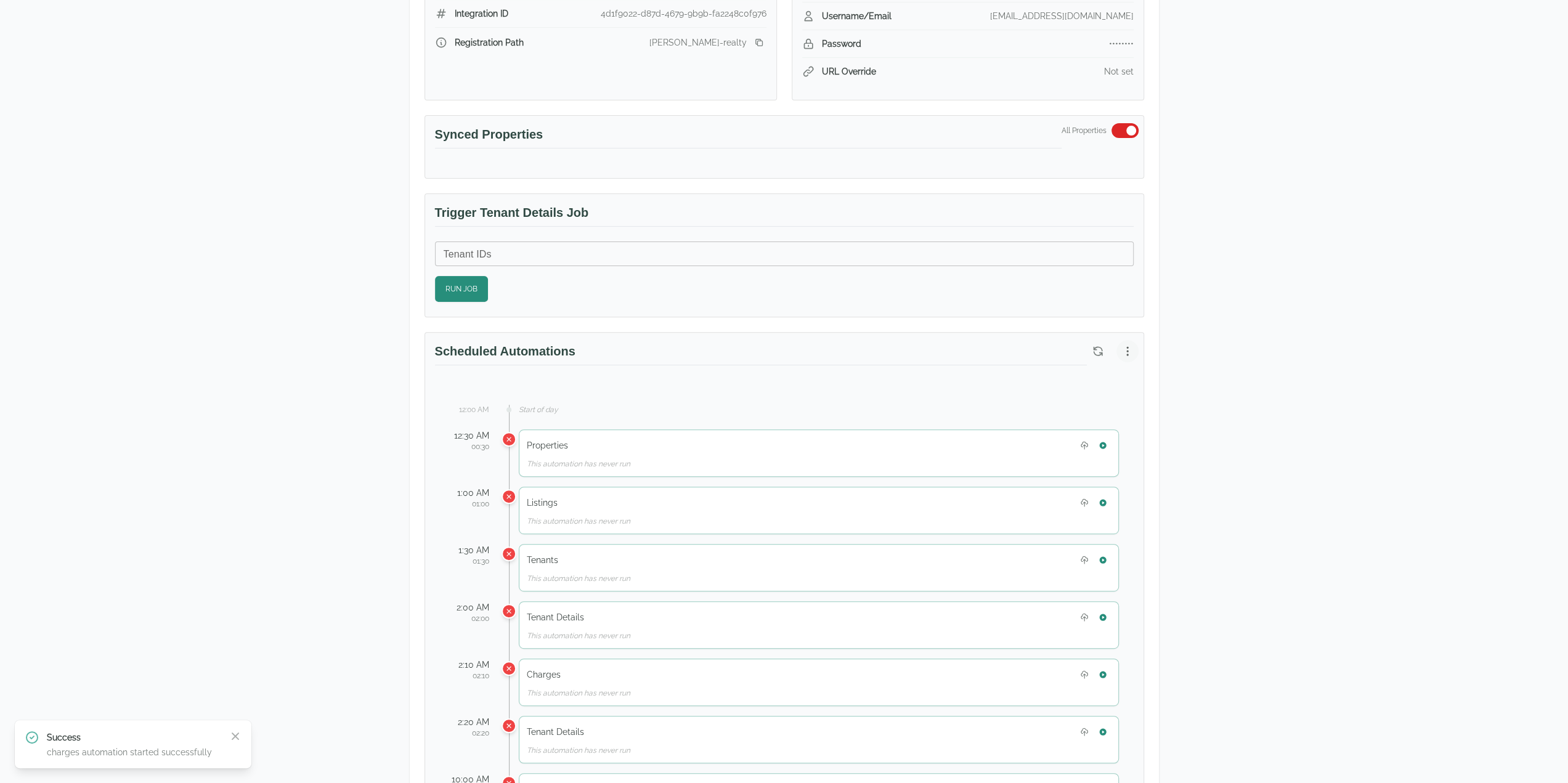
click at [1128, 345] on icon "button" at bounding box center [1128, 351] width 13 height 13
click at [1088, 396] on span "View Automation History" at bounding box center [1068, 396] width 109 height 15
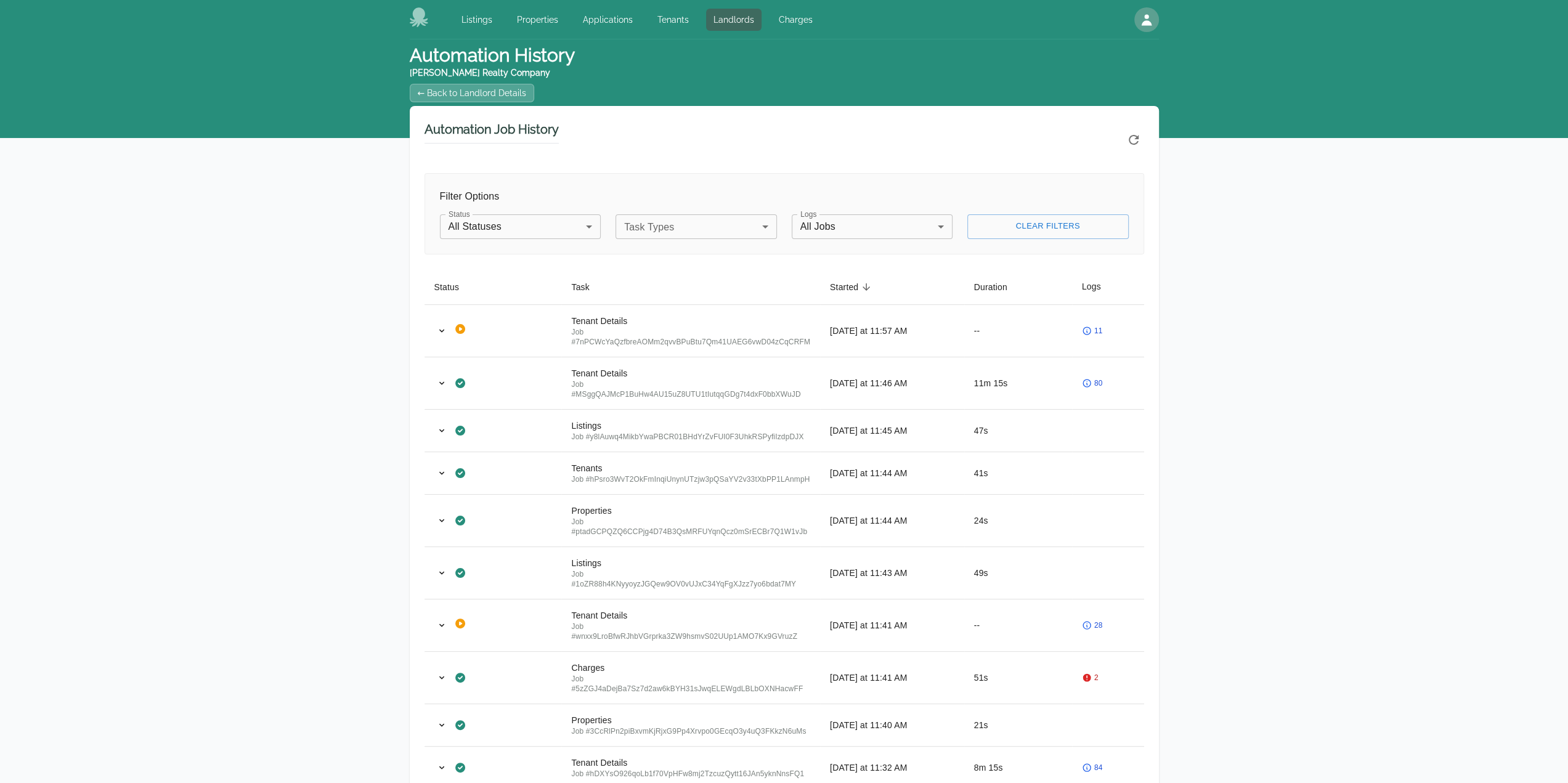
click at [1307, 245] on div "Automation History [PERSON_NAME] Realty Company ← Back to Landlord Details Auto…" at bounding box center [784, 696] width 1568 height 1313
click at [1346, 486] on div "Automation History [PERSON_NAME] Realty Company ← Back to Landlord Details Auto…" at bounding box center [784, 696] width 1568 height 1313
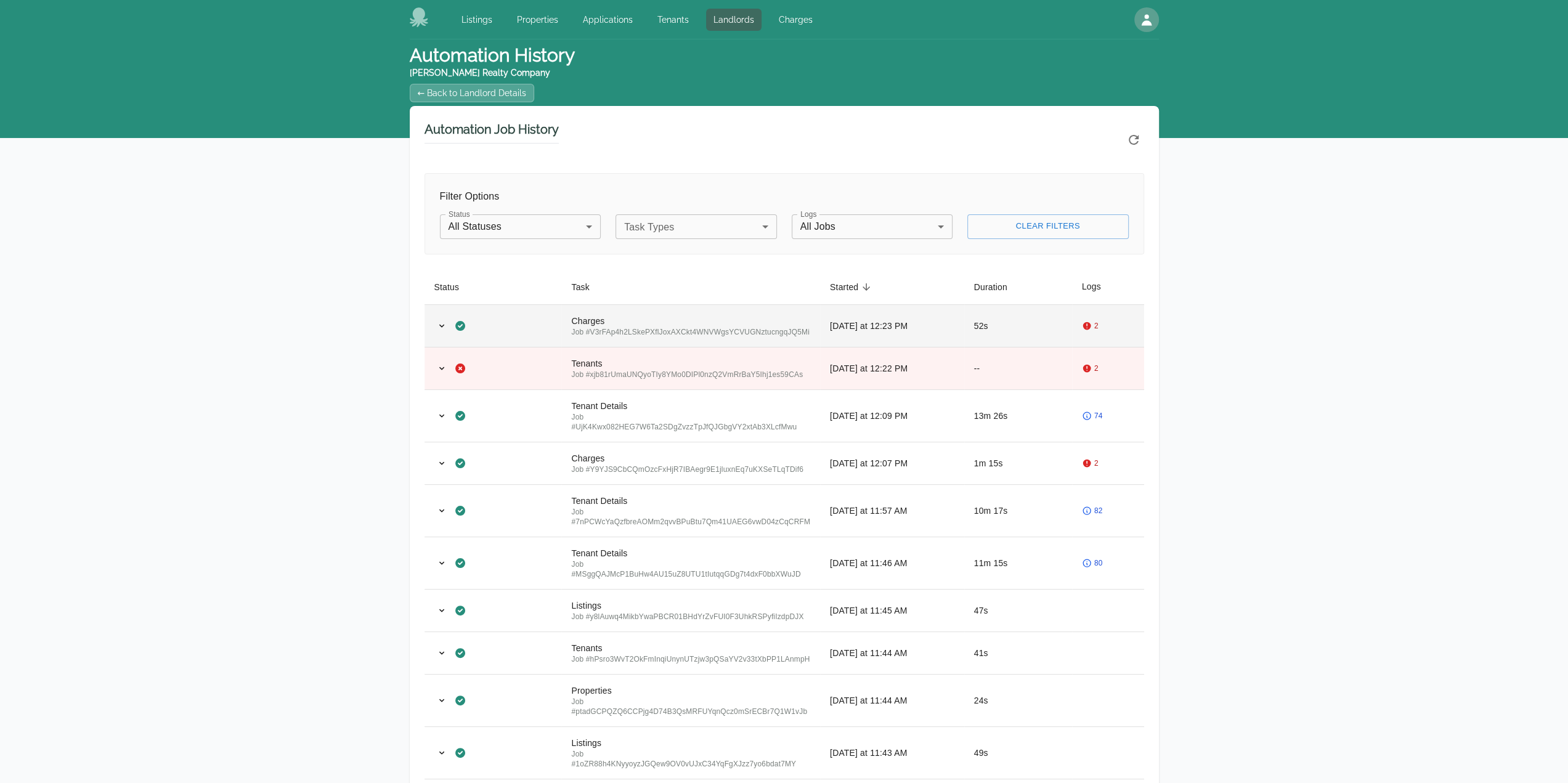
click at [1091, 308] on td "2" at bounding box center [1107, 325] width 72 height 43
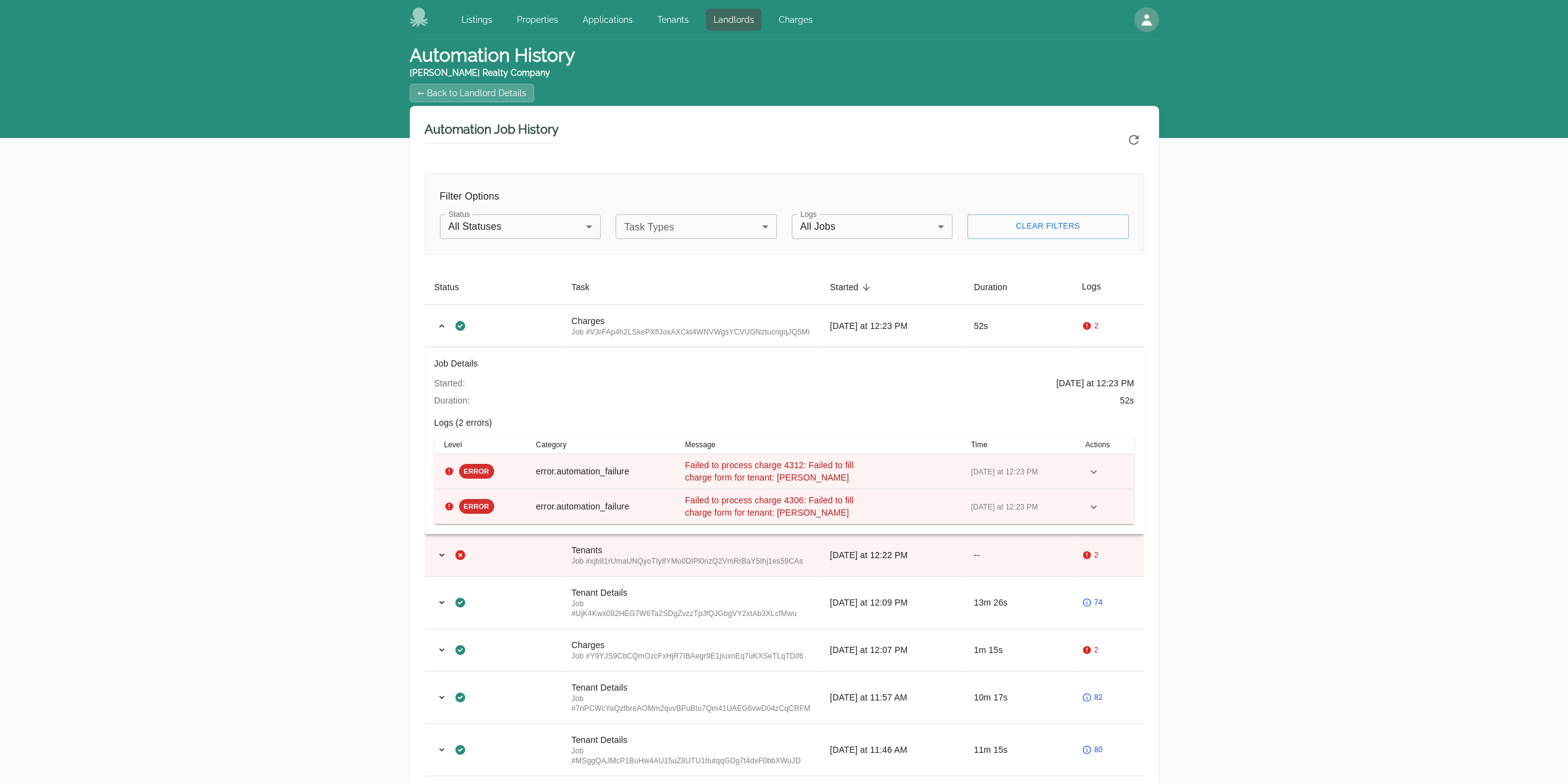
click at [1131, 137] on div at bounding box center [1133, 140] width 21 height 21
click at [1131, 137] on icon "Refresh automation history" at bounding box center [1133, 139] width 15 height 15
click at [497, 104] on header "Automation History [PERSON_NAME] Realty Company ← Back to Landlord Details" at bounding box center [784, 72] width 749 height 66
click at [494, 101] on link "← Back to Landlord Details" at bounding box center [472, 93] width 125 height 18
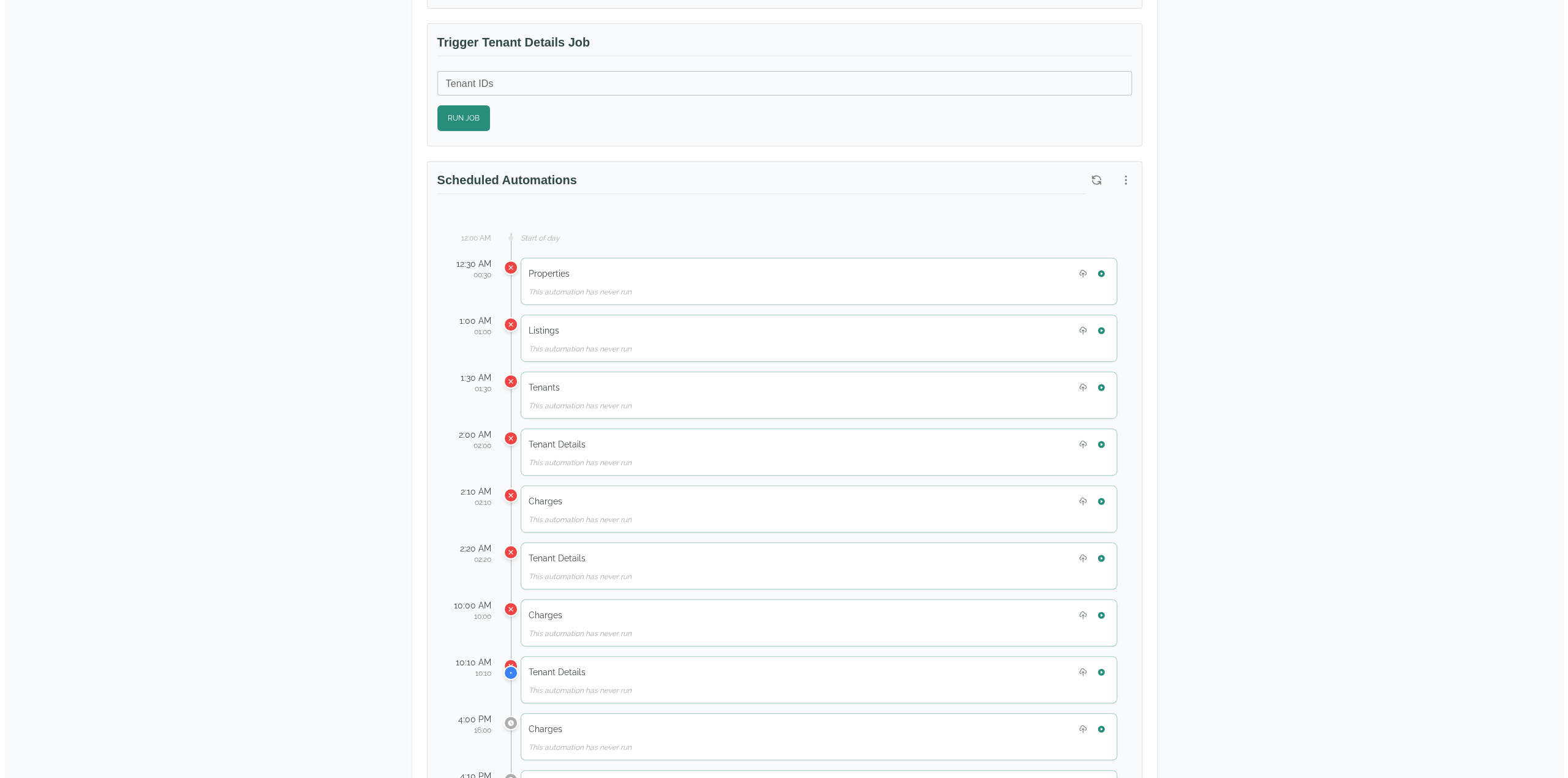
scroll to position [490, 0]
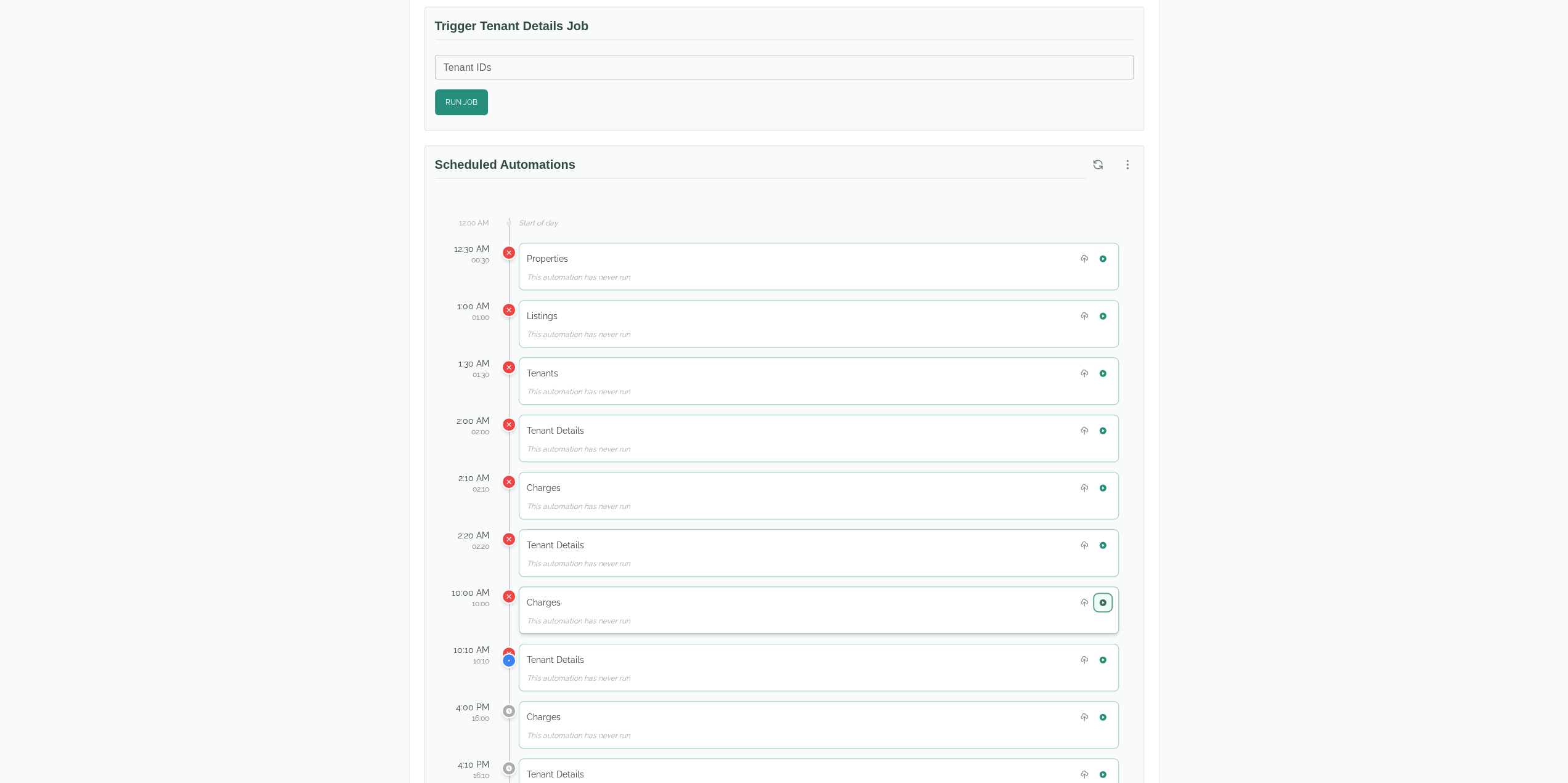
click at [1104, 599] on icon "button" at bounding box center [1102, 603] width 7 height 7
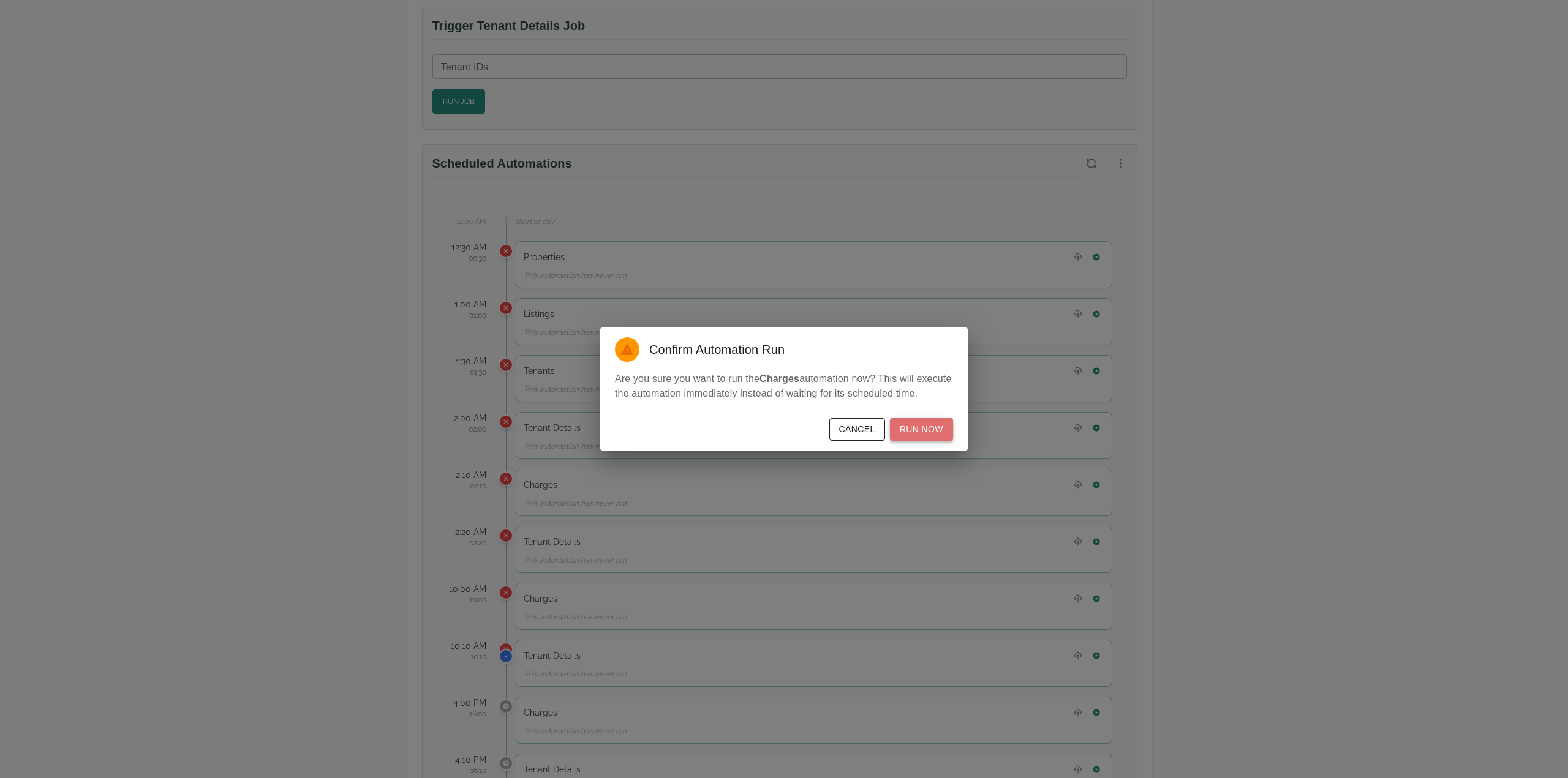
click at [929, 425] on button "Run Now" at bounding box center [921, 429] width 63 height 23
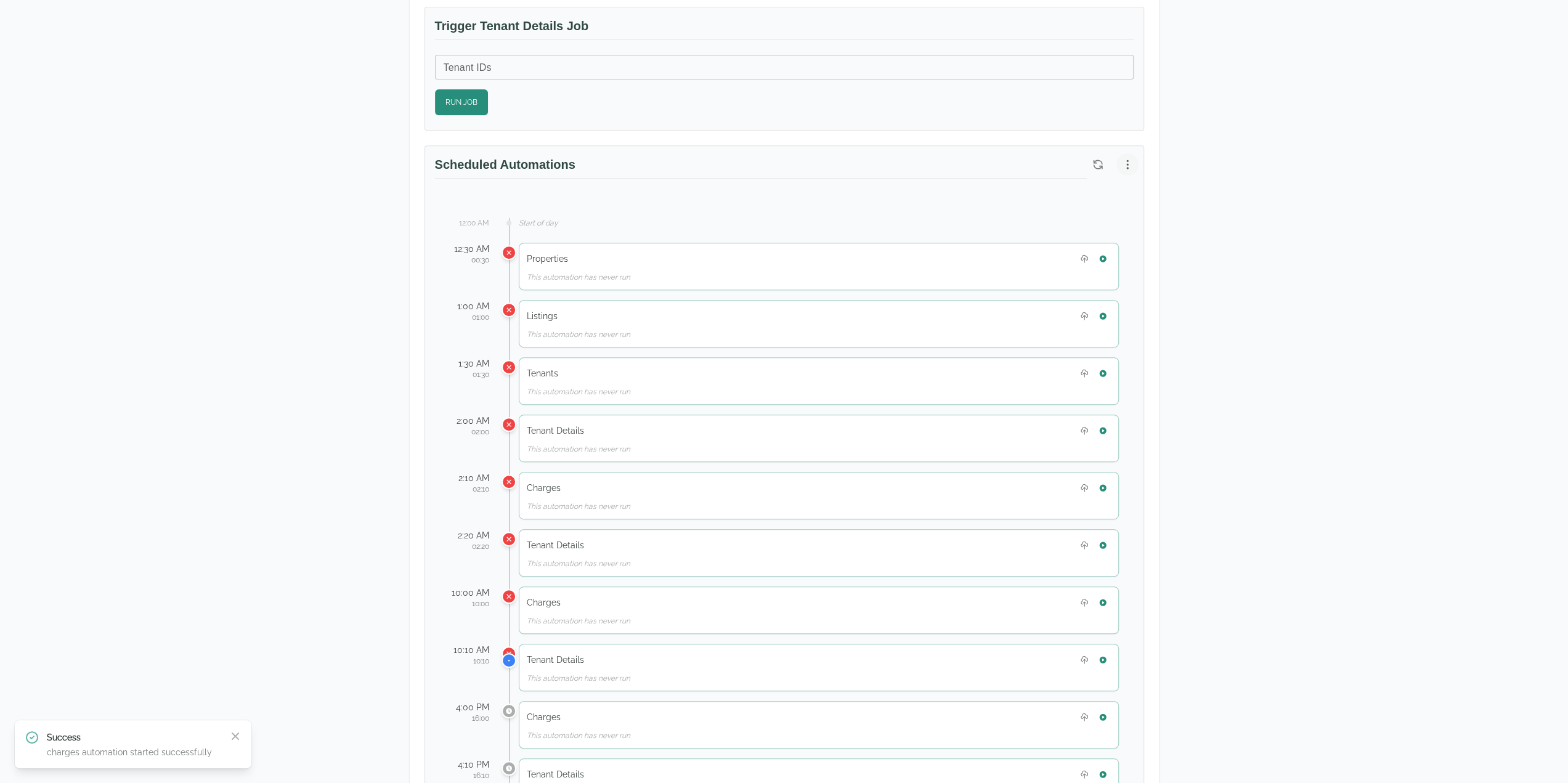
click at [1123, 158] on icon "button" at bounding box center [1128, 164] width 13 height 13
click at [1067, 208] on span "View Automation History" at bounding box center [1068, 209] width 109 height 15
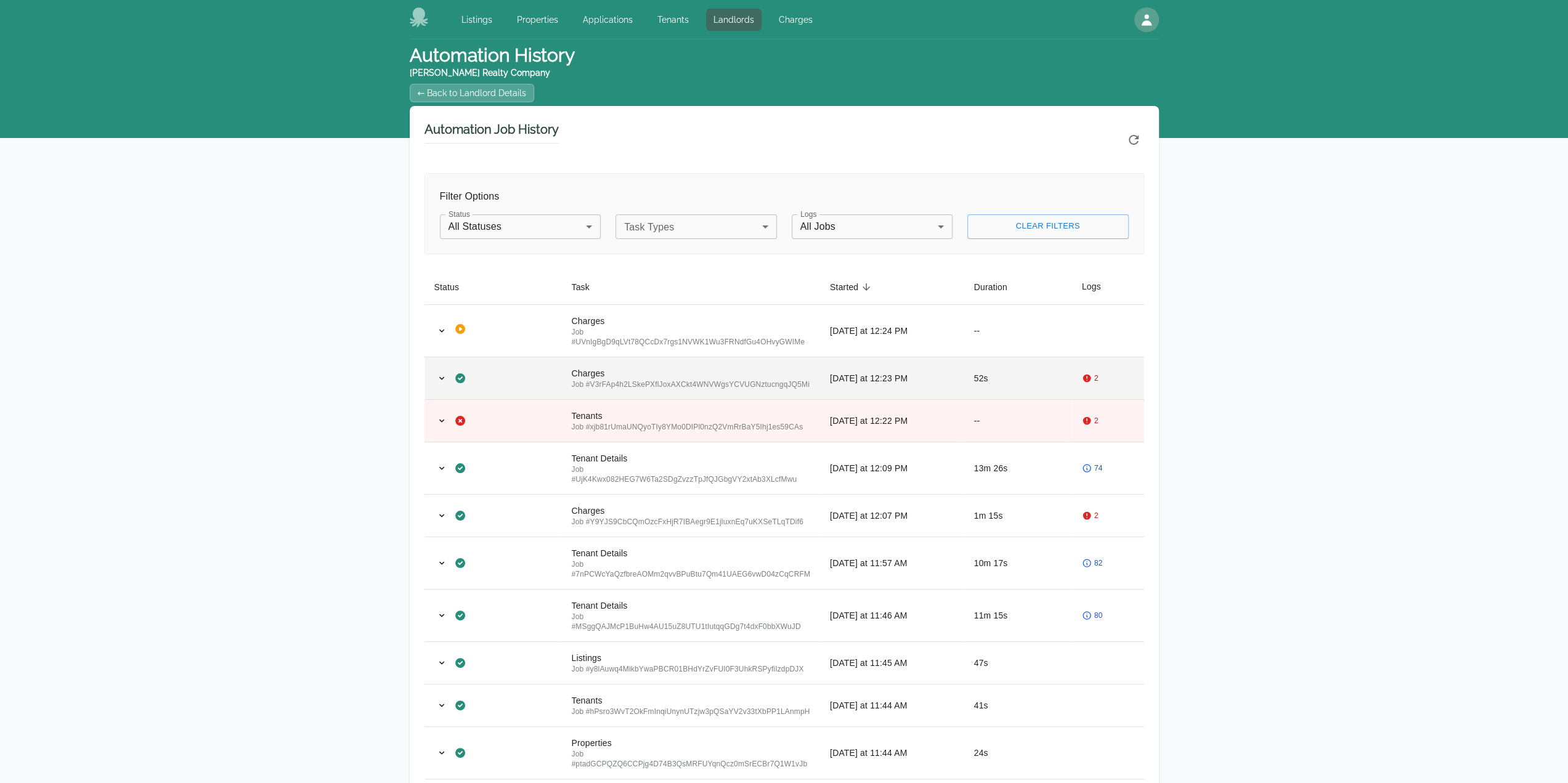
click at [778, 367] on div "Charges" at bounding box center [691, 373] width 239 height 13
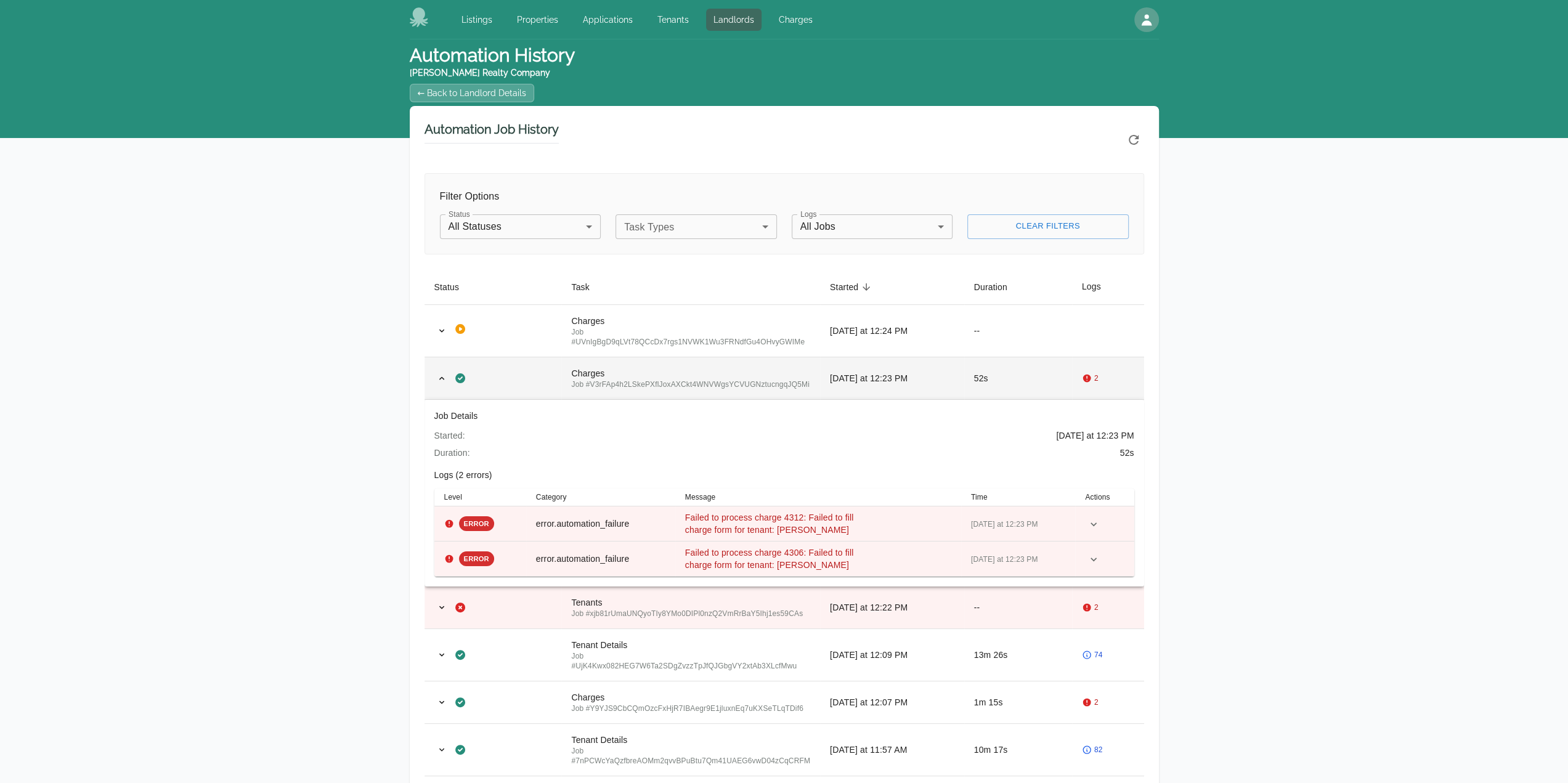
click at [778, 367] on div "Charges" at bounding box center [691, 373] width 239 height 13
